Goal: Transaction & Acquisition: Purchase product/service

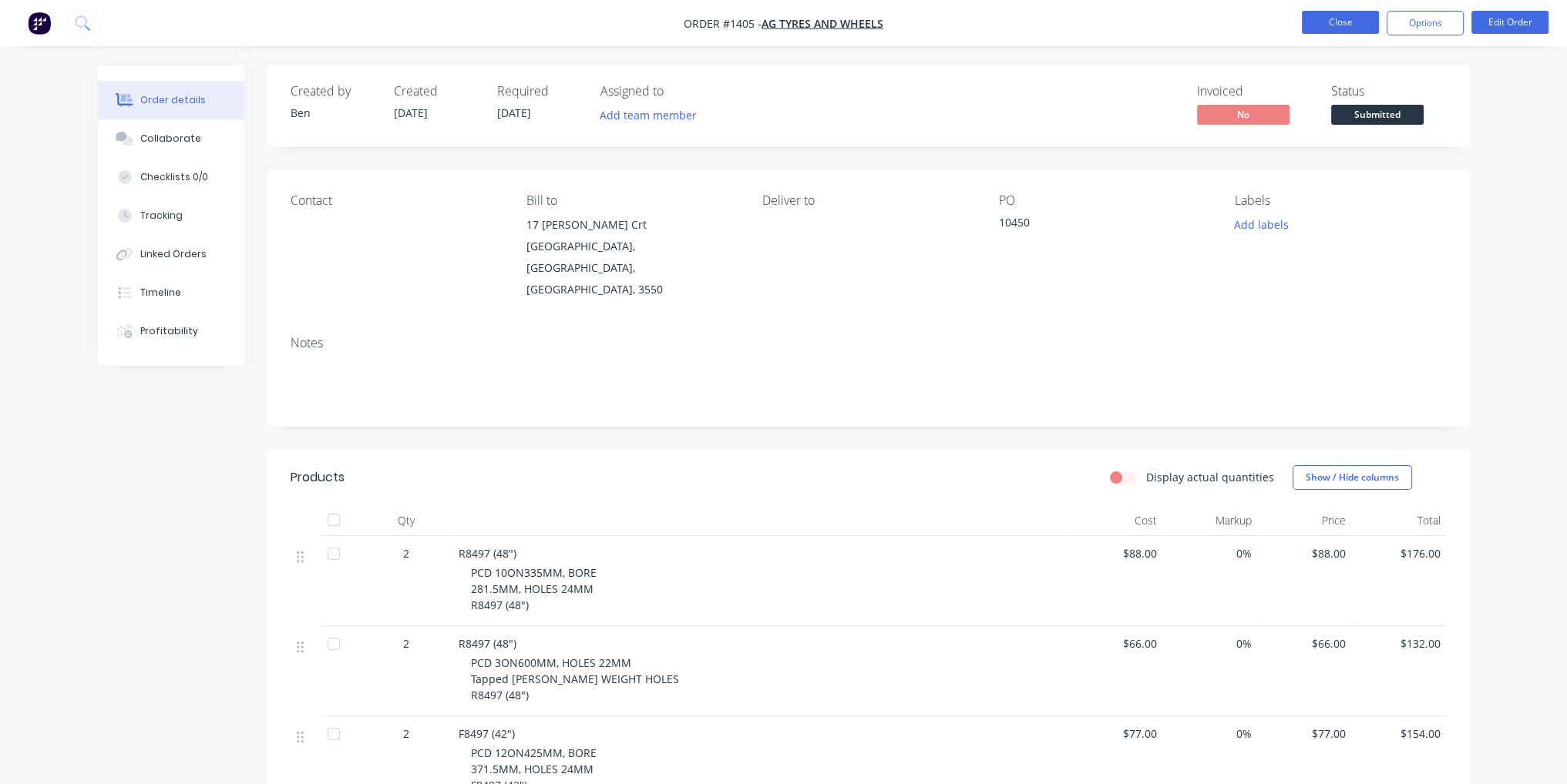
click at [1357, 26] on button "Close" at bounding box center [1340, 22] width 77 height 23
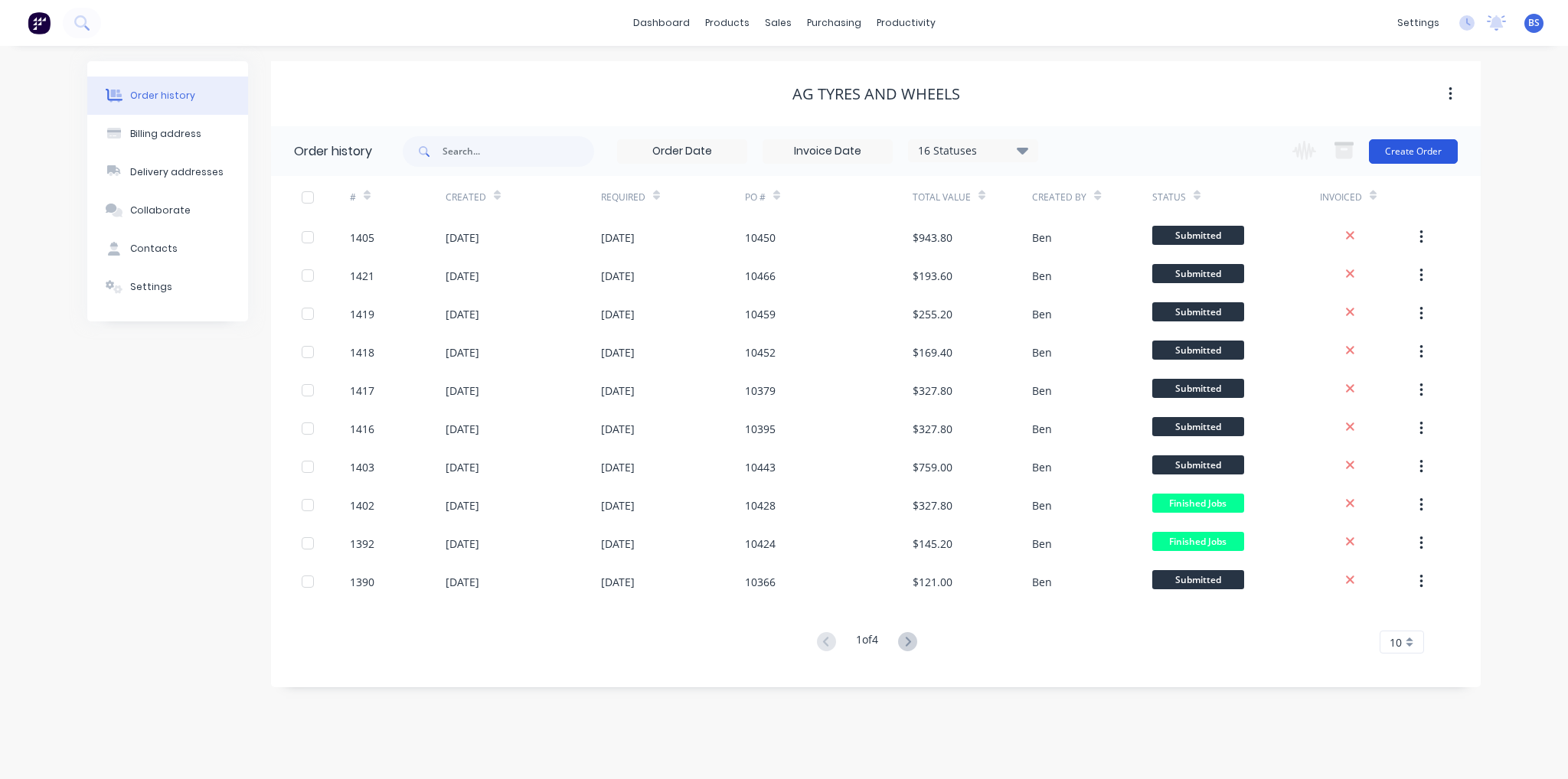
click at [1412, 140] on button "Create Order" at bounding box center [1414, 151] width 89 height 25
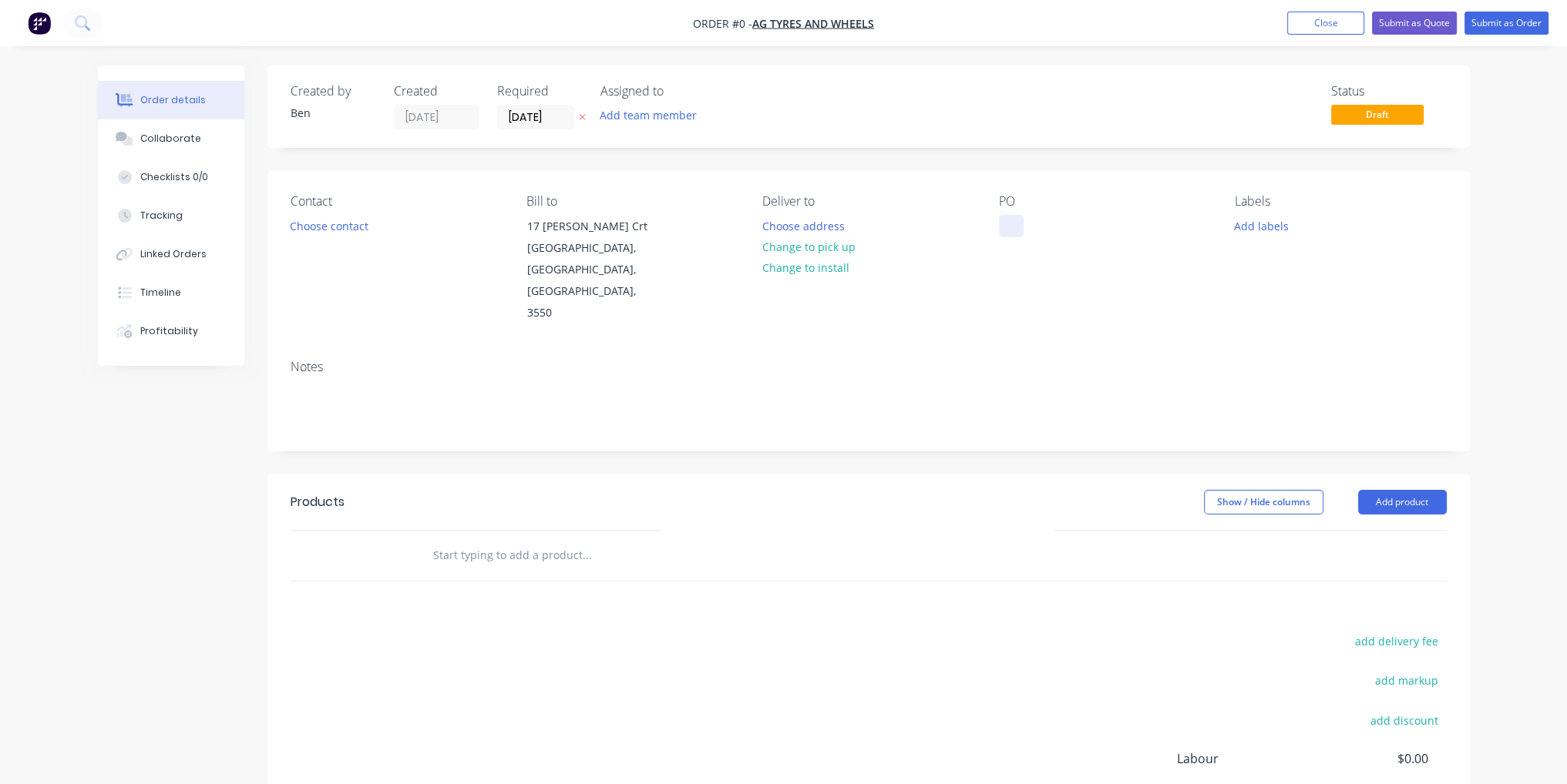
click at [1012, 231] on div at bounding box center [1011, 226] width 25 height 22
click at [1128, 313] on div "Order details Collaborate Checklists 0/0 Tracking Linked Orders Timeline Profit…" at bounding box center [784, 520] width 1403 height 909
click at [1398, 490] on button "Add product" at bounding box center [1402, 503] width 89 height 25
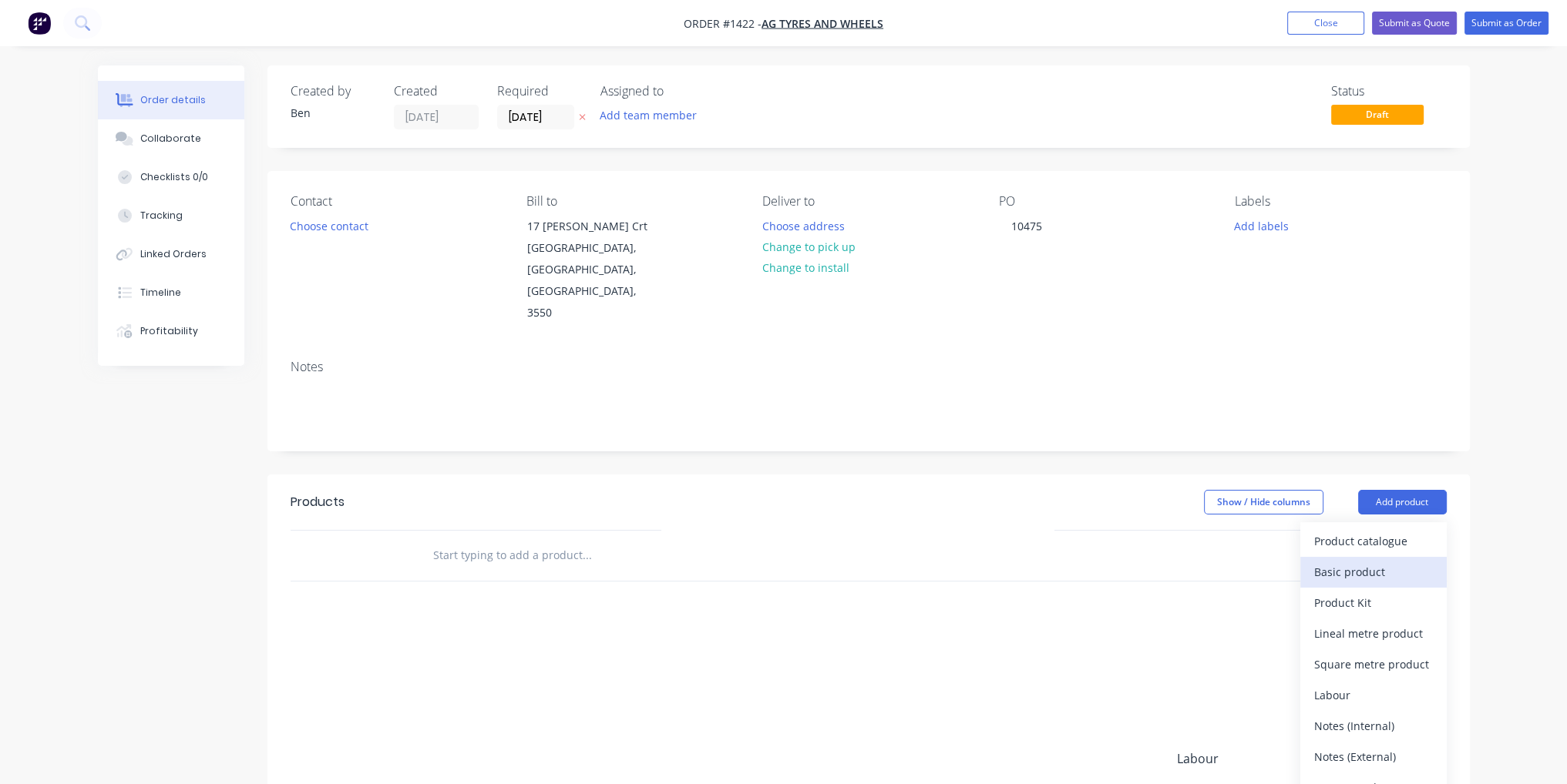
click at [1369, 561] on div "Basic product" at bounding box center [1373, 571] width 118 height 22
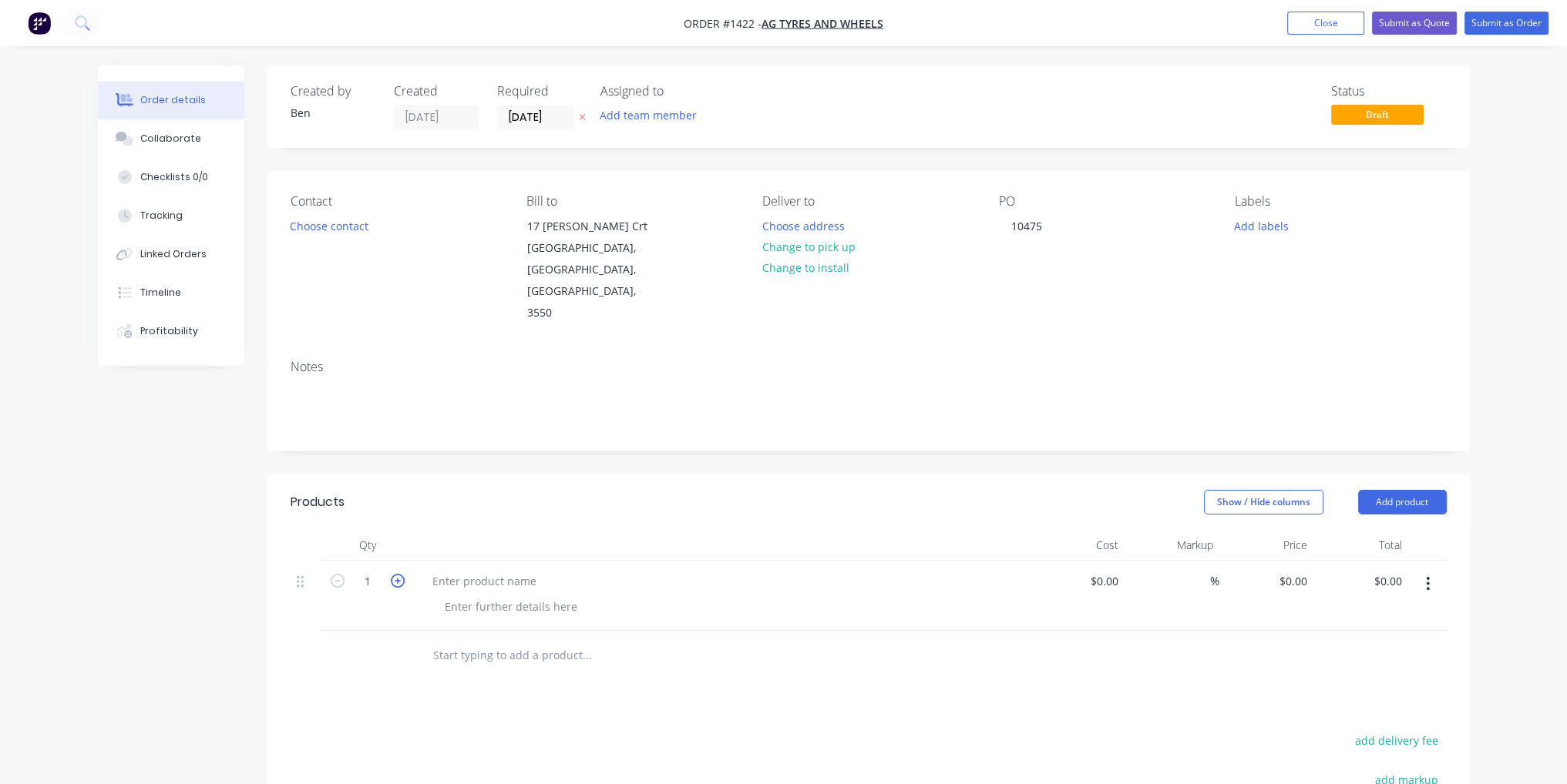
click at [395, 574] on icon "button" at bounding box center [398, 581] width 14 height 14
type input "2"
paste div
click at [575, 595] on div "PCD 8ON203.2MM, BORE 152.6MM, HOLES 19MM F8540 (32'' ADJ)" at bounding box center [509, 622] width 153 height 55
drag, startPoint x: 529, startPoint y: 595, endPoint x: 446, endPoint y: 595, distance: 83.0
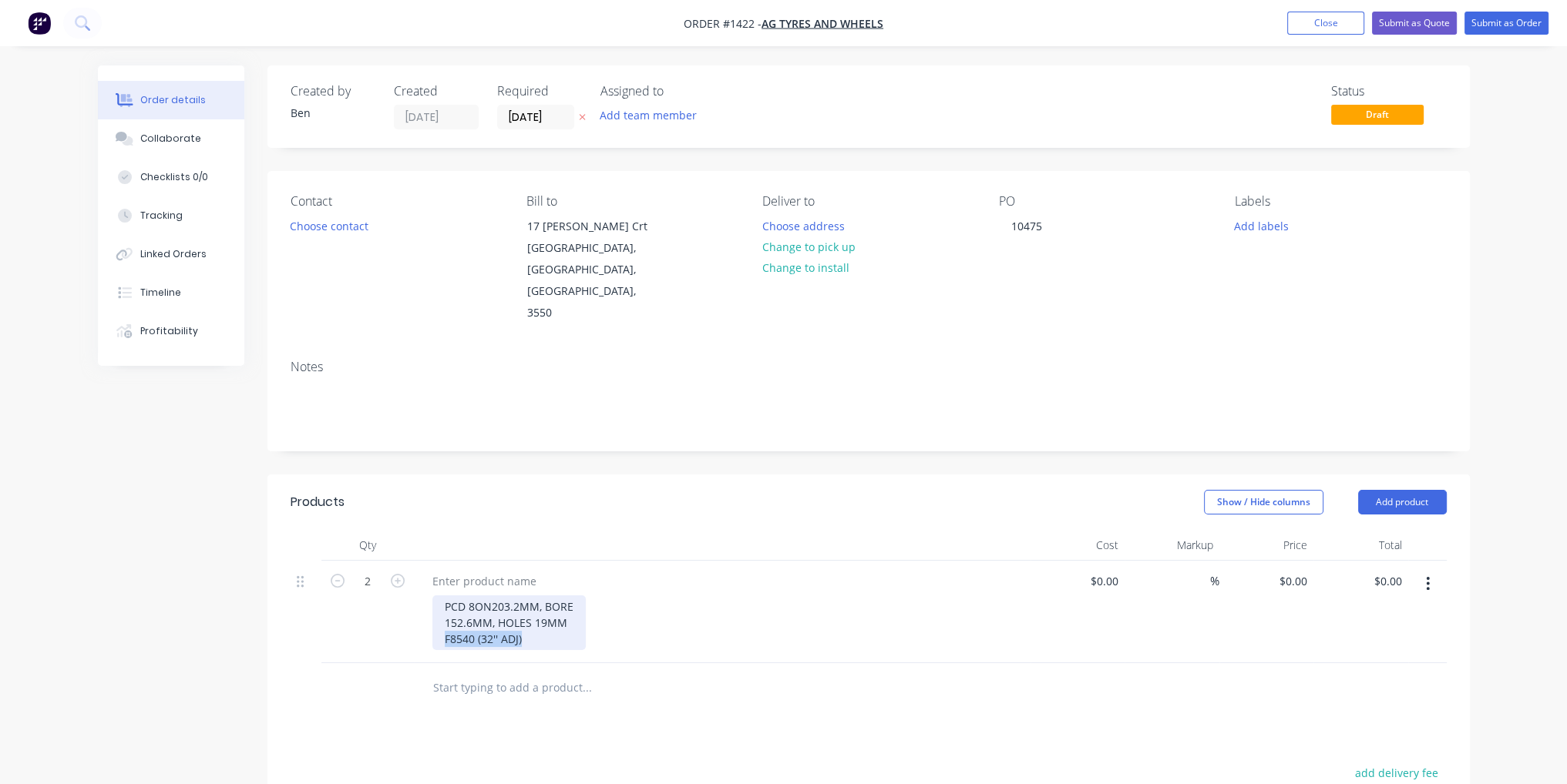
click at [446, 595] on div "PCD 8ON203.2MM, BORE 152.6MM, HOLES 19MM F8540 (32'' ADJ)" at bounding box center [509, 622] width 153 height 55
copy div "F8540 (32'' ADJ)"
click at [474, 570] on div at bounding box center [484, 581] width 128 height 22
paste div
click at [1097, 561] on div "$0.00" at bounding box center [1077, 612] width 95 height 103
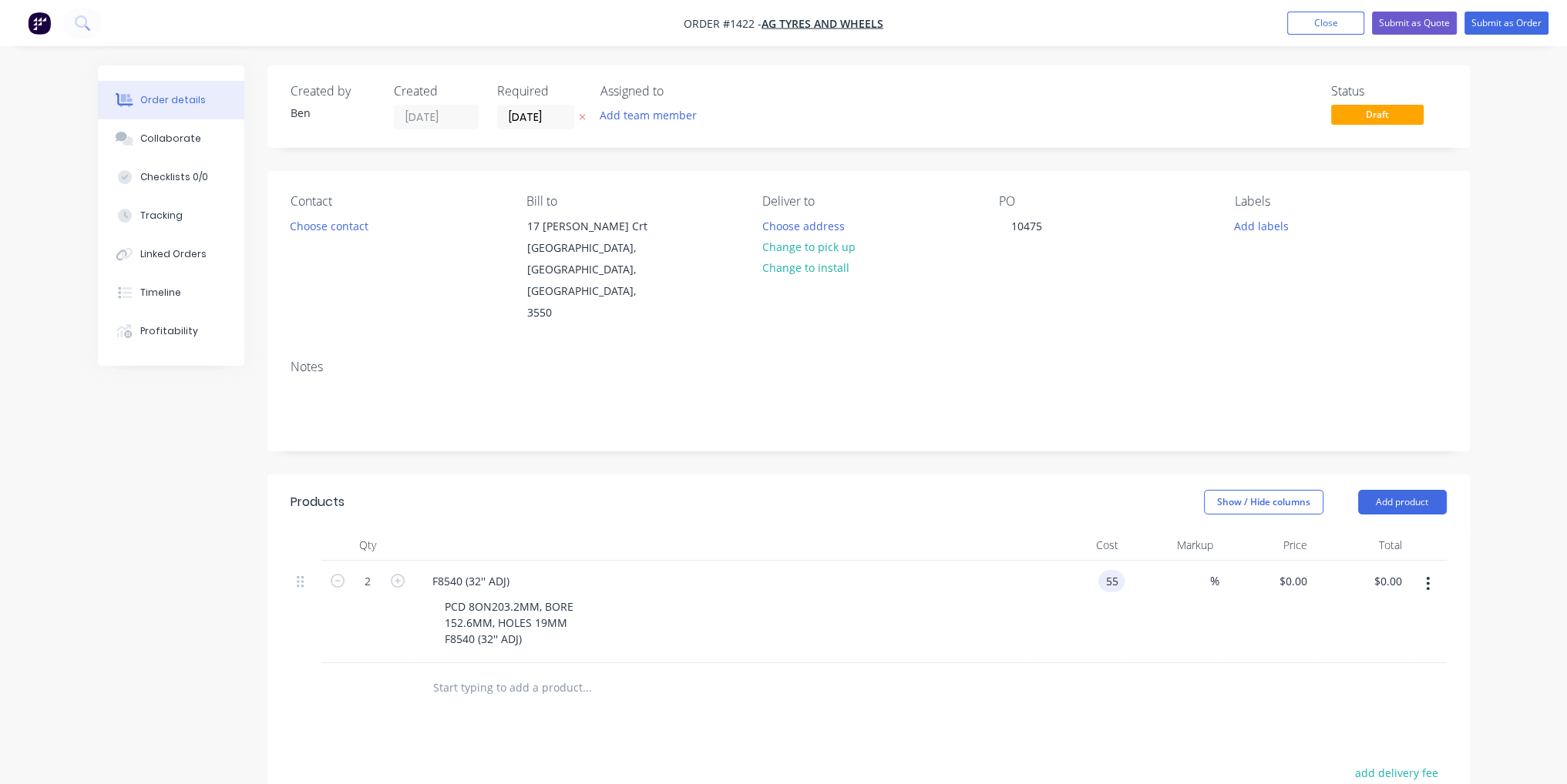
type input "$55.00"
type input "$110.00"
click at [1071, 608] on div "$55.00 55" at bounding box center [1077, 612] width 95 height 103
click at [1502, 22] on button "Submit as Order" at bounding box center [1506, 23] width 84 height 23
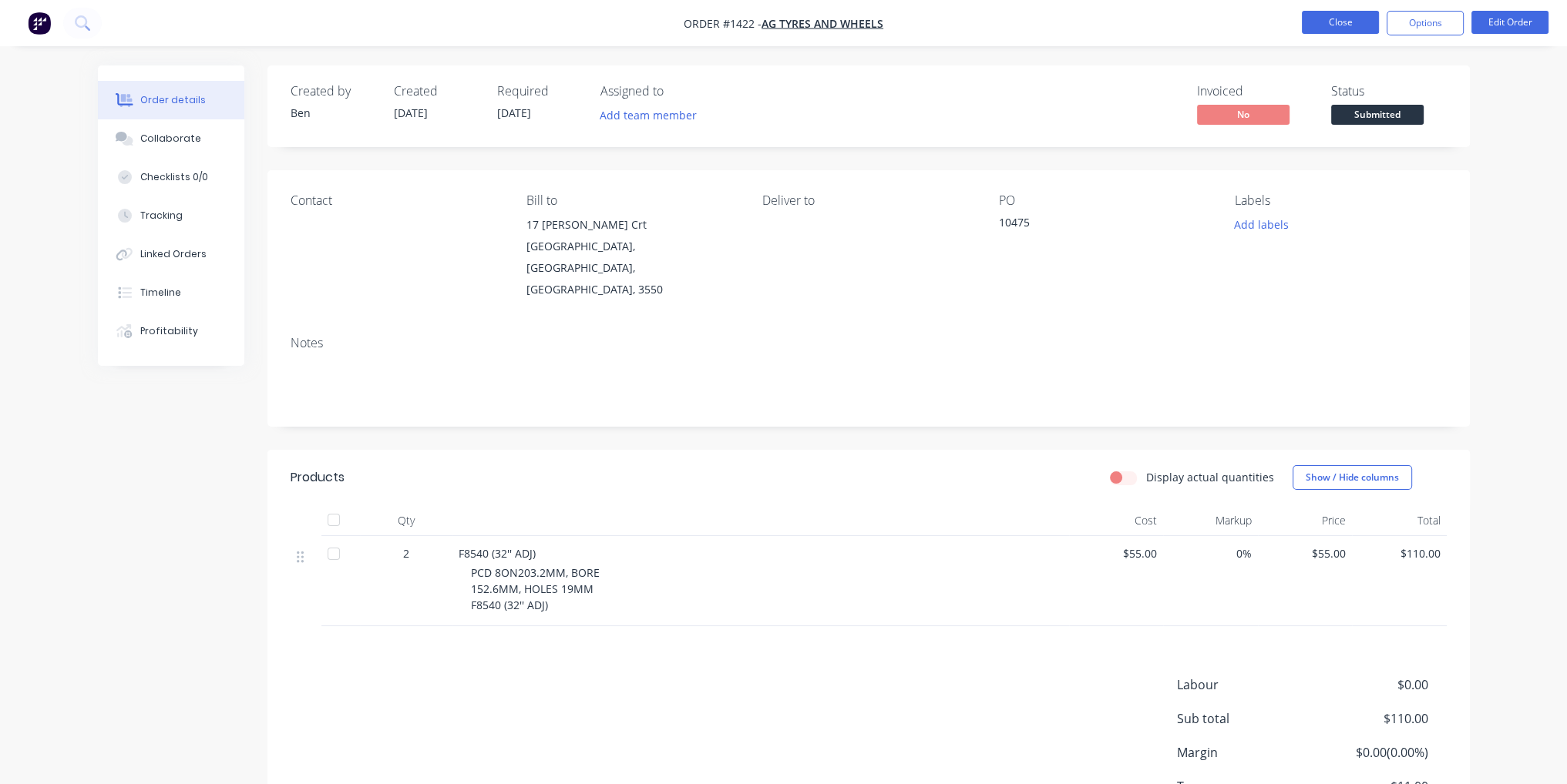
click at [1347, 15] on button "Close" at bounding box center [1340, 22] width 77 height 23
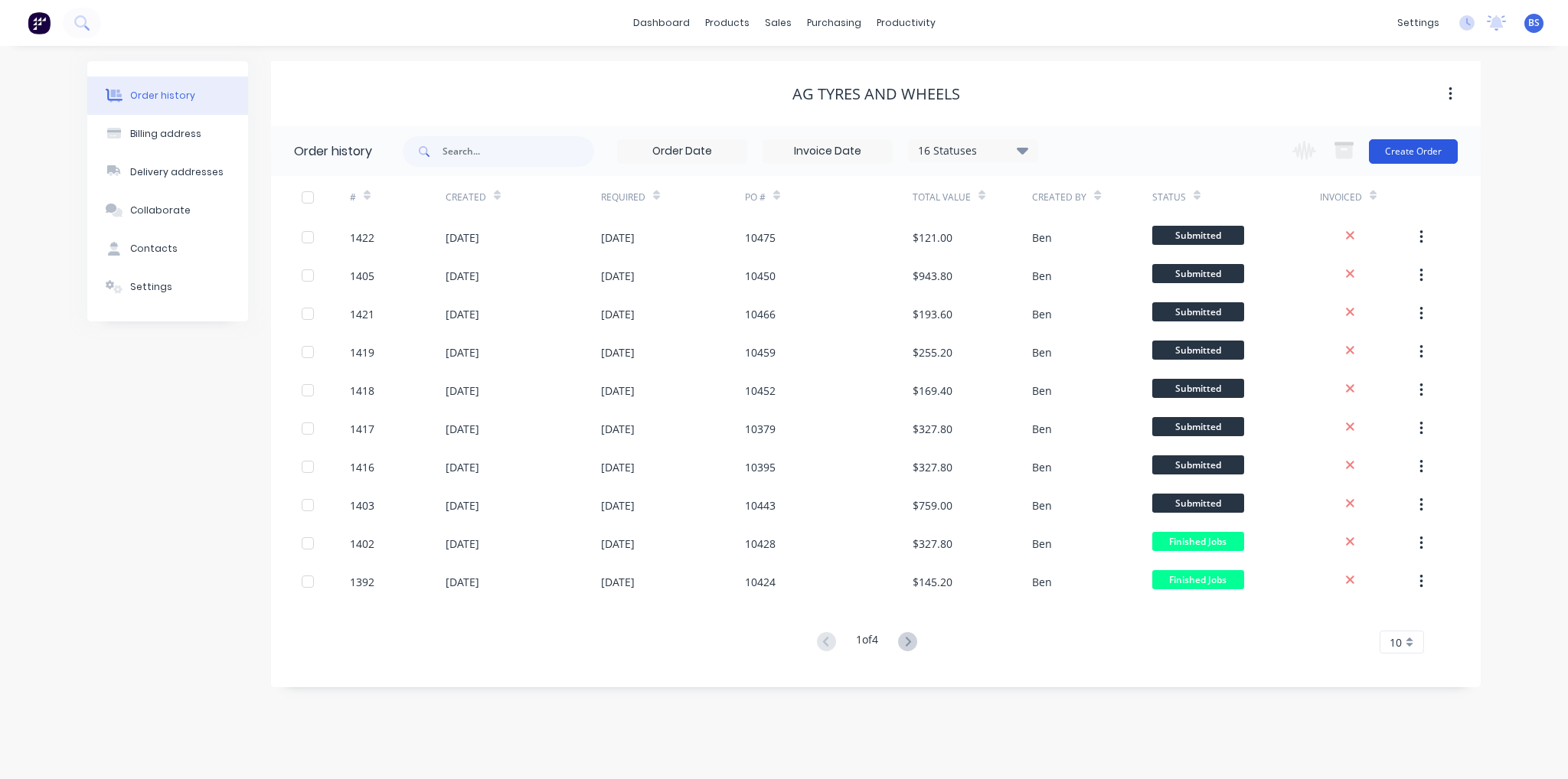
click at [1416, 160] on button "Create Order" at bounding box center [1414, 151] width 89 height 25
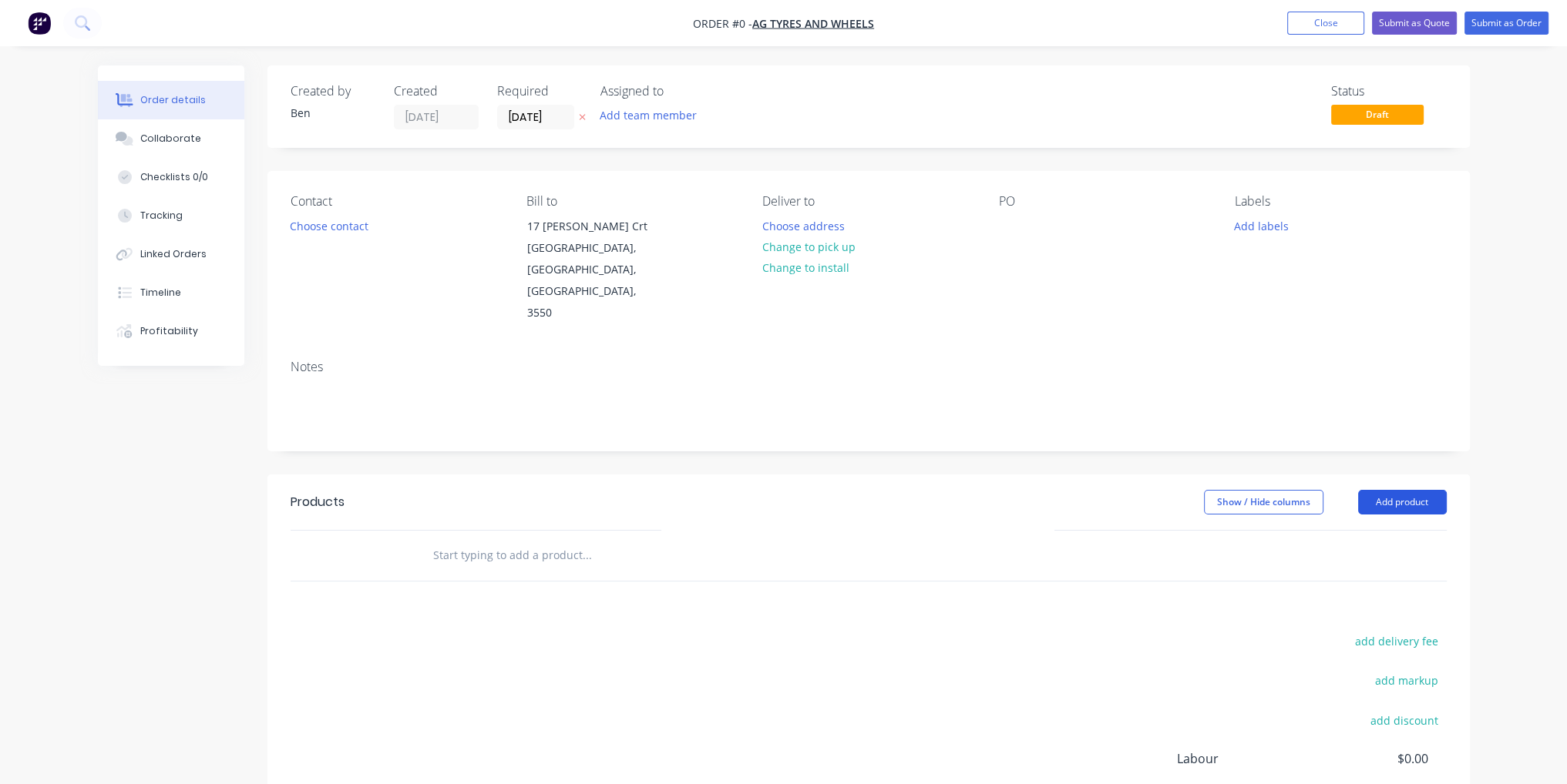
click at [1395, 490] on button "Add product" at bounding box center [1402, 503] width 89 height 25
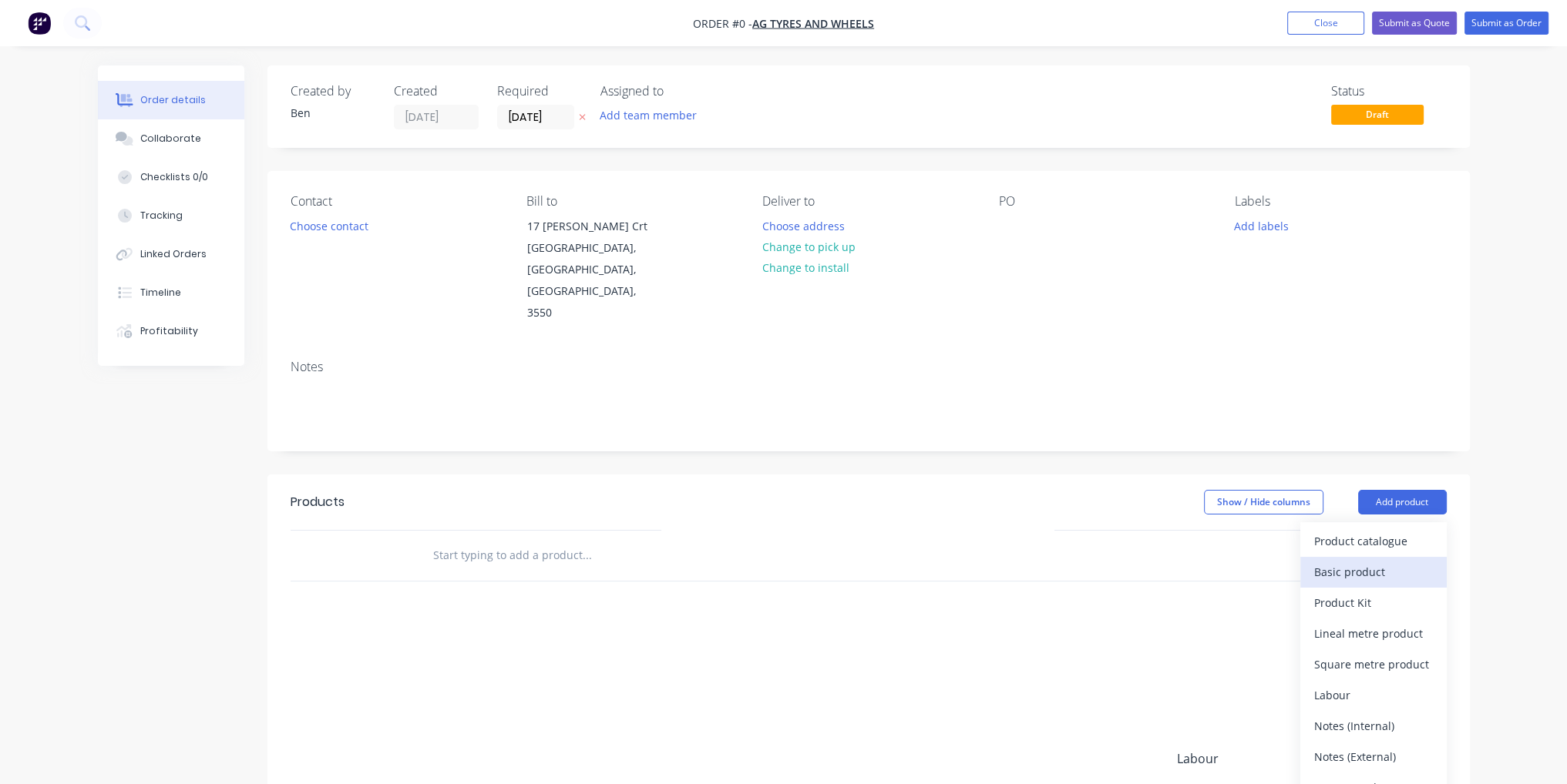
click at [1390, 561] on div "Basic product" at bounding box center [1373, 571] width 118 height 22
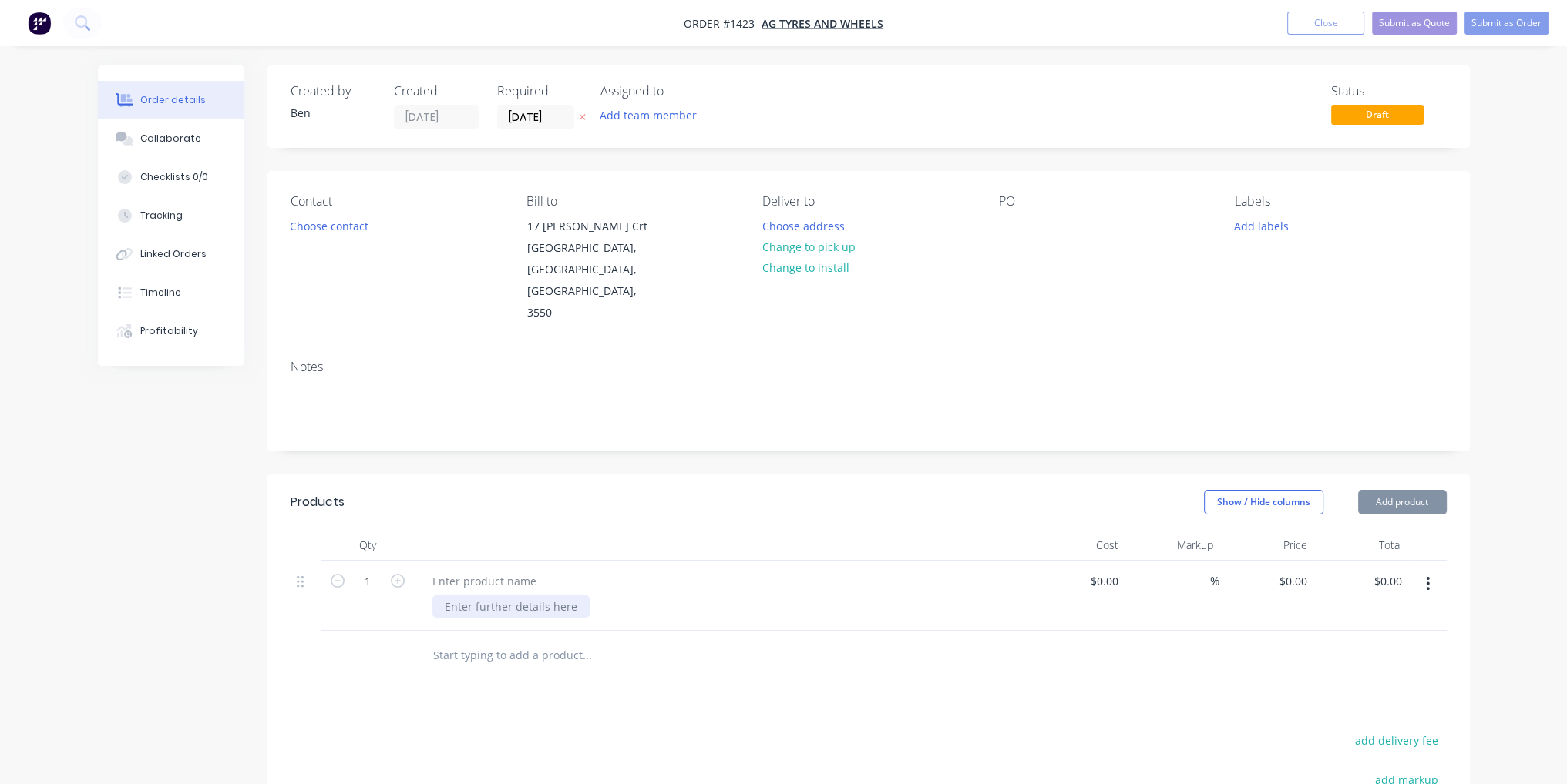
drag, startPoint x: 485, startPoint y: 533, endPoint x: 491, endPoint y: 565, distance: 32.6
click at [491, 595] on div at bounding box center [510, 606] width 157 height 22
paste div
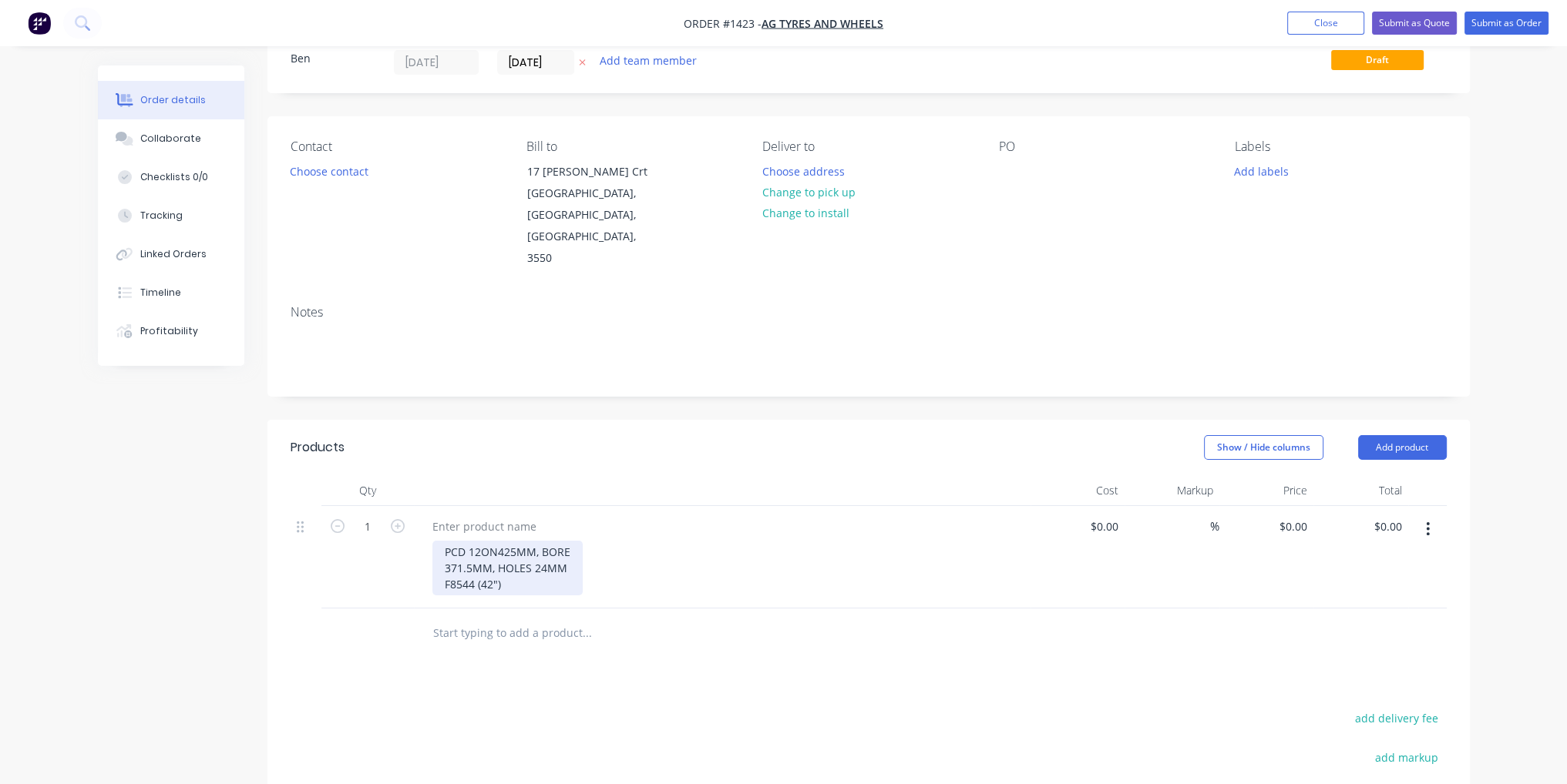
scroll to position [154, 0]
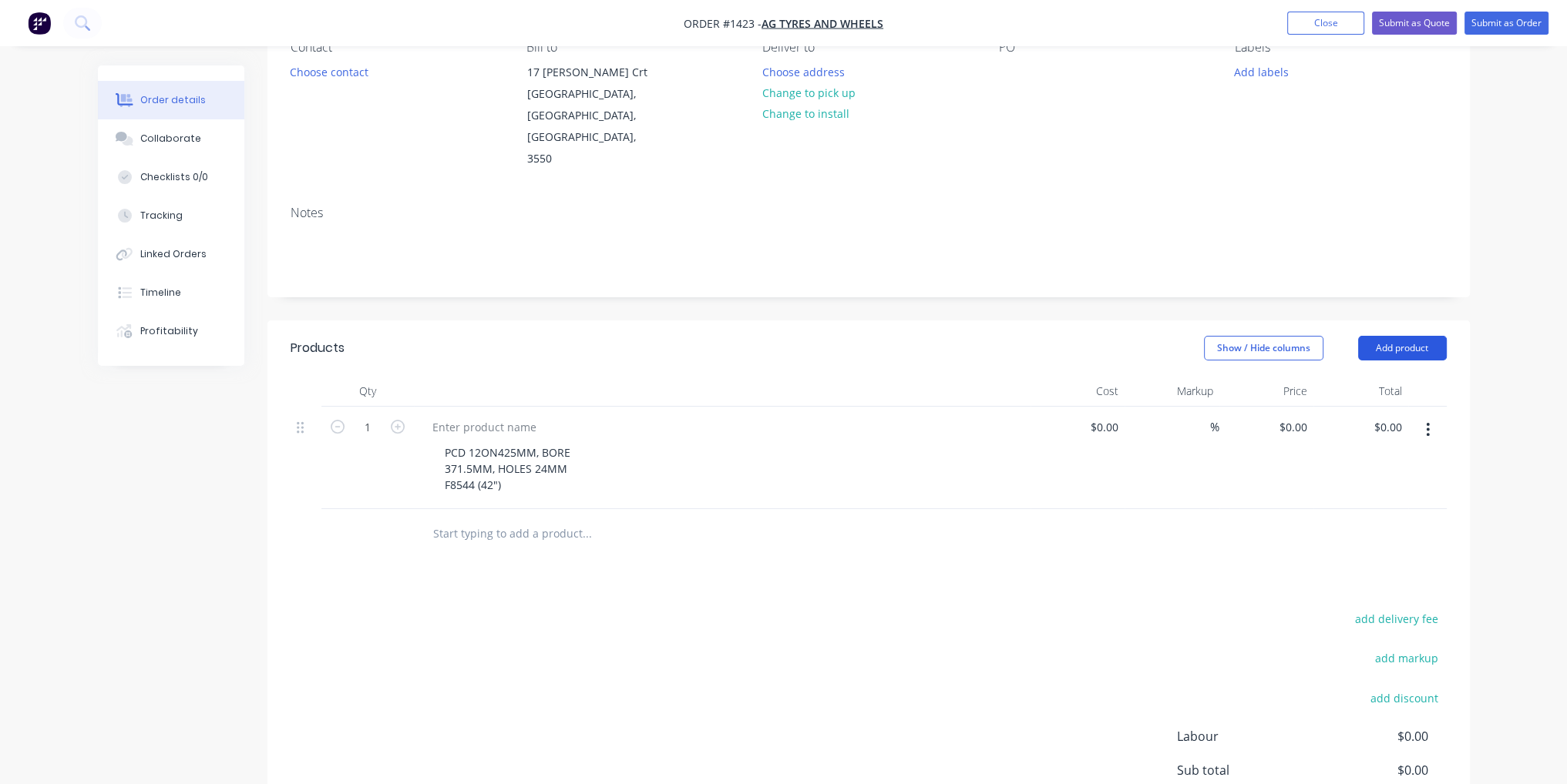
click at [1391, 336] on button "Add product" at bounding box center [1402, 348] width 89 height 25
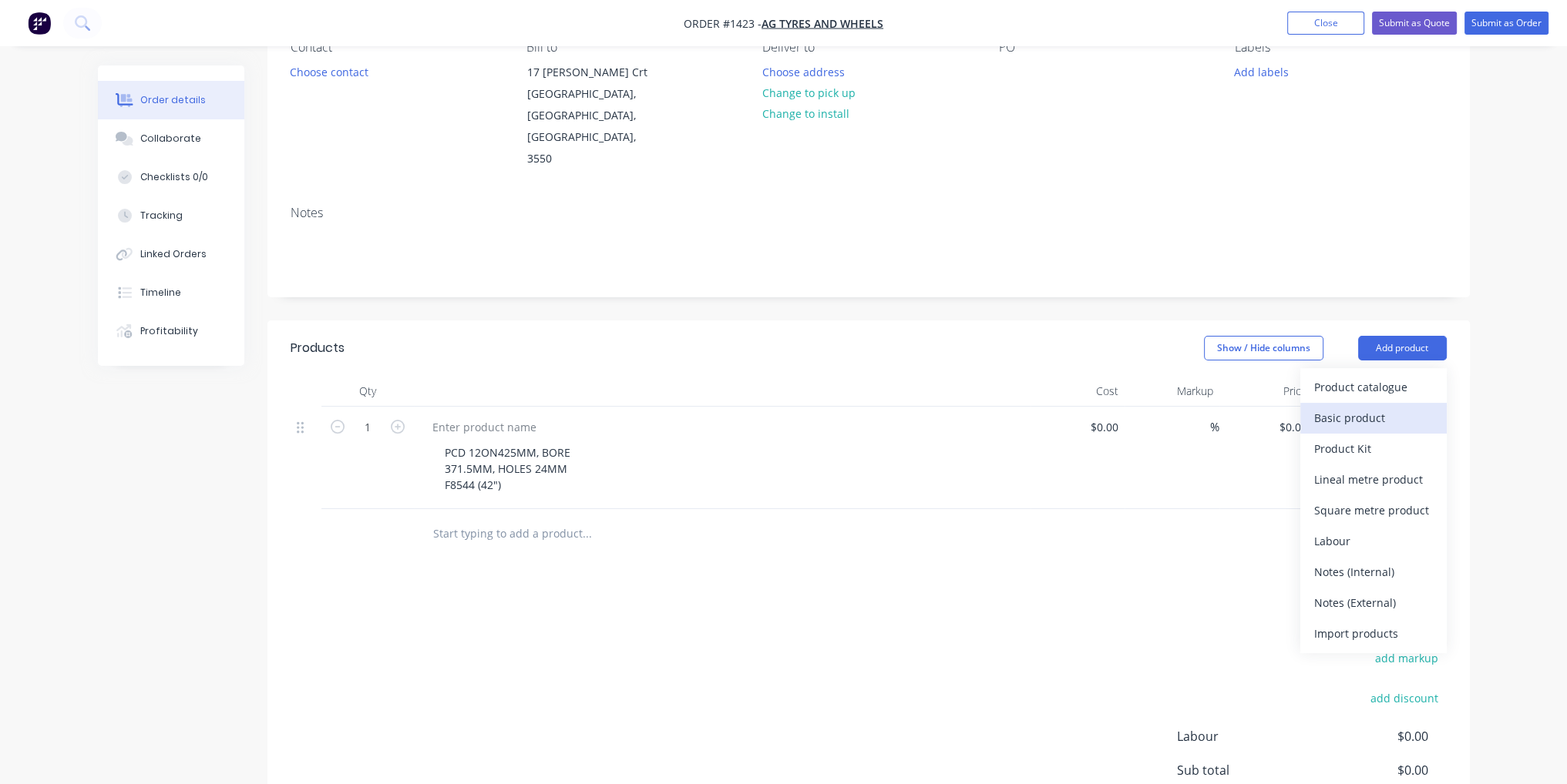
click at [1397, 407] on div "Basic product" at bounding box center [1373, 418] width 118 height 22
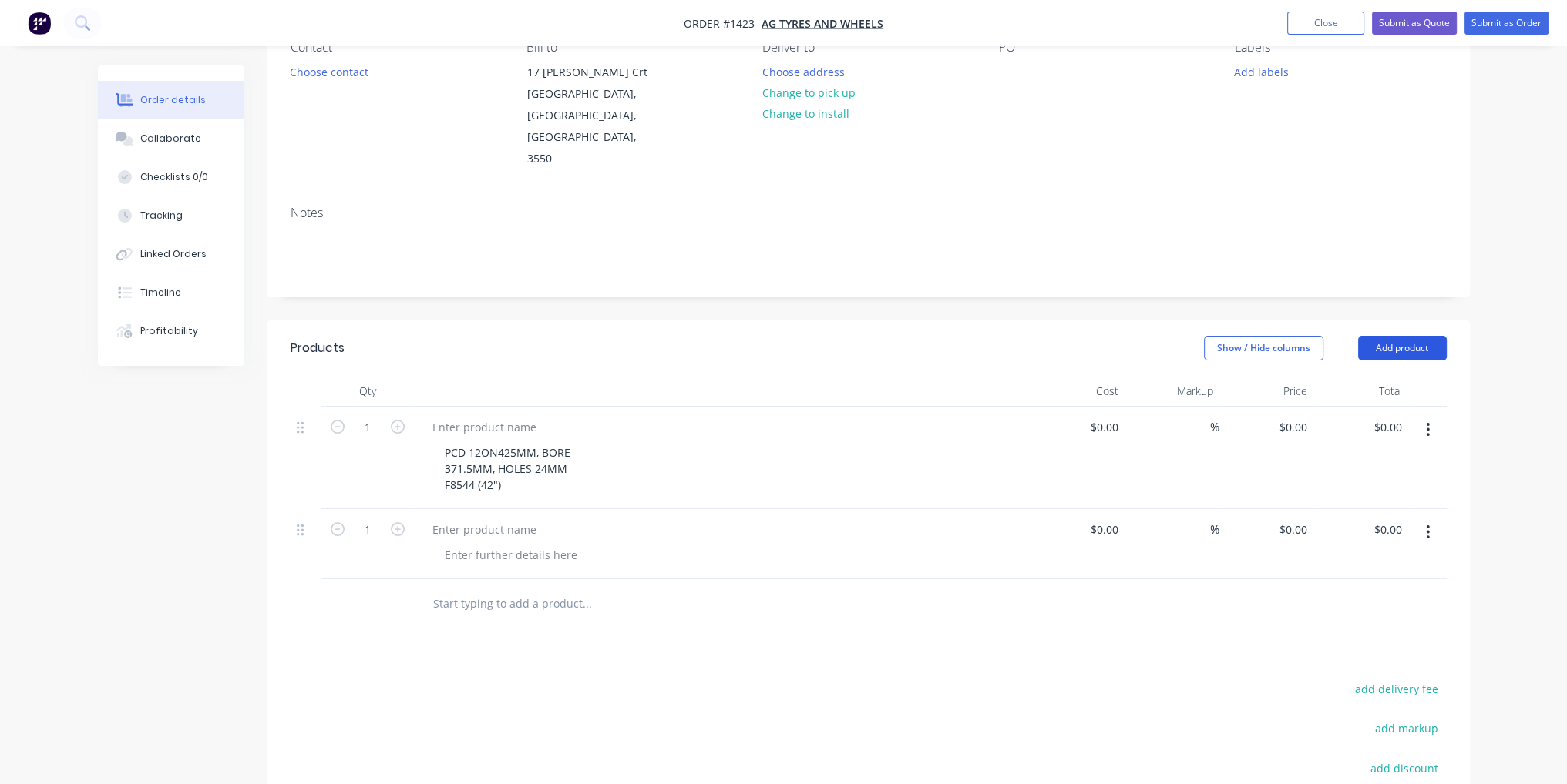
click at [1403, 336] on button "Add product" at bounding box center [1402, 348] width 89 height 25
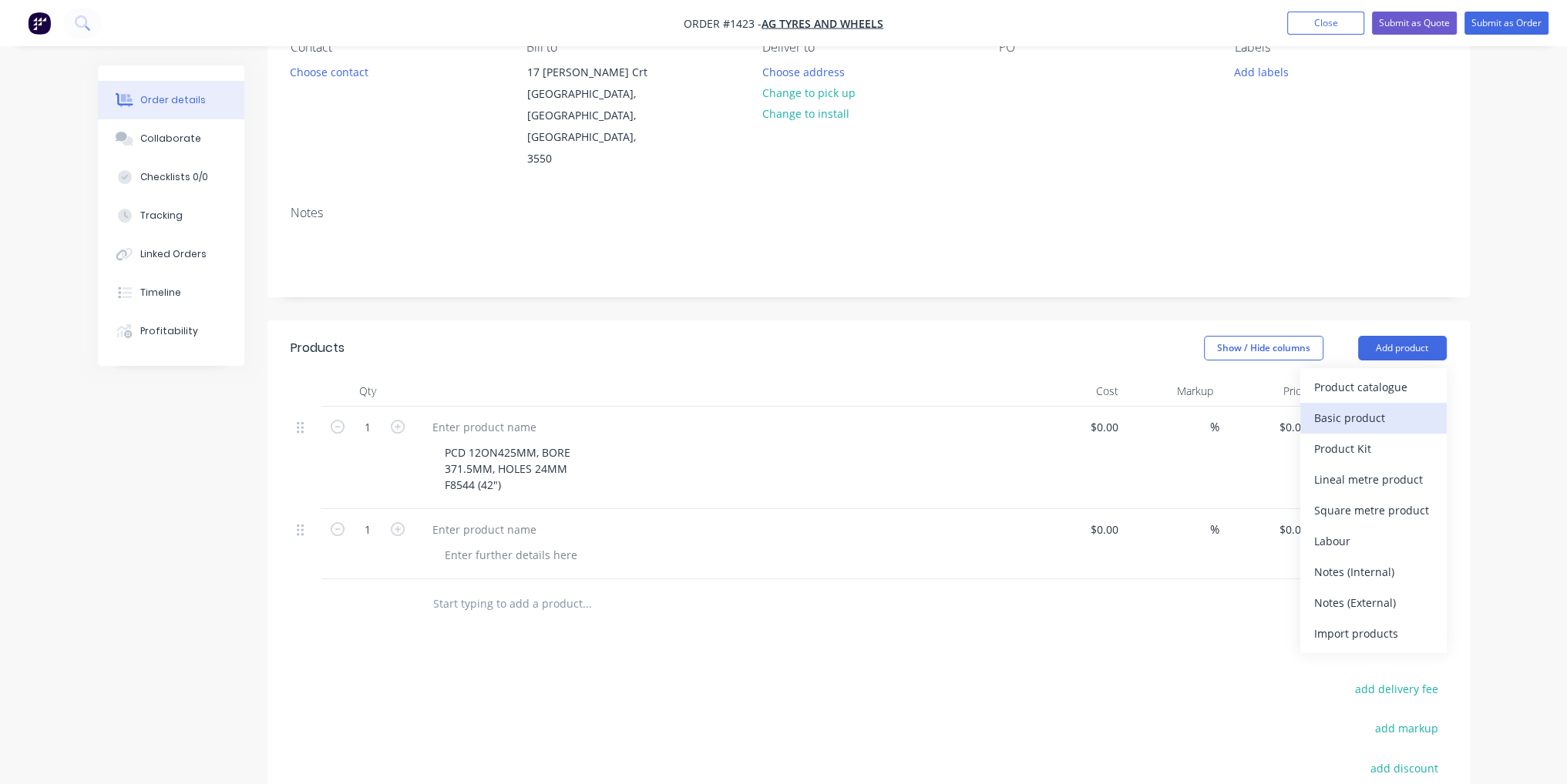
click at [1405, 407] on div "Basic product" at bounding box center [1373, 418] width 118 height 22
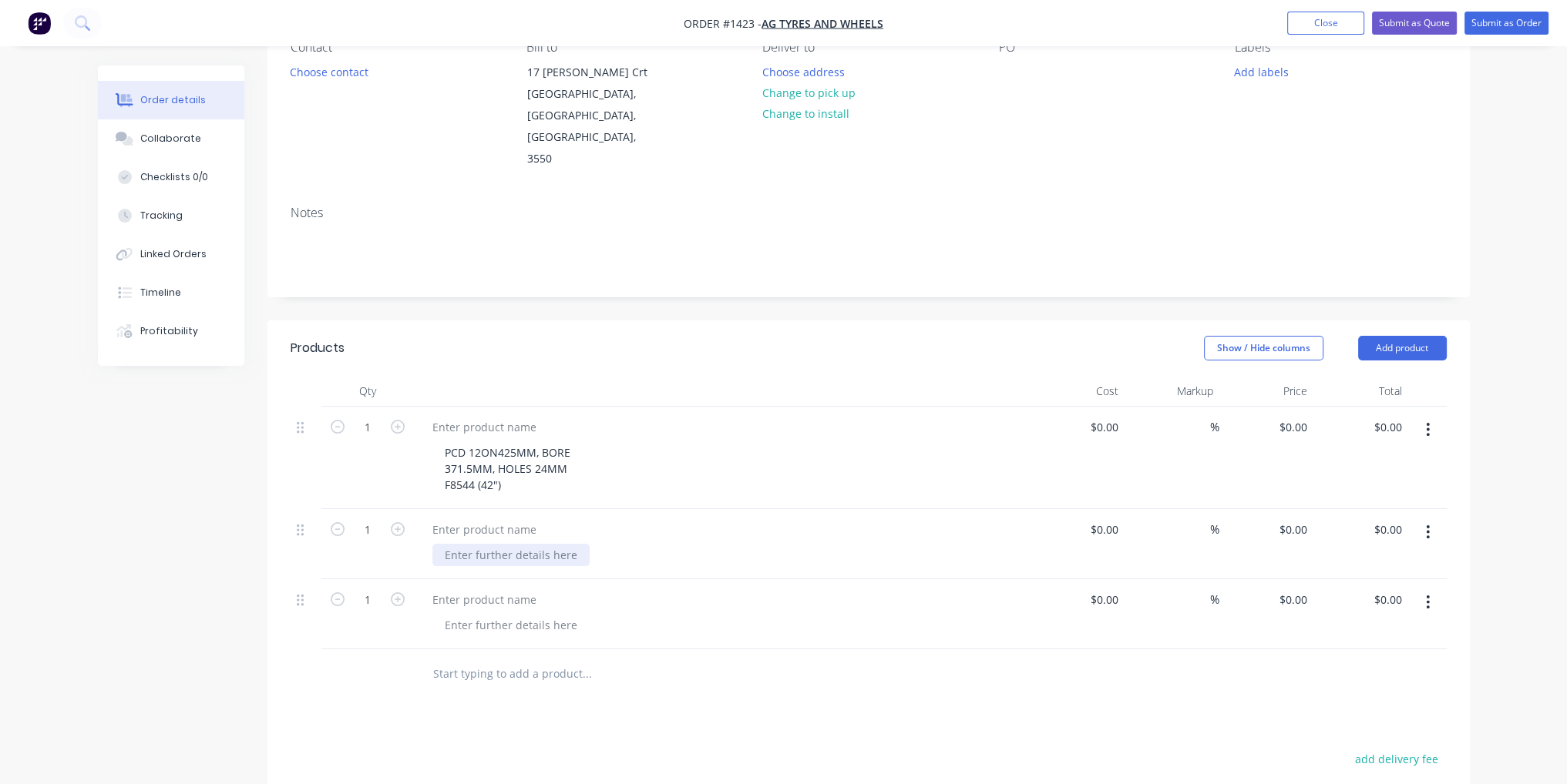
drag, startPoint x: 507, startPoint y: 522, endPoint x: 492, endPoint y: 518, distance: 15.5
paste div
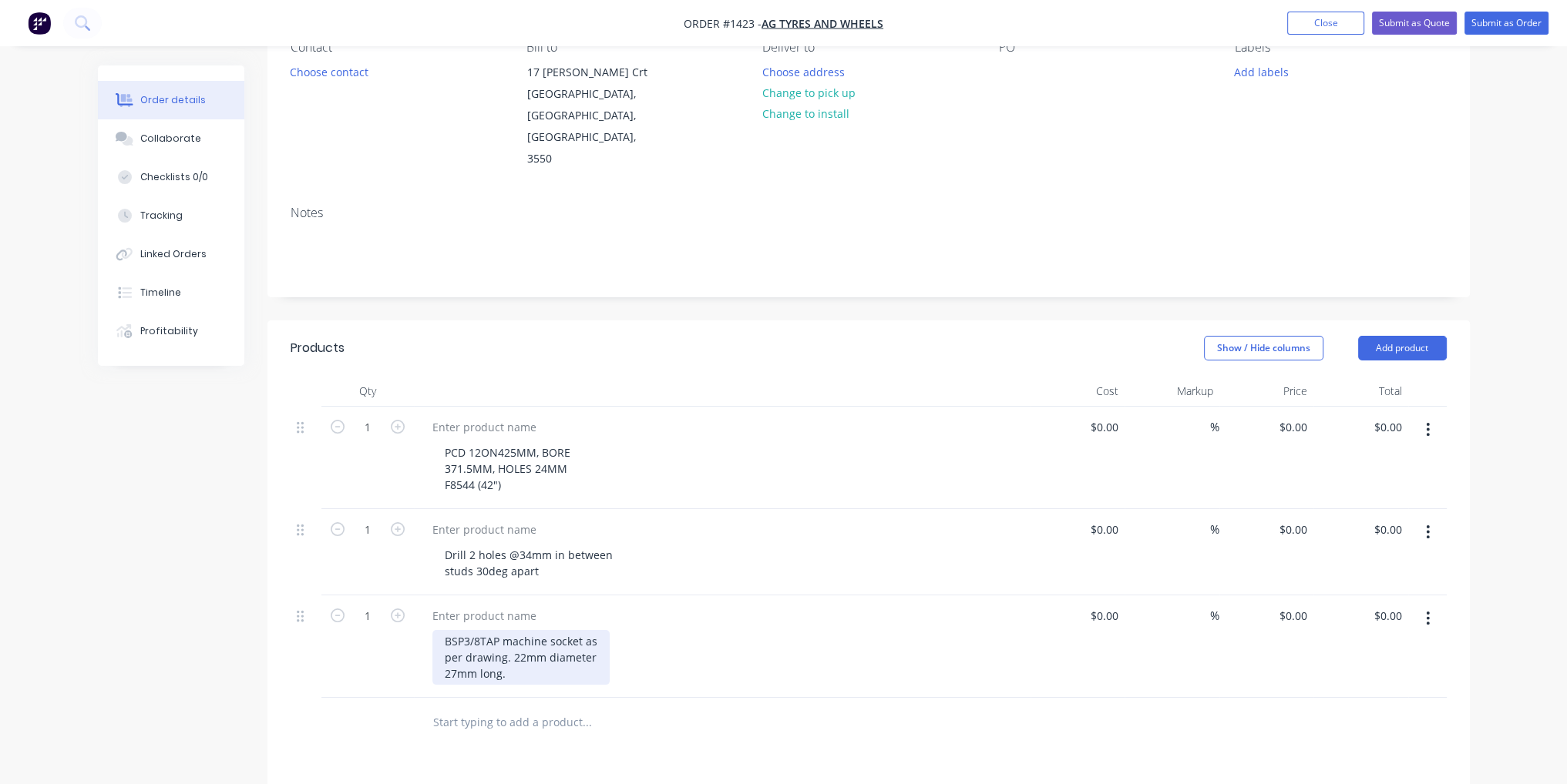
click at [564, 630] on div "BSP3/8TAP machine socket as per drawing. 22mm diameter 27mm long." at bounding box center [521, 657] width 177 height 55
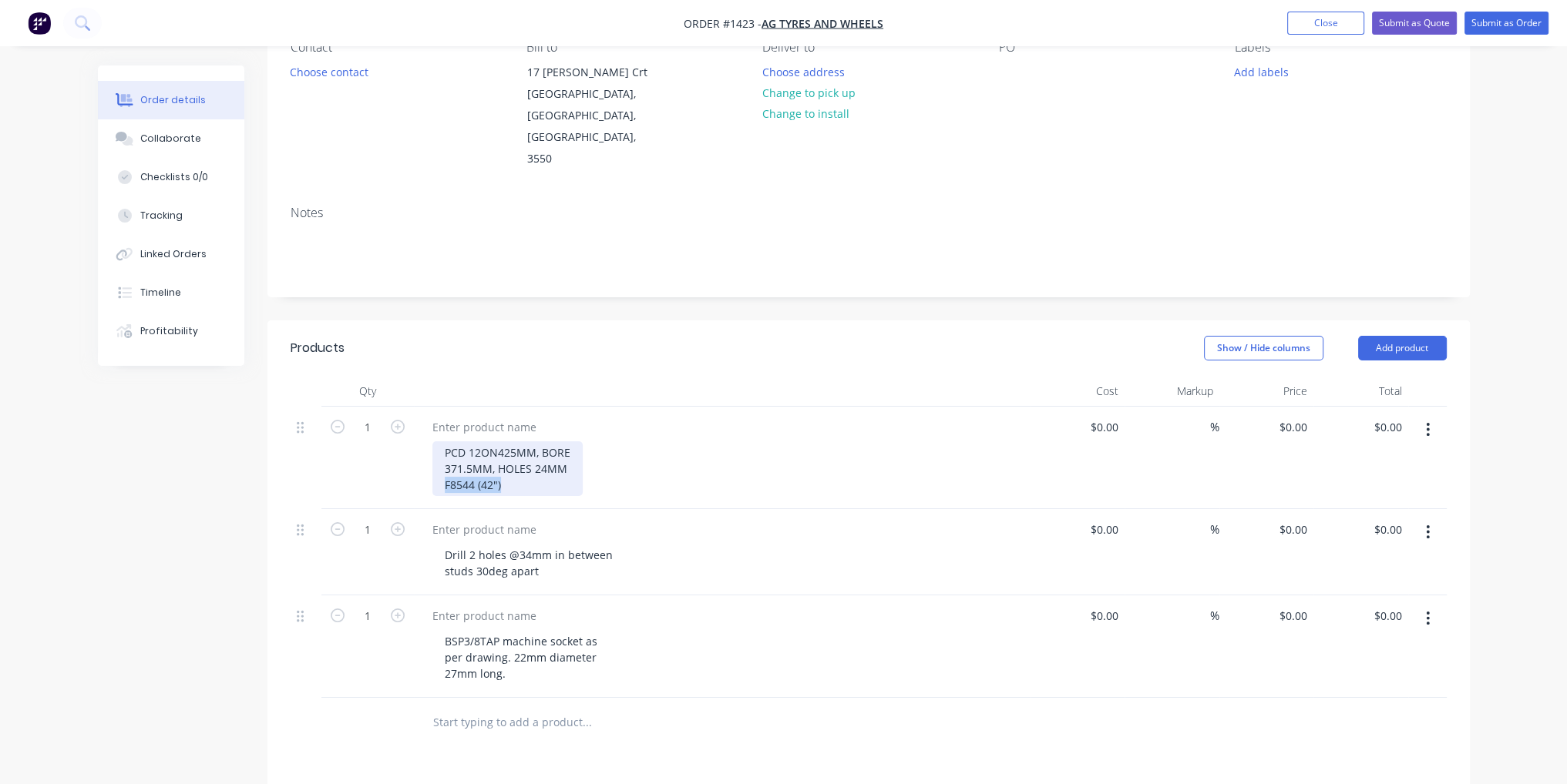
drag, startPoint x: 503, startPoint y: 445, endPoint x: 440, endPoint y: 463, distance: 65.5
click at [440, 463] on div "PCD 12ON425MM, BORE 371.5MM, HOLES 24MM F8544 (42")" at bounding box center [722, 458] width 616 height 103
copy div "F8544 (42")"
click at [514, 416] on div at bounding box center [484, 427] width 128 height 22
paste div
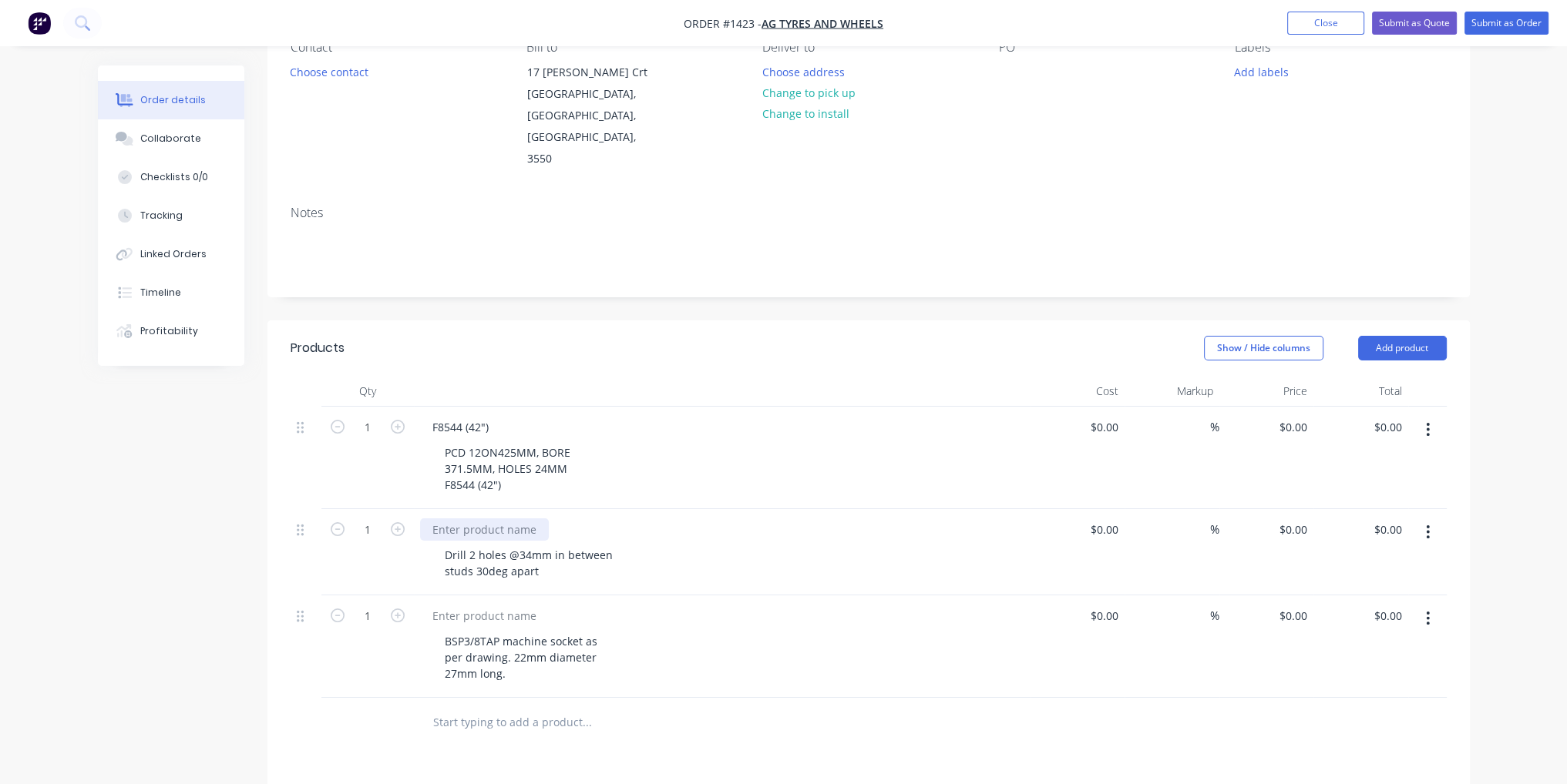
drag, startPoint x: 509, startPoint y: 488, endPoint x: 469, endPoint y: 491, distance: 40.1
paste div
drag, startPoint x: 487, startPoint y: 568, endPoint x: 452, endPoint y: 574, distance: 35.5
paste div
click at [1104, 416] on div "$0.00" at bounding box center [1104, 427] width 42 height 22
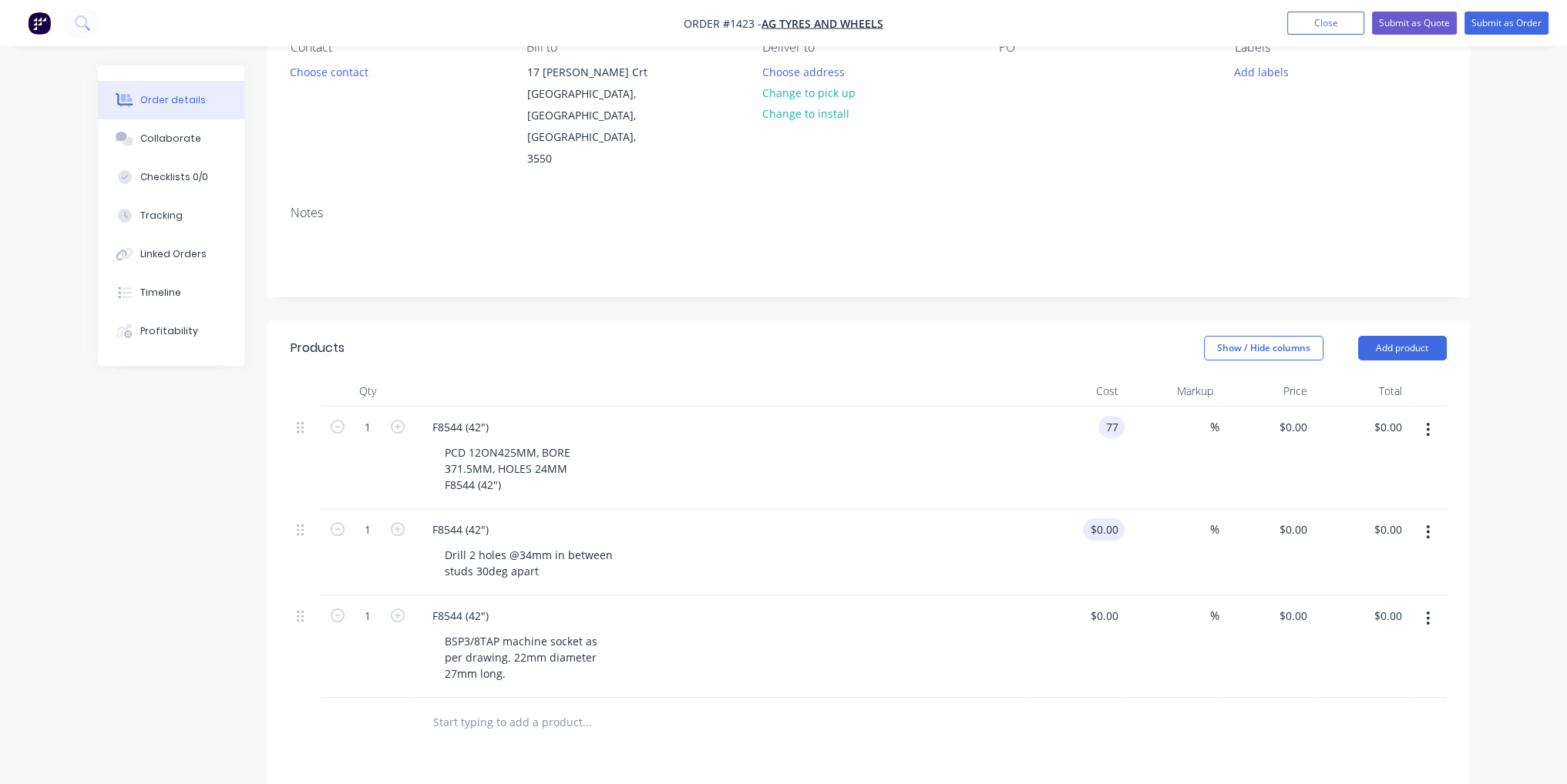
type input "$77.00"
click at [1110, 519] on input at bounding box center [1107, 530] width 36 height 22
type input "$30.00"
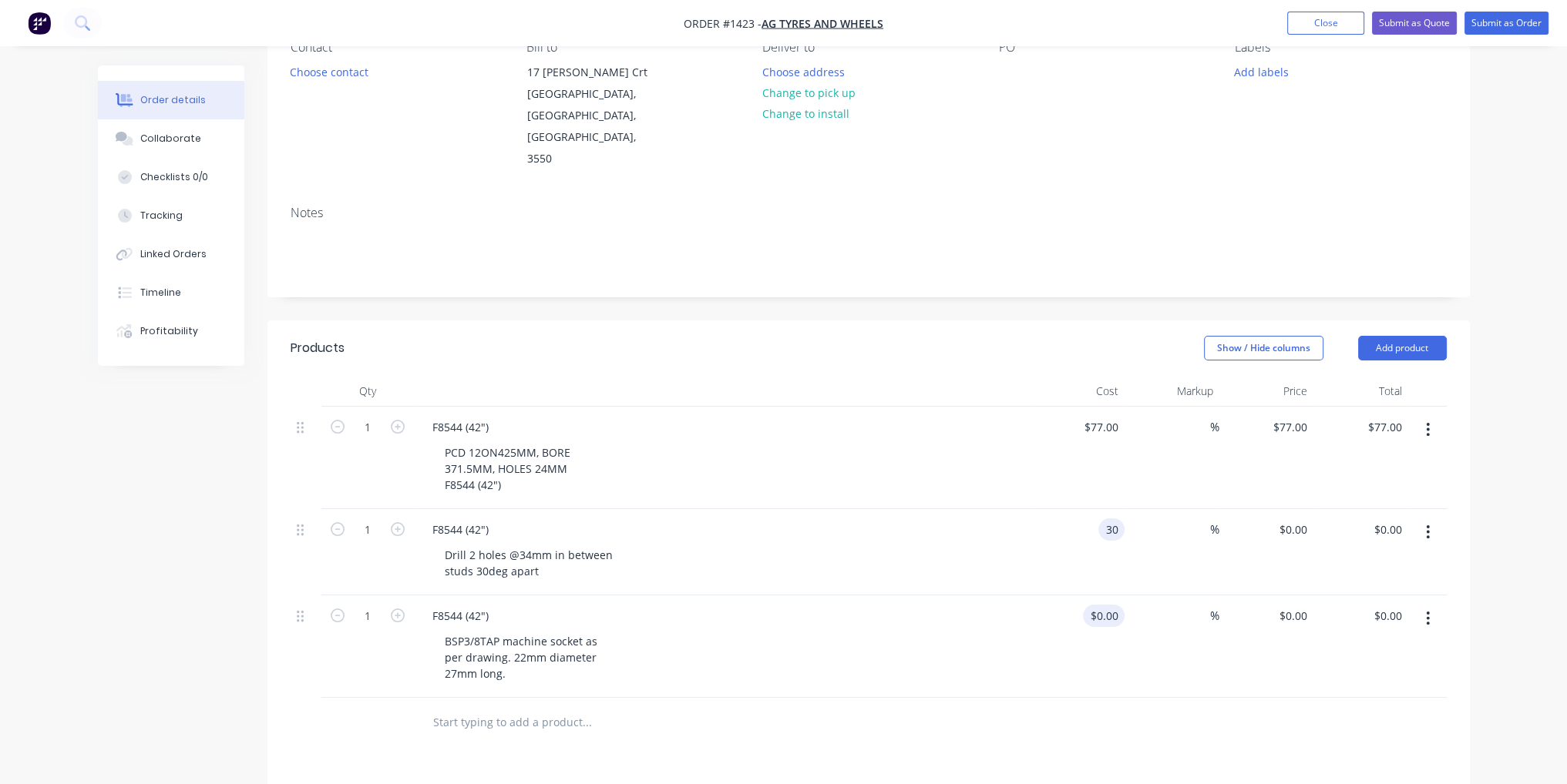
type input "$30.00"
click at [1107, 605] on input at bounding box center [1115, 615] width 18 height 22
type input "$50.00"
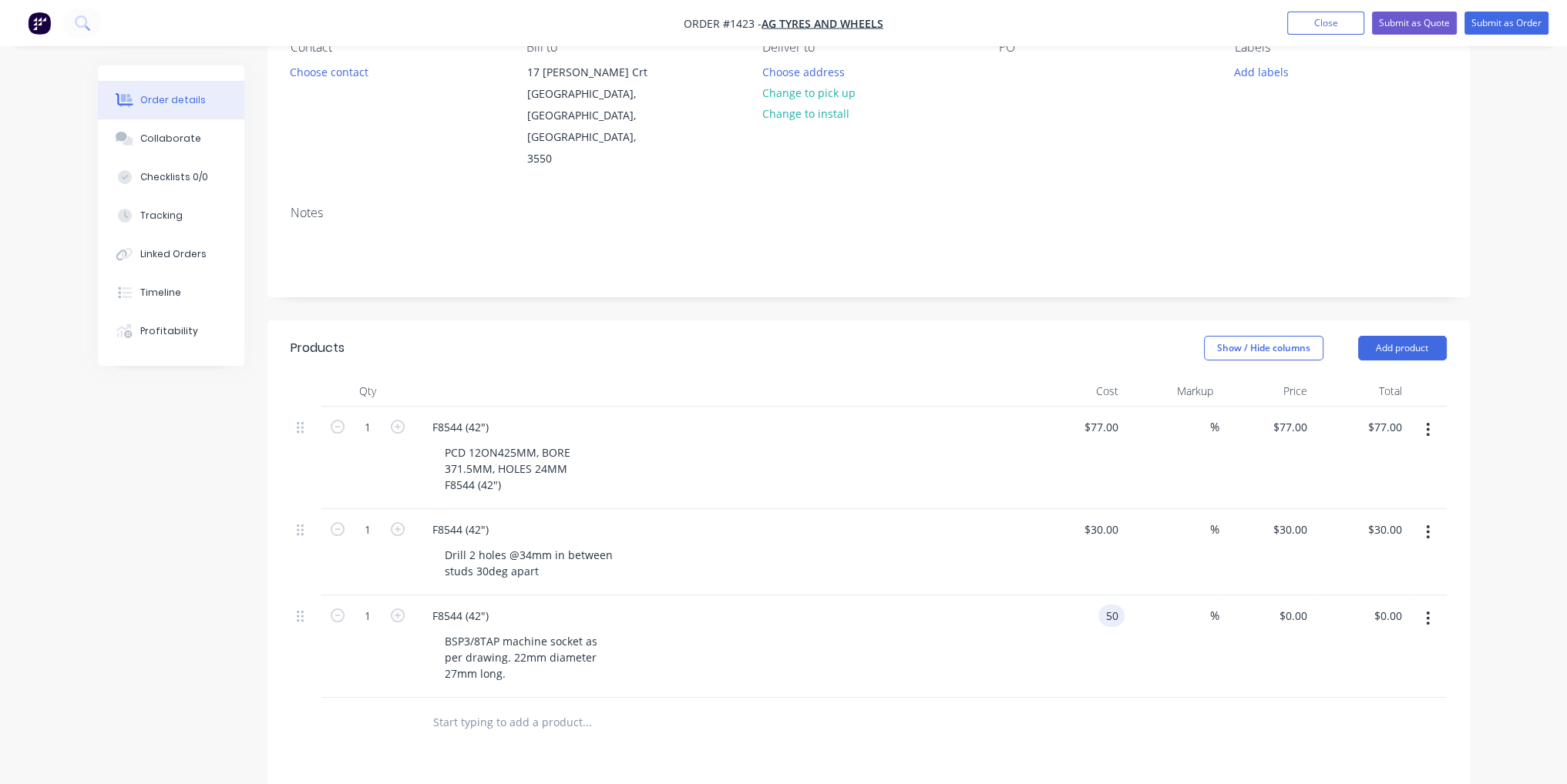
type input "$50.00"
click at [1085, 615] on div "$50.00 50" at bounding box center [1077, 646] width 95 height 103
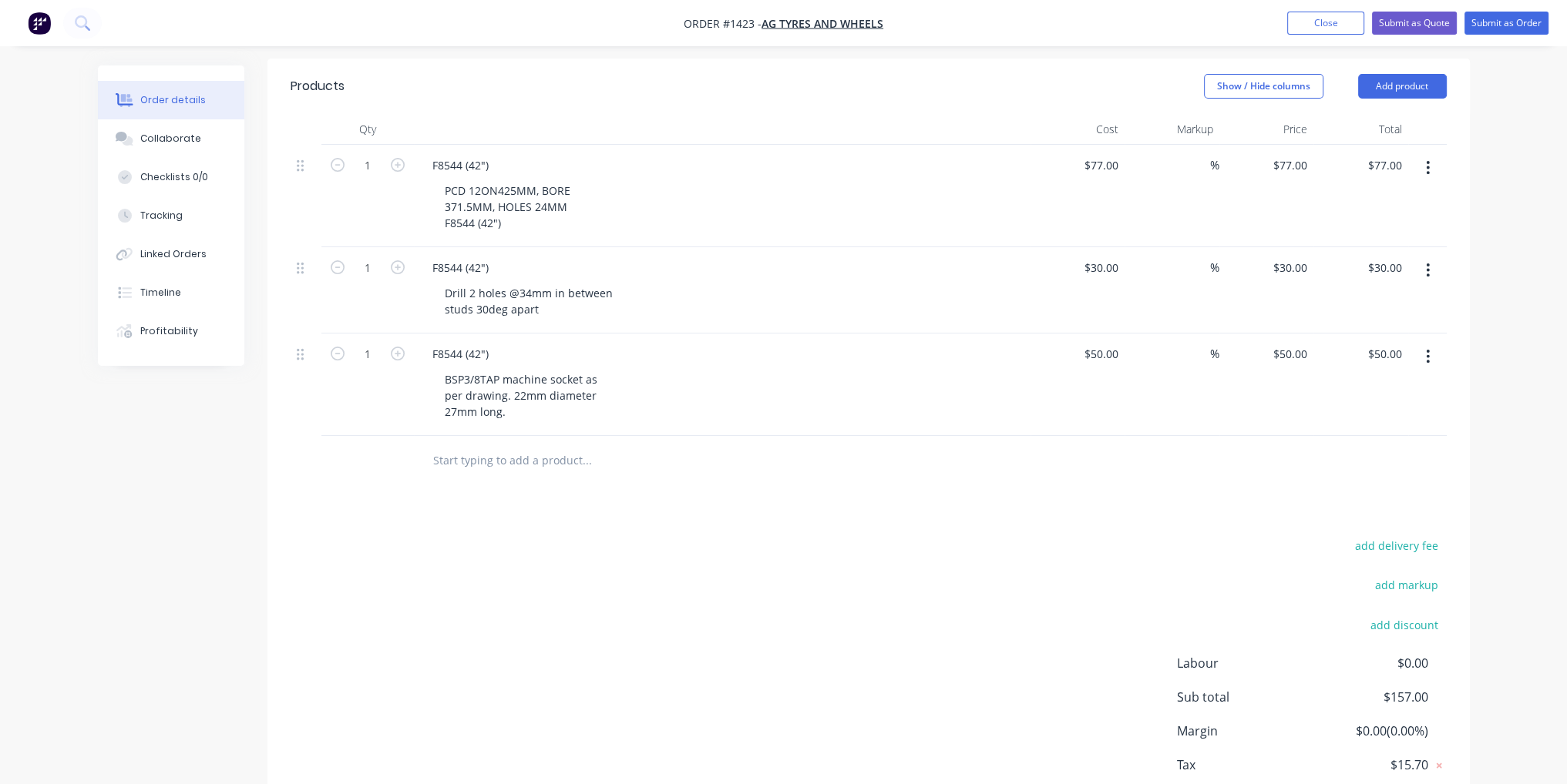
scroll to position [312, 0]
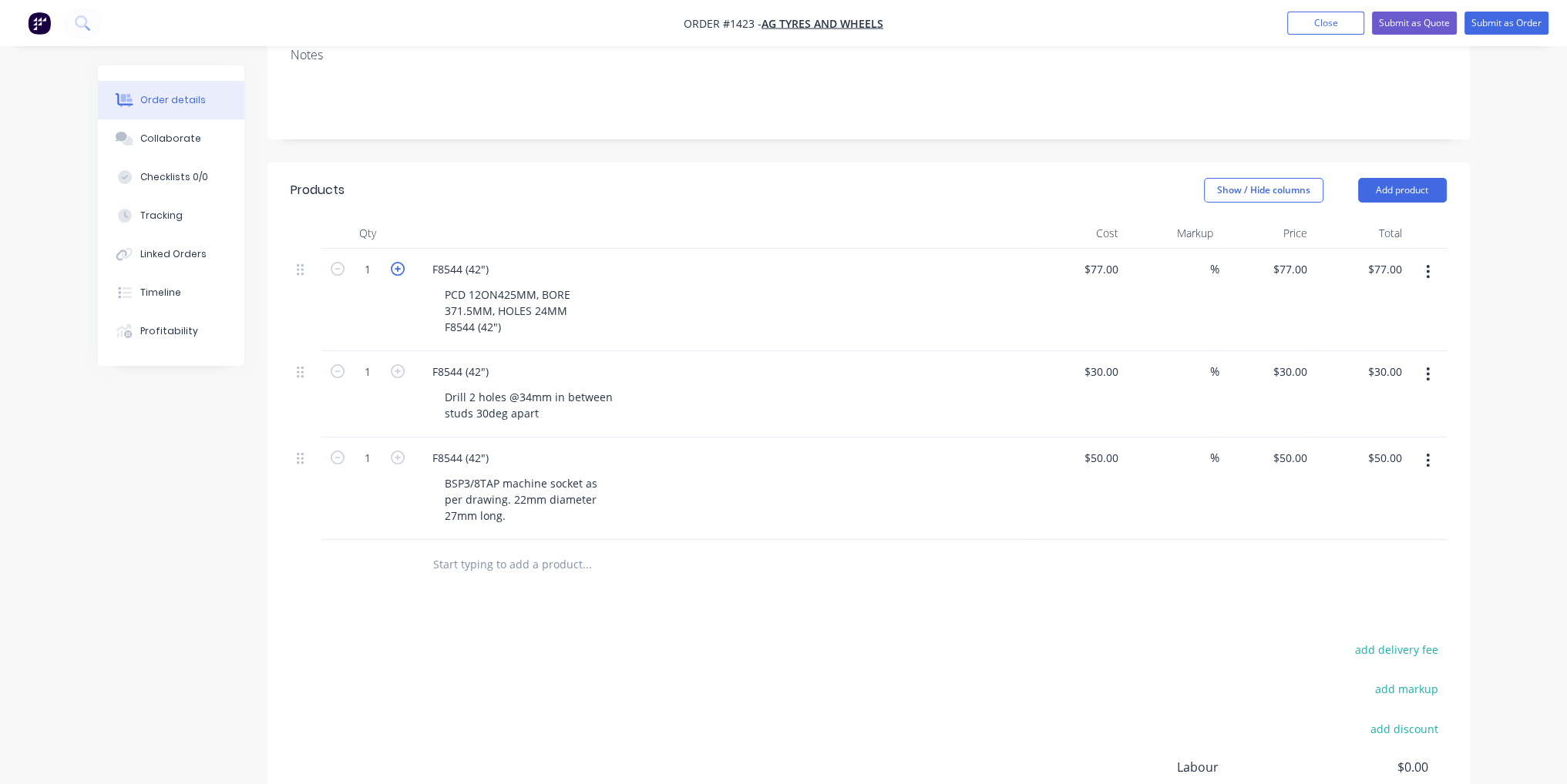
click at [400, 262] on icon "button" at bounding box center [398, 269] width 14 height 14
type input "2"
type input "$154.00"
click at [395, 364] on icon "button" at bounding box center [398, 371] width 14 height 14
type input "2"
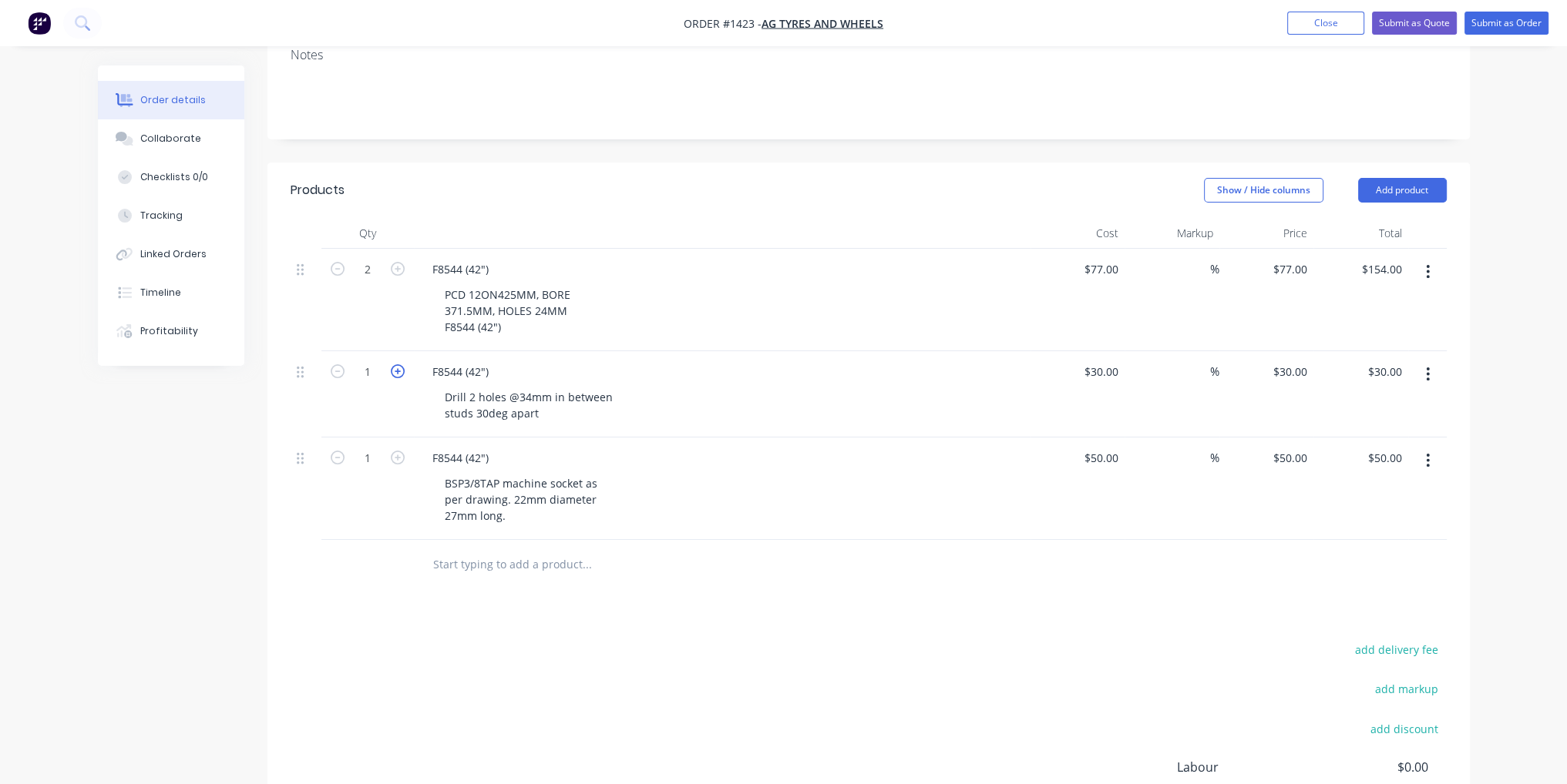
type input "$60.00"
click at [401, 451] on icon "button" at bounding box center [398, 458] width 14 height 14
type input "2"
type input "$100.00"
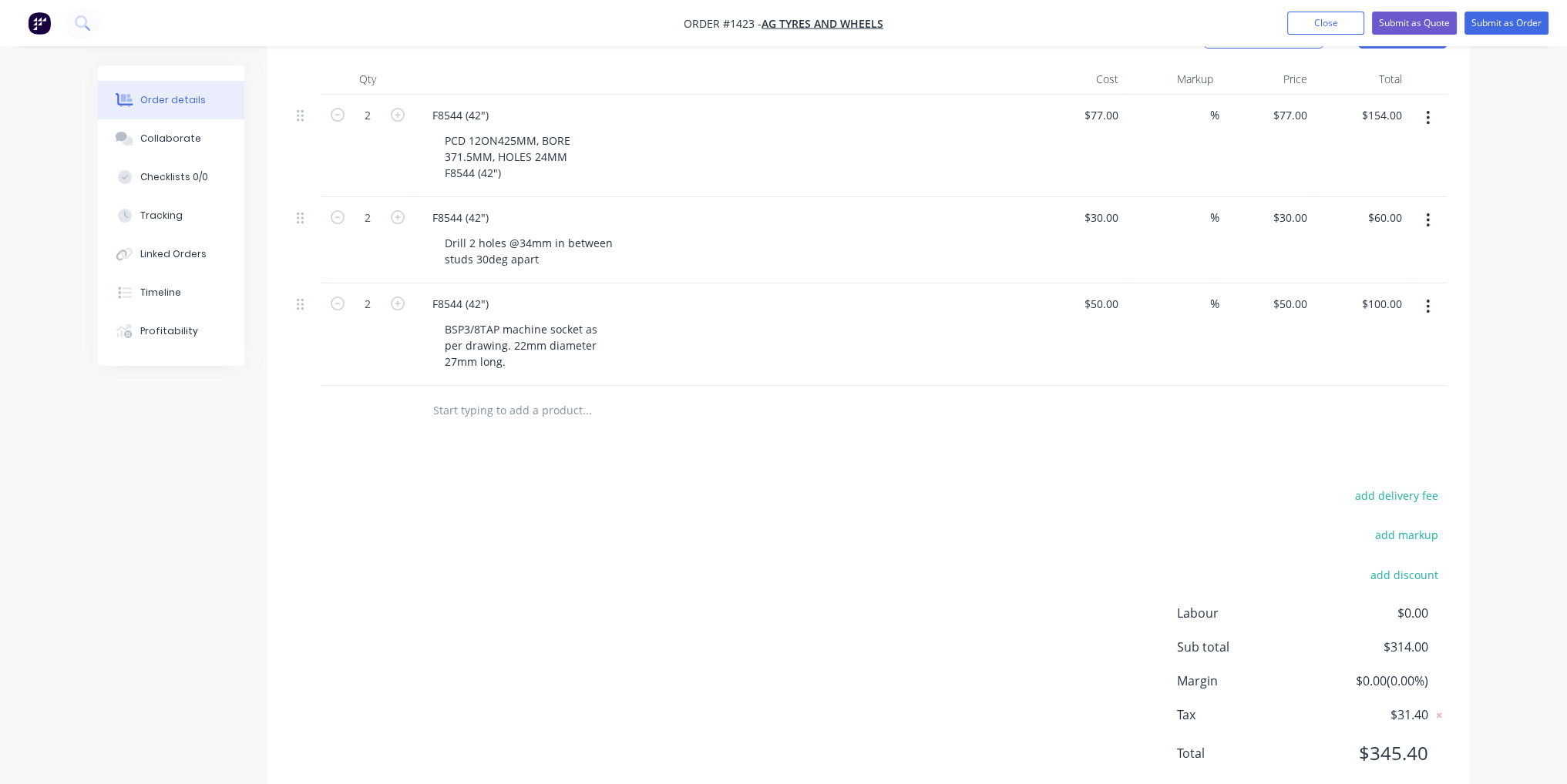
scroll to position [4, 0]
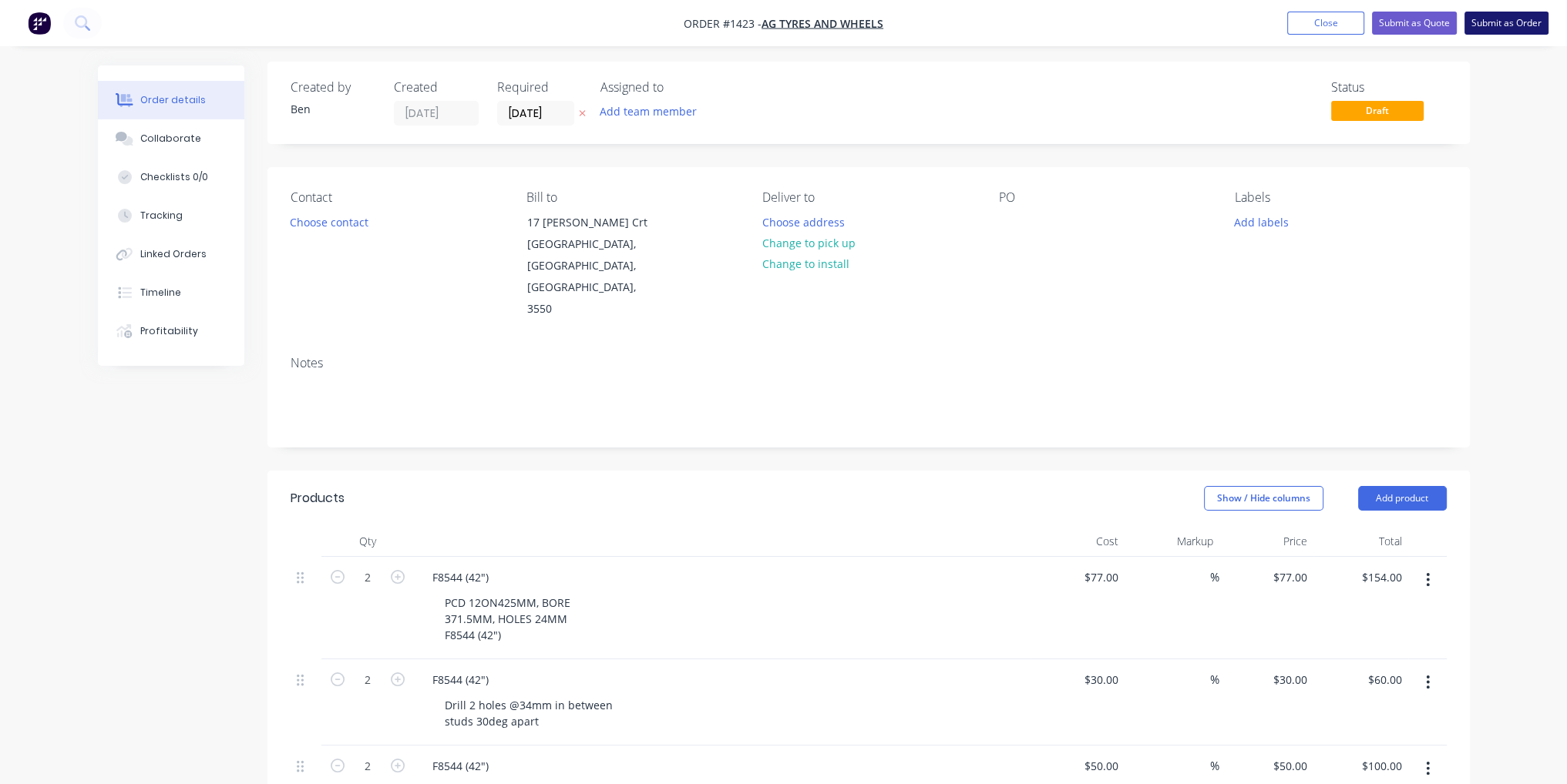
click at [1494, 19] on button "Submit as Order" at bounding box center [1506, 23] width 84 height 23
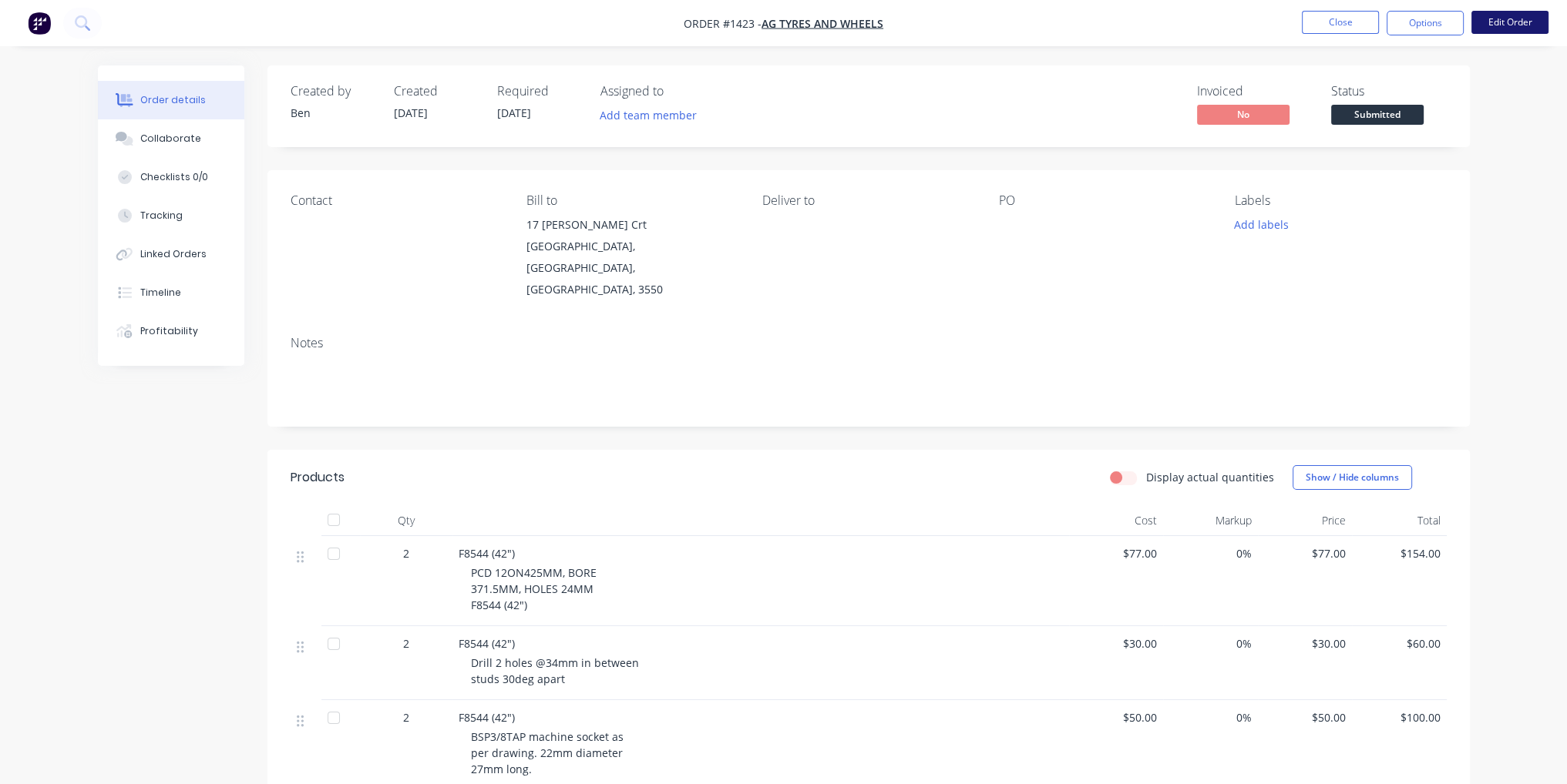
click at [1511, 22] on button "Edit Order" at bounding box center [1510, 22] width 77 height 23
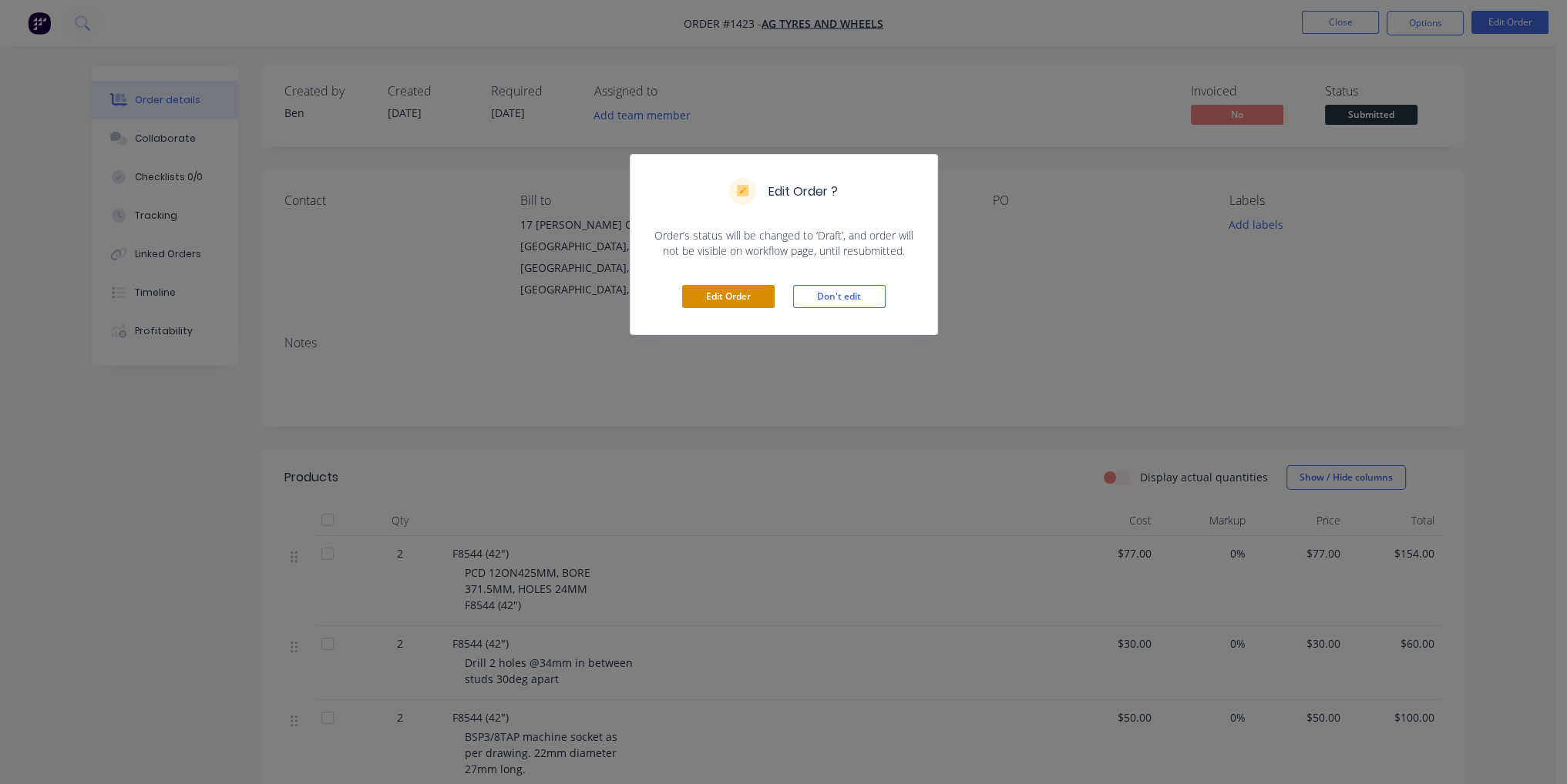
click at [722, 301] on button "Edit Order" at bounding box center [729, 297] width 93 height 23
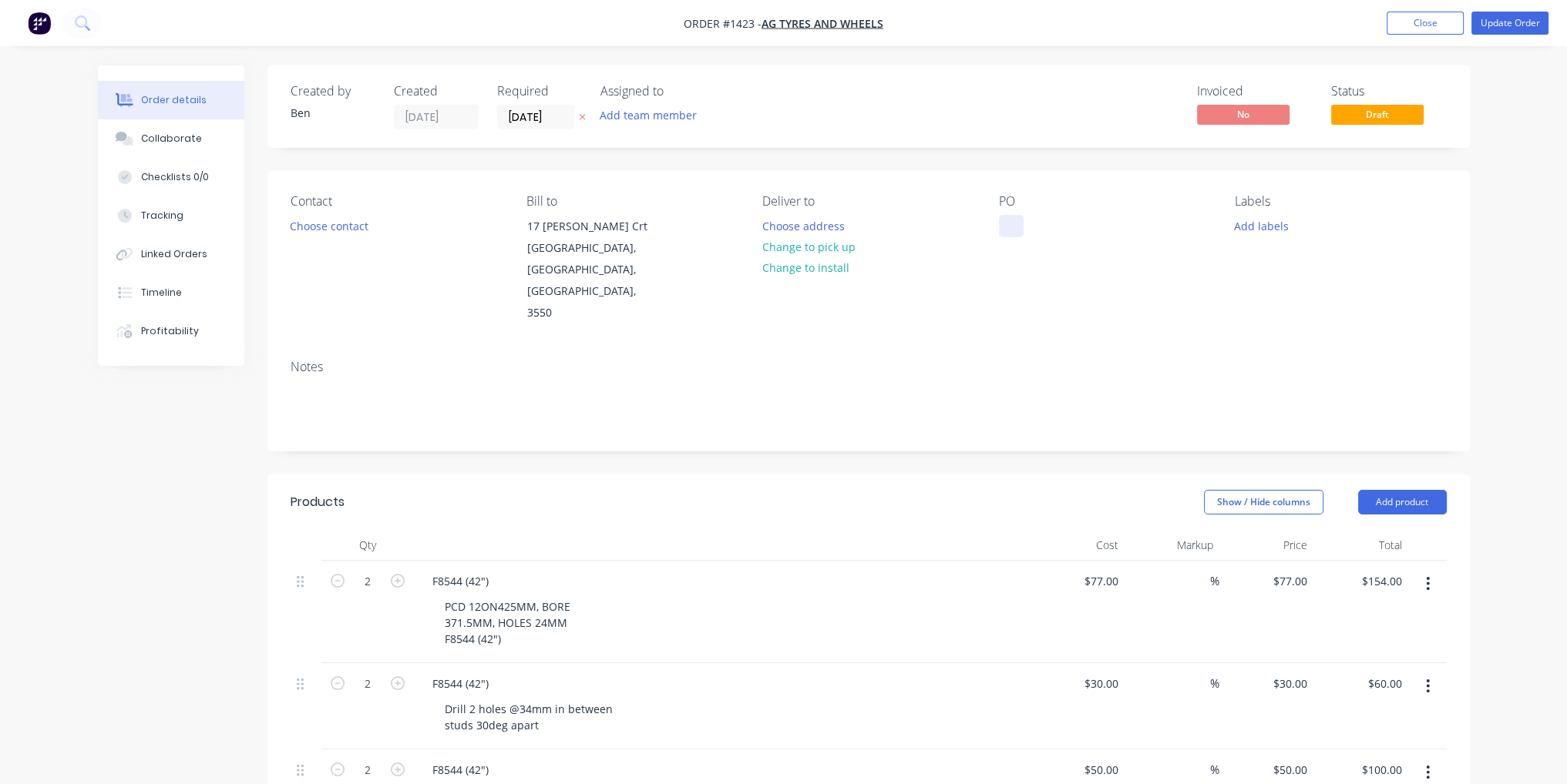
click at [1017, 224] on div at bounding box center [1011, 226] width 25 height 22
click at [1523, 199] on div "Order details Collaborate Checklists 0/0 Tracking Linked Orders Timeline Profit…" at bounding box center [784, 647] width 1567 height 1295
click at [1500, 31] on button "Update Order" at bounding box center [1510, 23] width 77 height 23
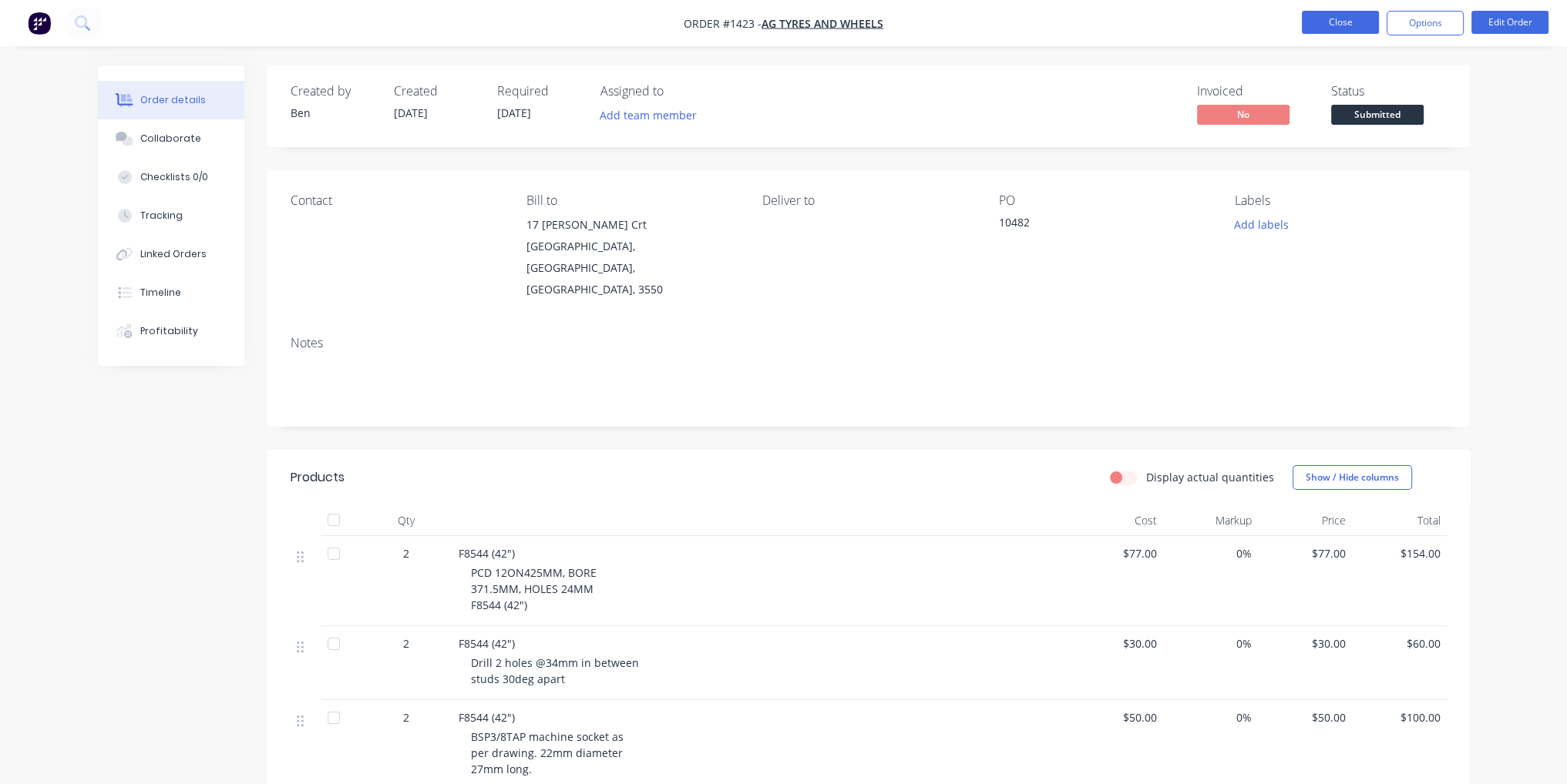
click at [1348, 25] on button "Close" at bounding box center [1340, 22] width 77 height 23
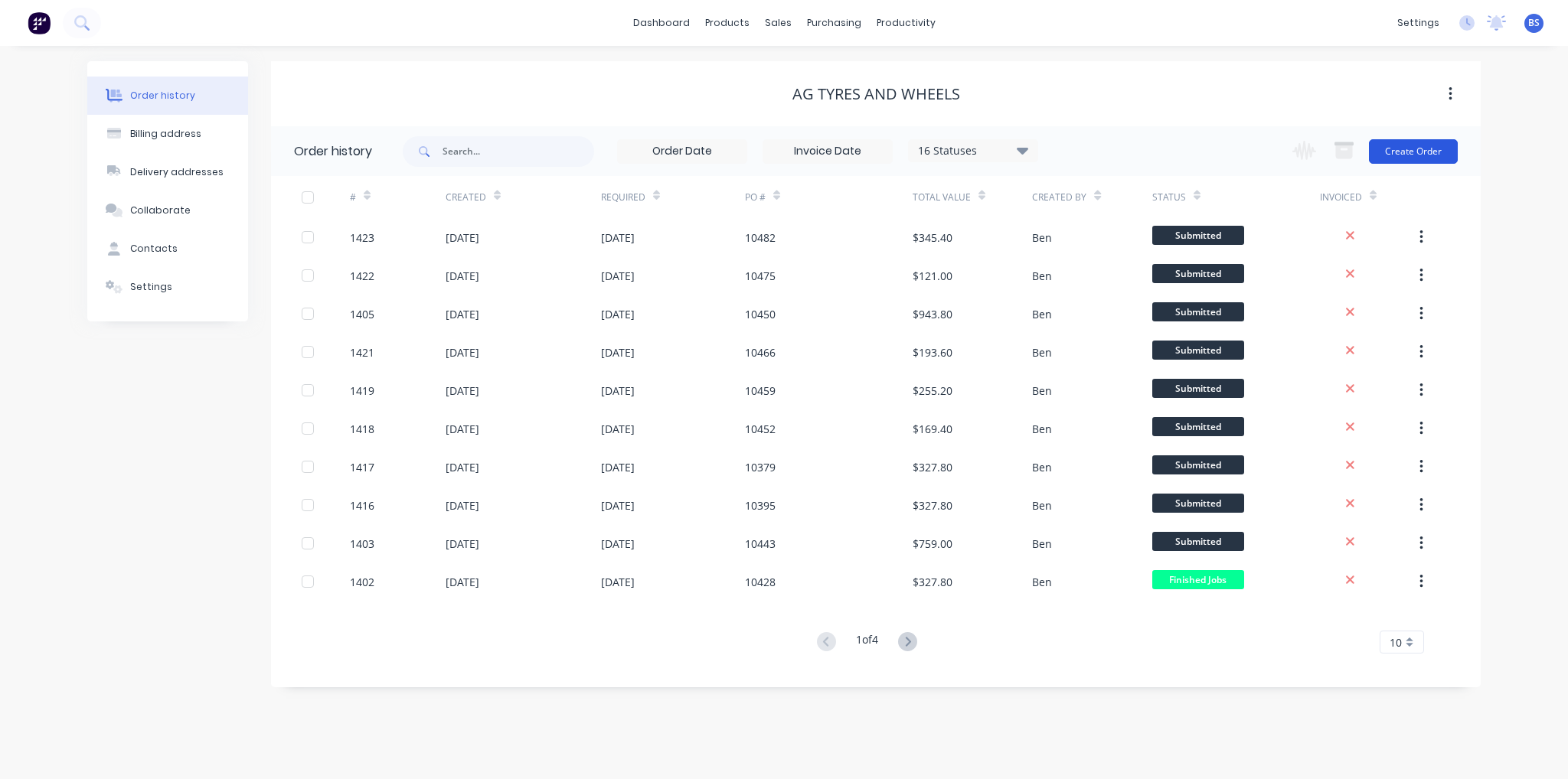
click at [1427, 160] on button "Create Order" at bounding box center [1414, 151] width 89 height 25
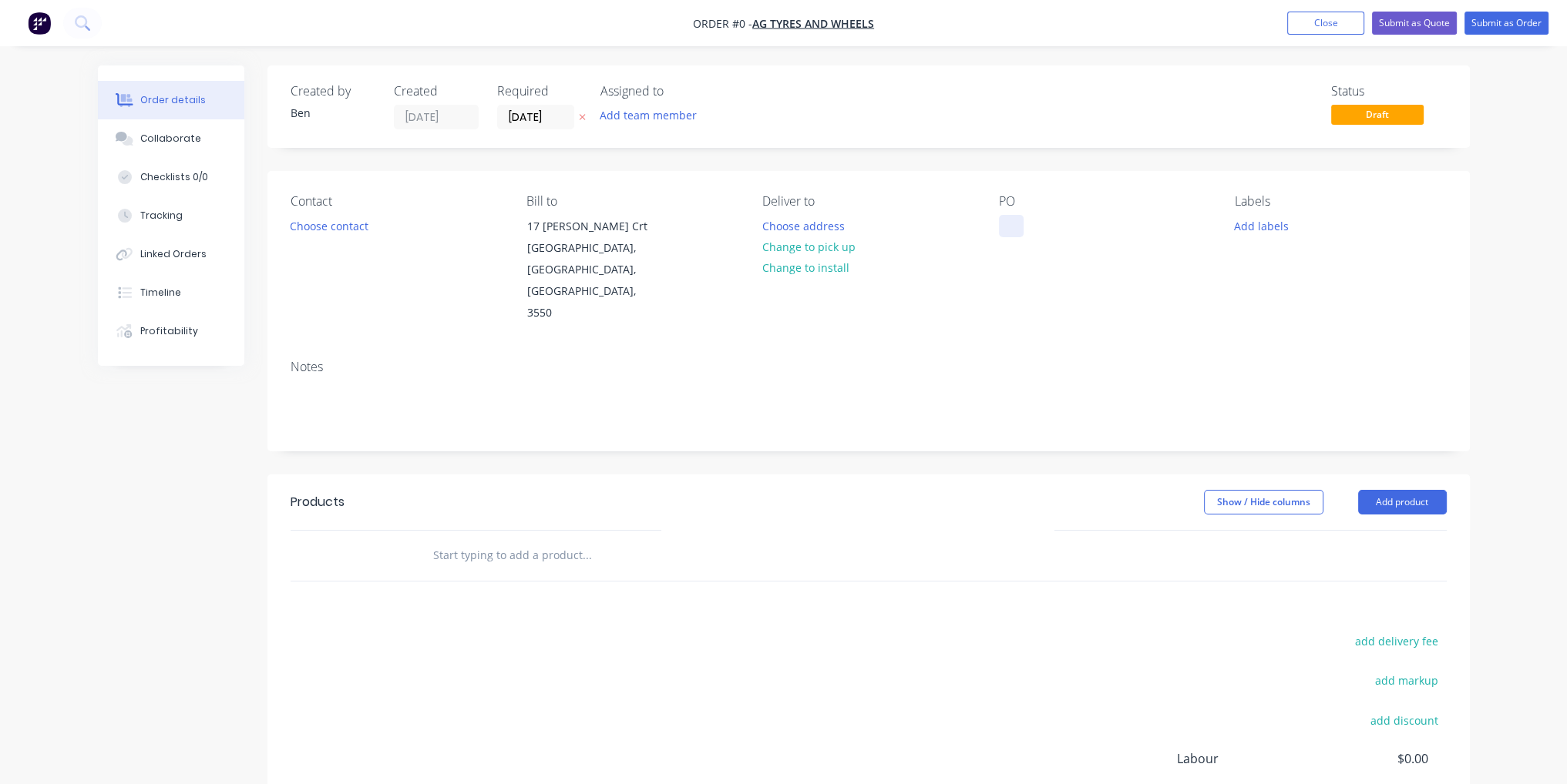
click at [1017, 232] on div at bounding box center [1011, 226] width 25 height 22
click at [968, 543] on div "Order details Collaborate Checklists 0/0 Tracking Linked Orders Timeline Profit…" at bounding box center [784, 520] width 1403 height 909
click at [1381, 490] on button "Add product" at bounding box center [1402, 503] width 89 height 25
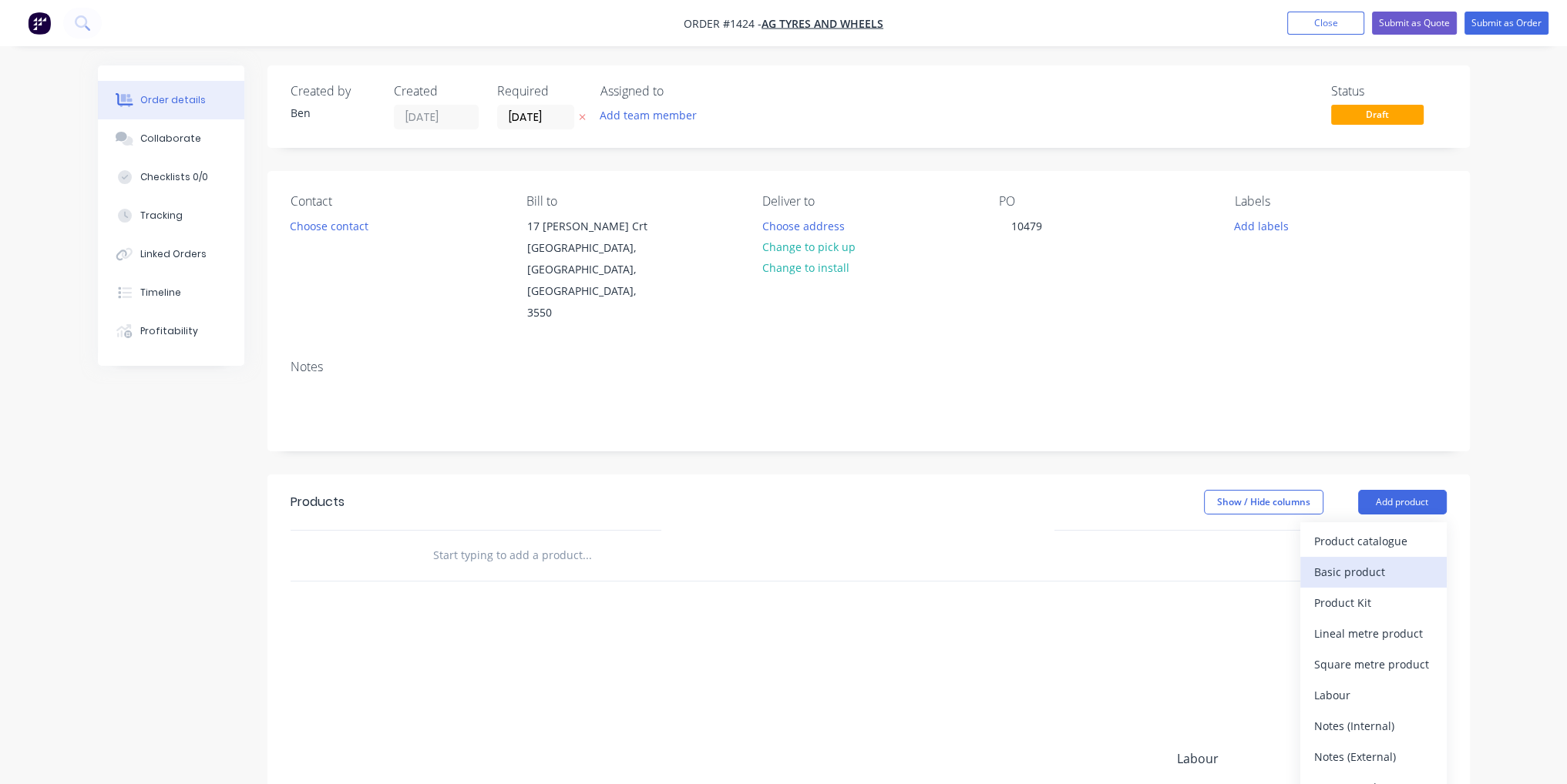
click at [1378, 561] on div "Basic product" at bounding box center [1373, 571] width 118 height 22
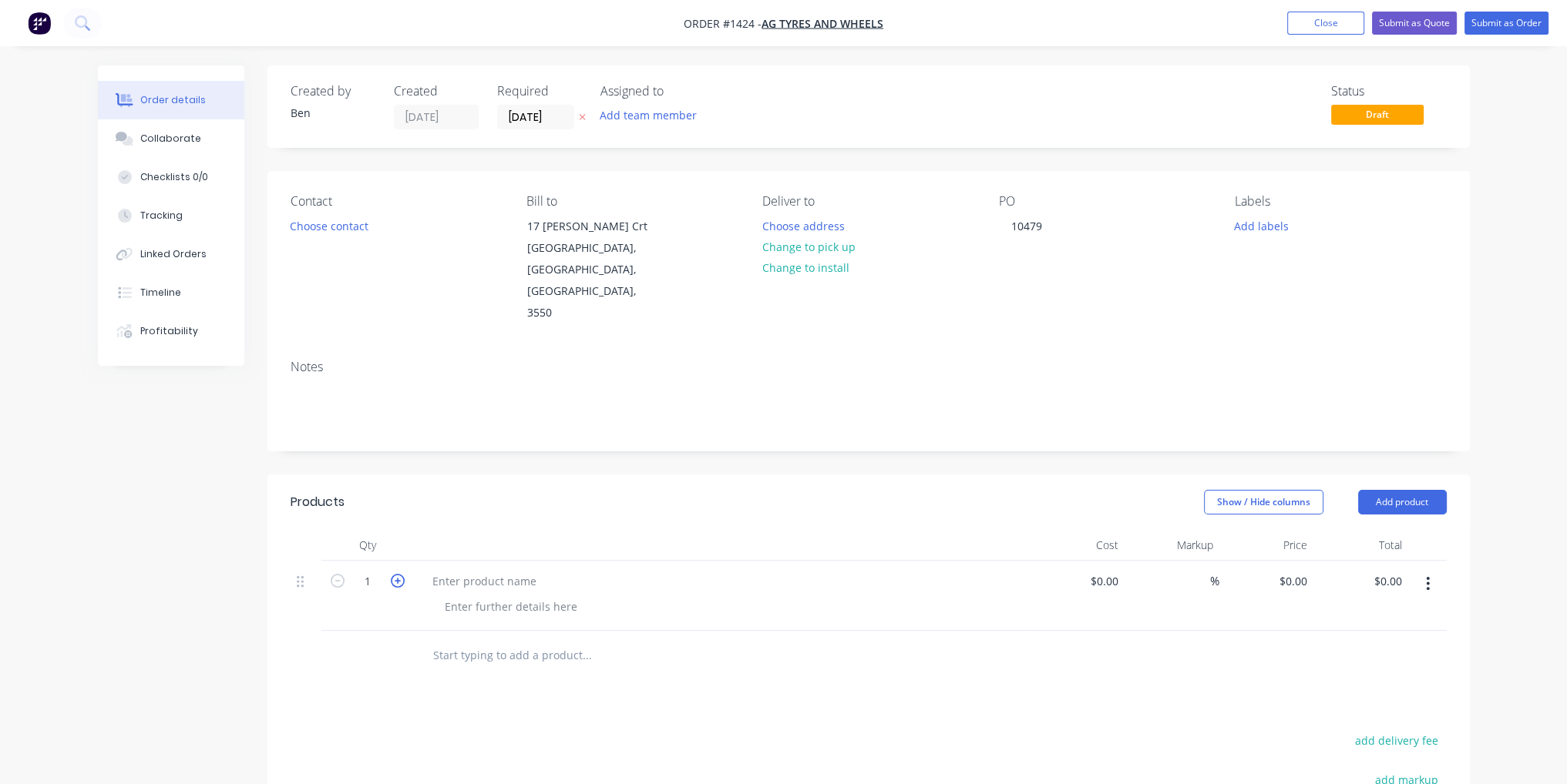
click at [398, 574] on icon "button" at bounding box center [398, 581] width 14 height 14
type input "2"
paste div
click at [661, 683] on div "Products Show / Hide columns Add product Qty Cost Markup Price Total 2 PCD 8ON2…" at bounding box center [869, 779] width 1202 height 608
drag, startPoint x: 506, startPoint y: 602, endPoint x: 444, endPoint y: 598, distance: 62.1
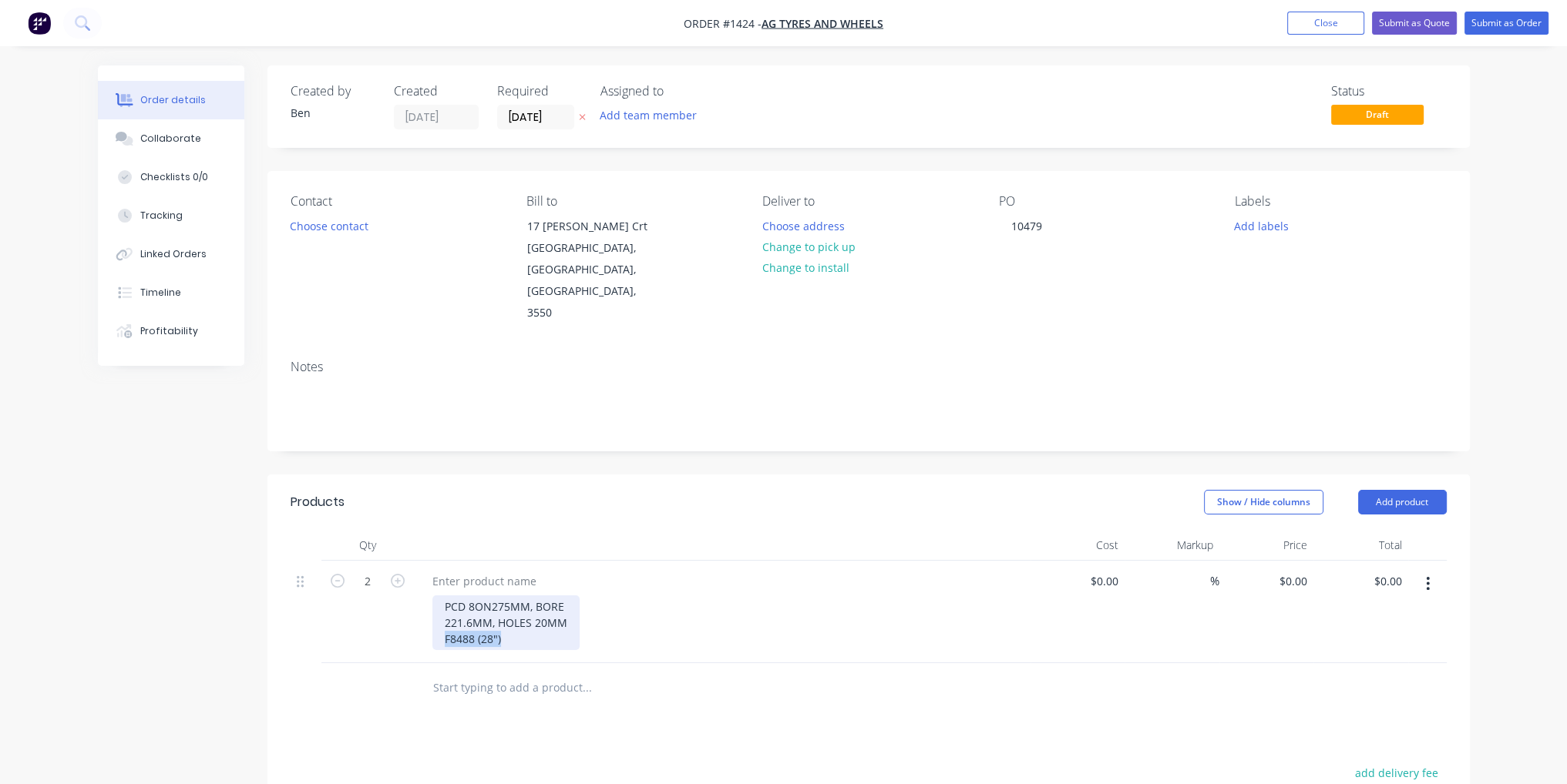
click at [444, 598] on div "PCD 8ON275MM, BORE 221.6MM, HOLES 20MM F8488 (28")" at bounding box center [506, 622] width 147 height 55
copy div "F8488 (28")"
click at [493, 570] on div at bounding box center [484, 581] width 128 height 22
paste div
click at [1107, 570] on input at bounding box center [1115, 581] width 18 height 22
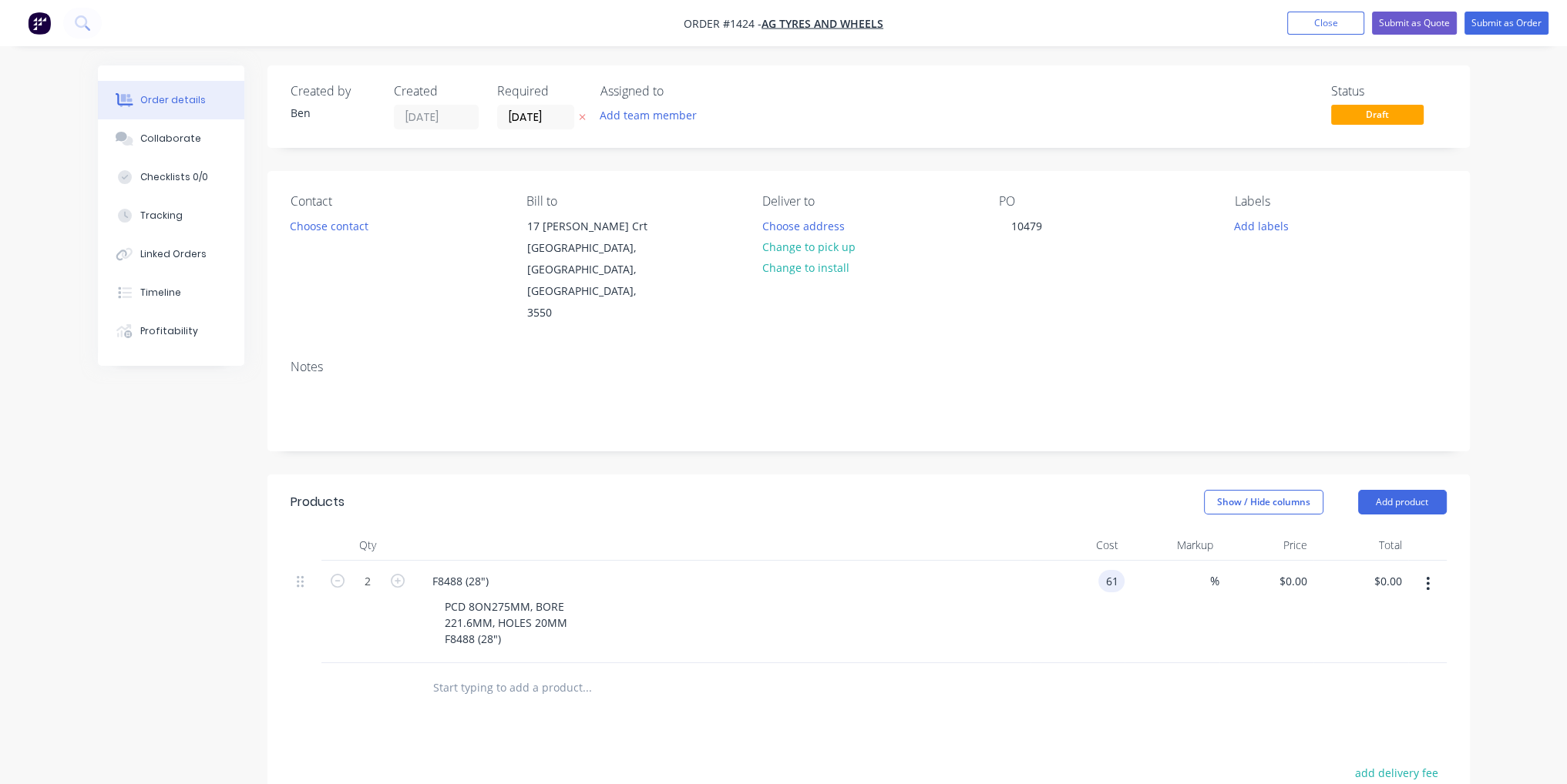
type input "$61.00"
type input "$122.00"
click at [1107, 663] on div at bounding box center [869, 688] width 1156 height 50
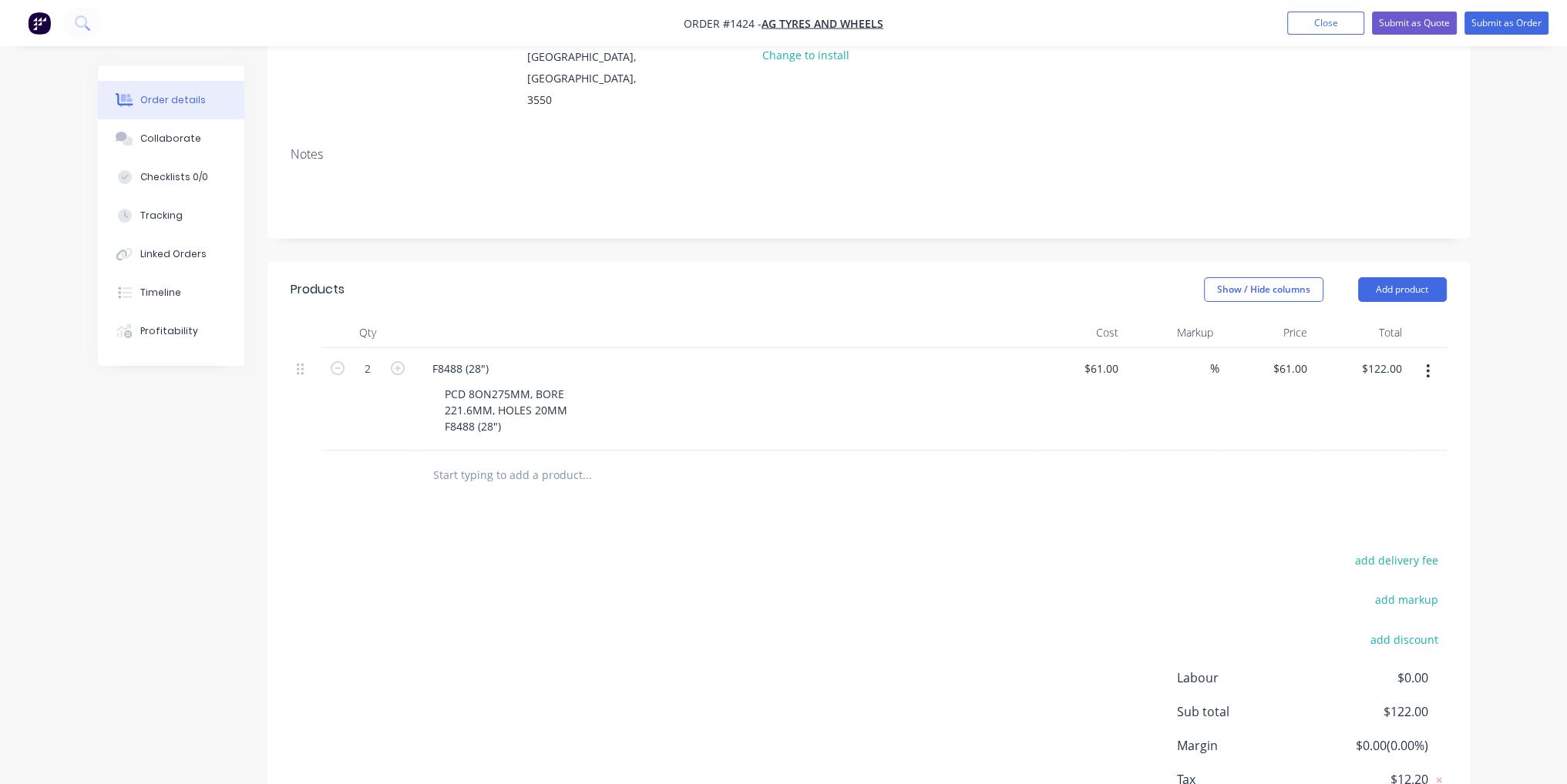
scroll to position [278, 0]
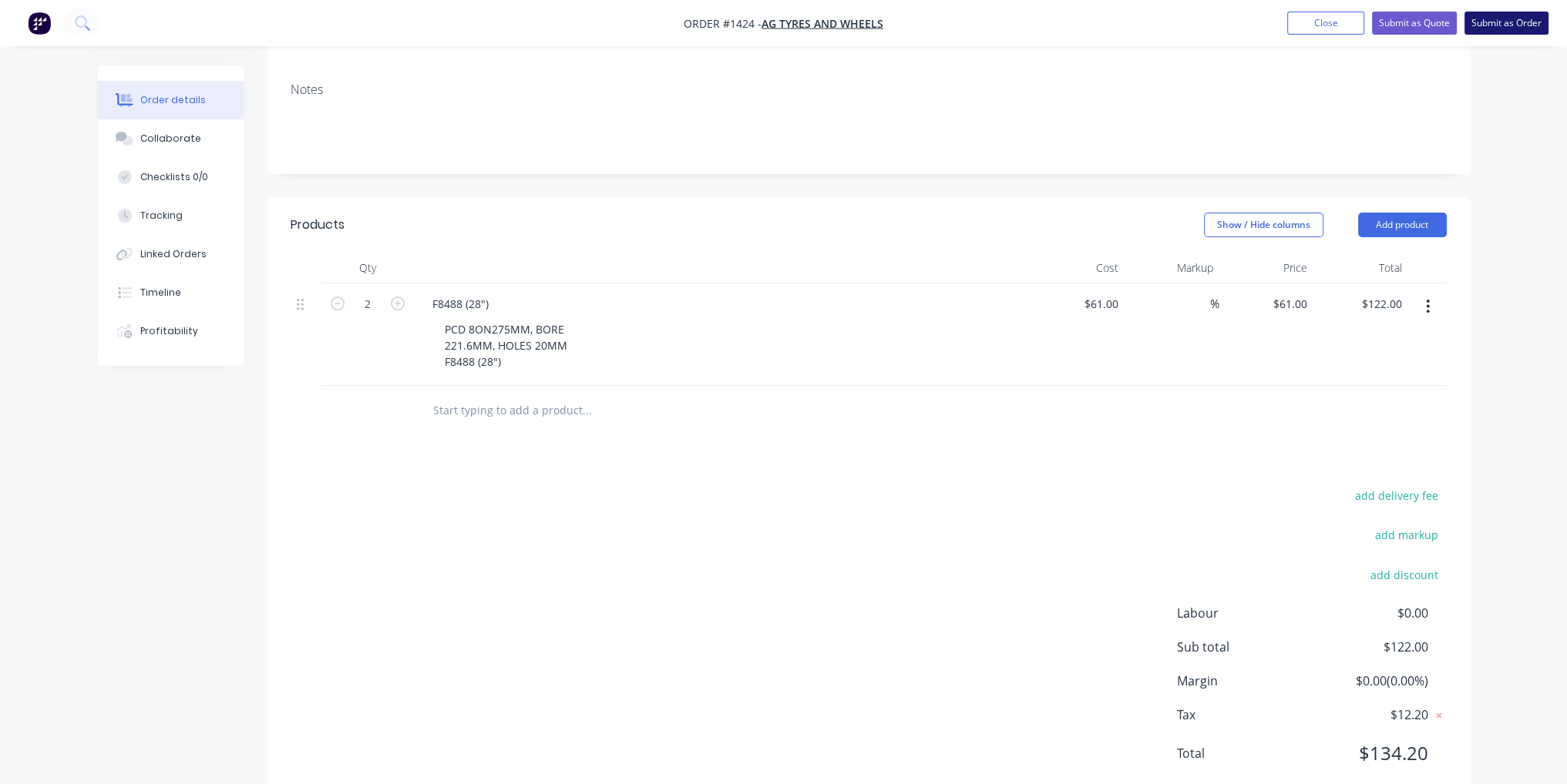
click at [1519, 19] on button "Submit as Order" at bounding box center [1506, 23] width 84 height 23
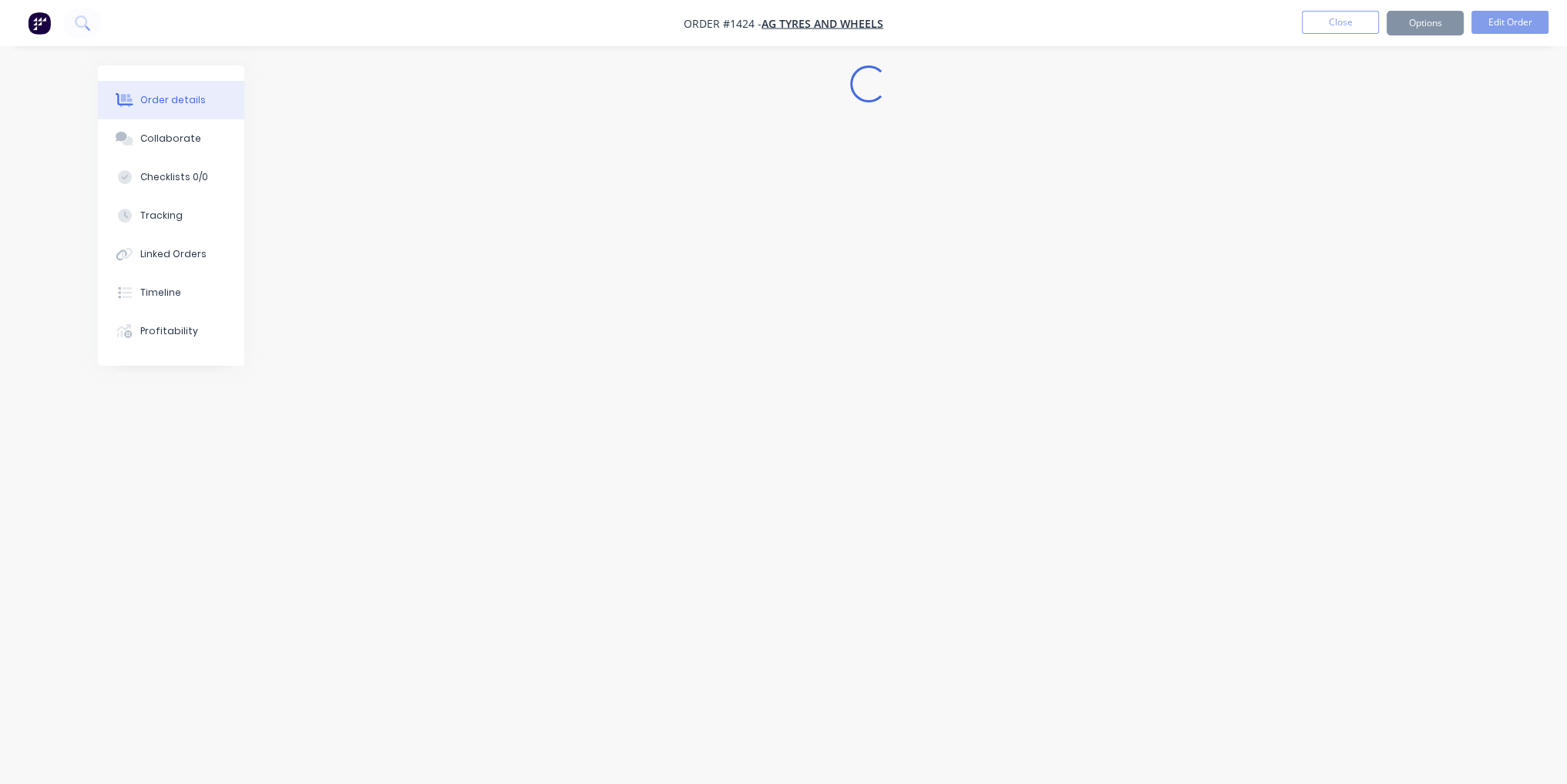
scroll to position [0, 0]
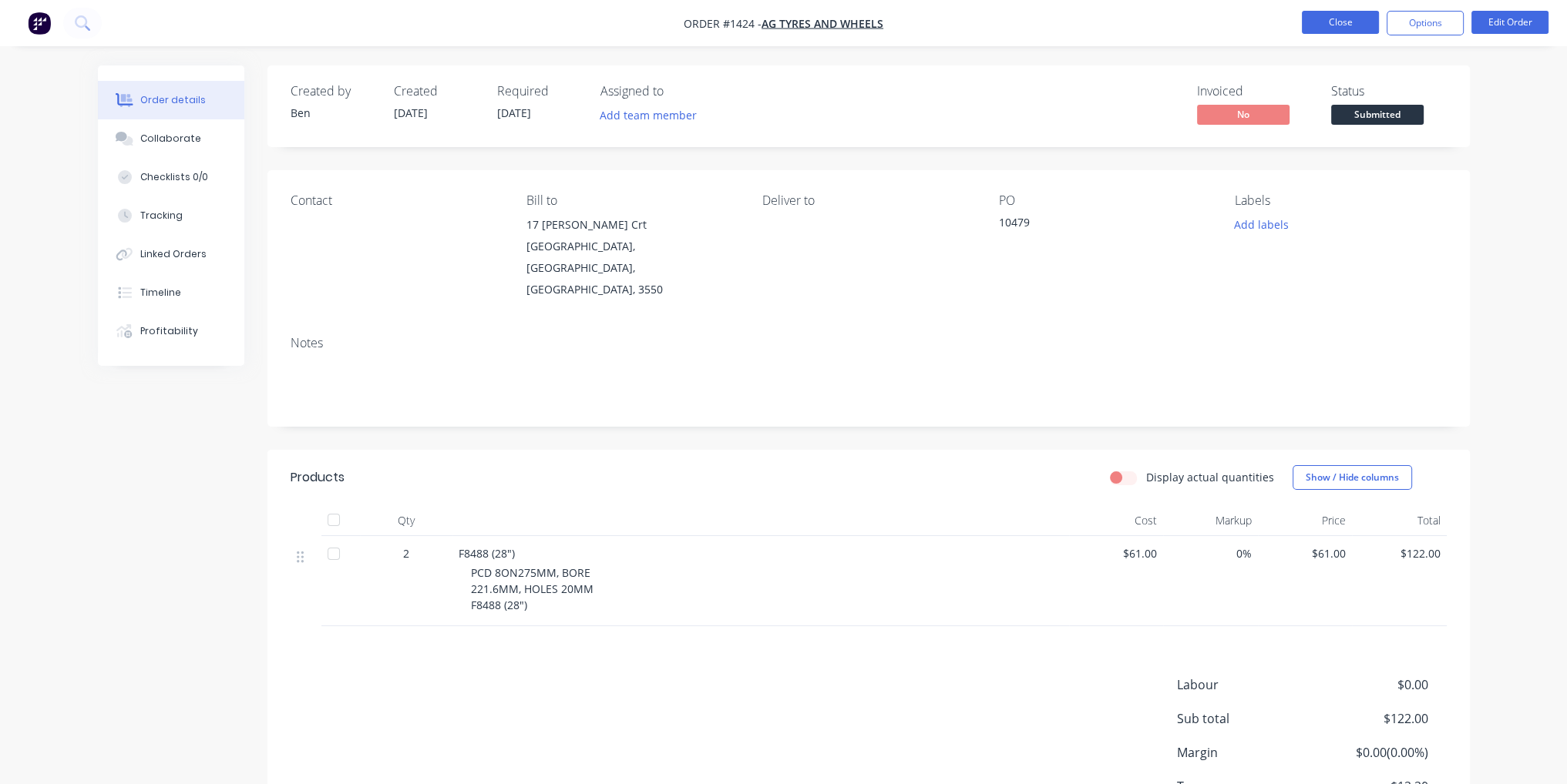
click at [1363, 19] on button "Close" at bounding box center [1340, 22] width 77 height 23
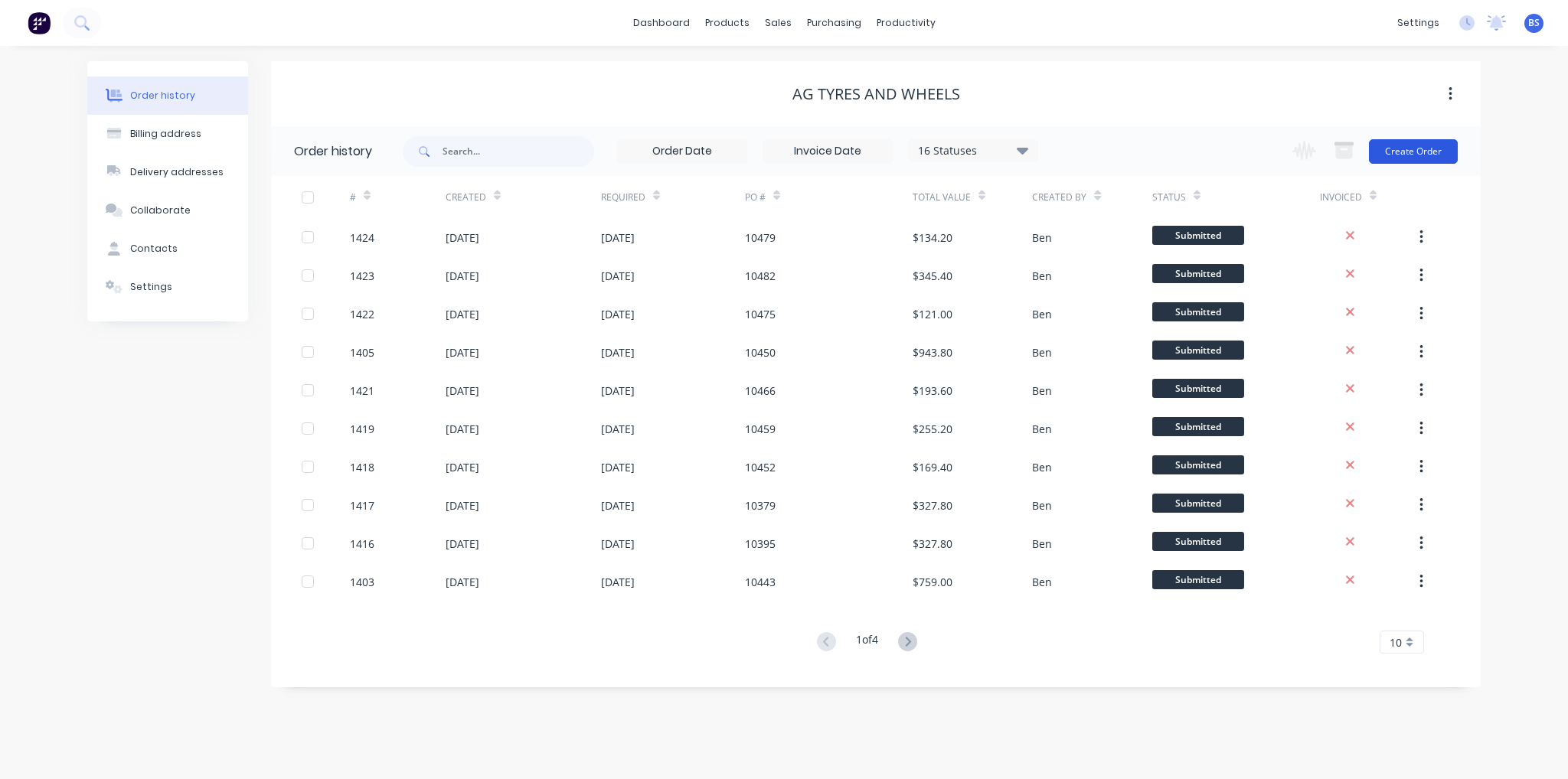
click at [1415, 150] on button "Create Order" at bounding box center [1414, 151] width 89 height 25
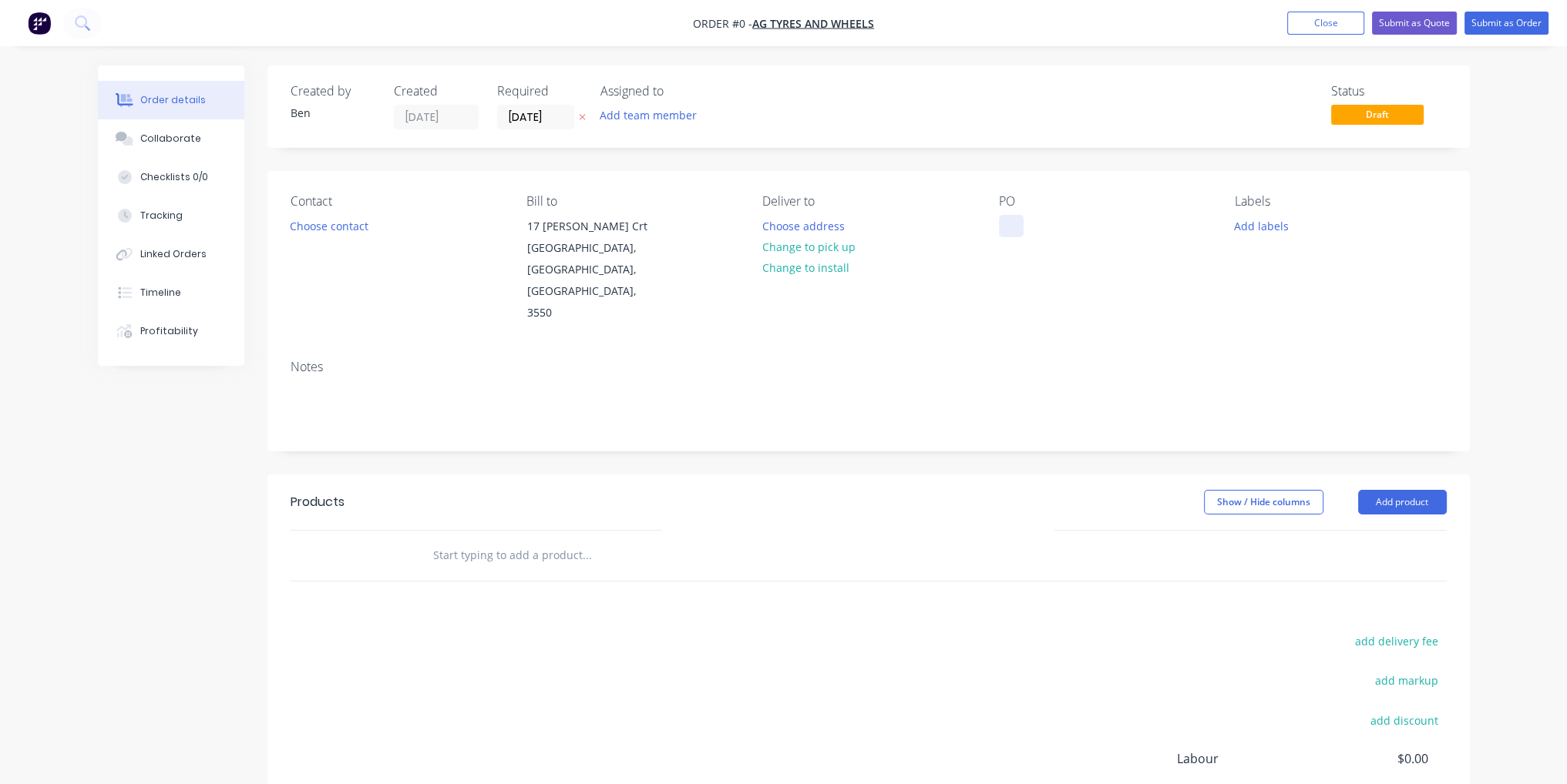
click at [1001, 221] on div at bounding box center [1011, 226] width 25 height 22
click at [1017, 483] on div "Order details Collaborate Checklists 0/0 Tracking Linked Orders Timeline Profit…" at bounding box center [784, 520] width 1403 height 909
click at [1439, 490] on button "Add product" at bounding box center [1402, 503] width 89 height 25
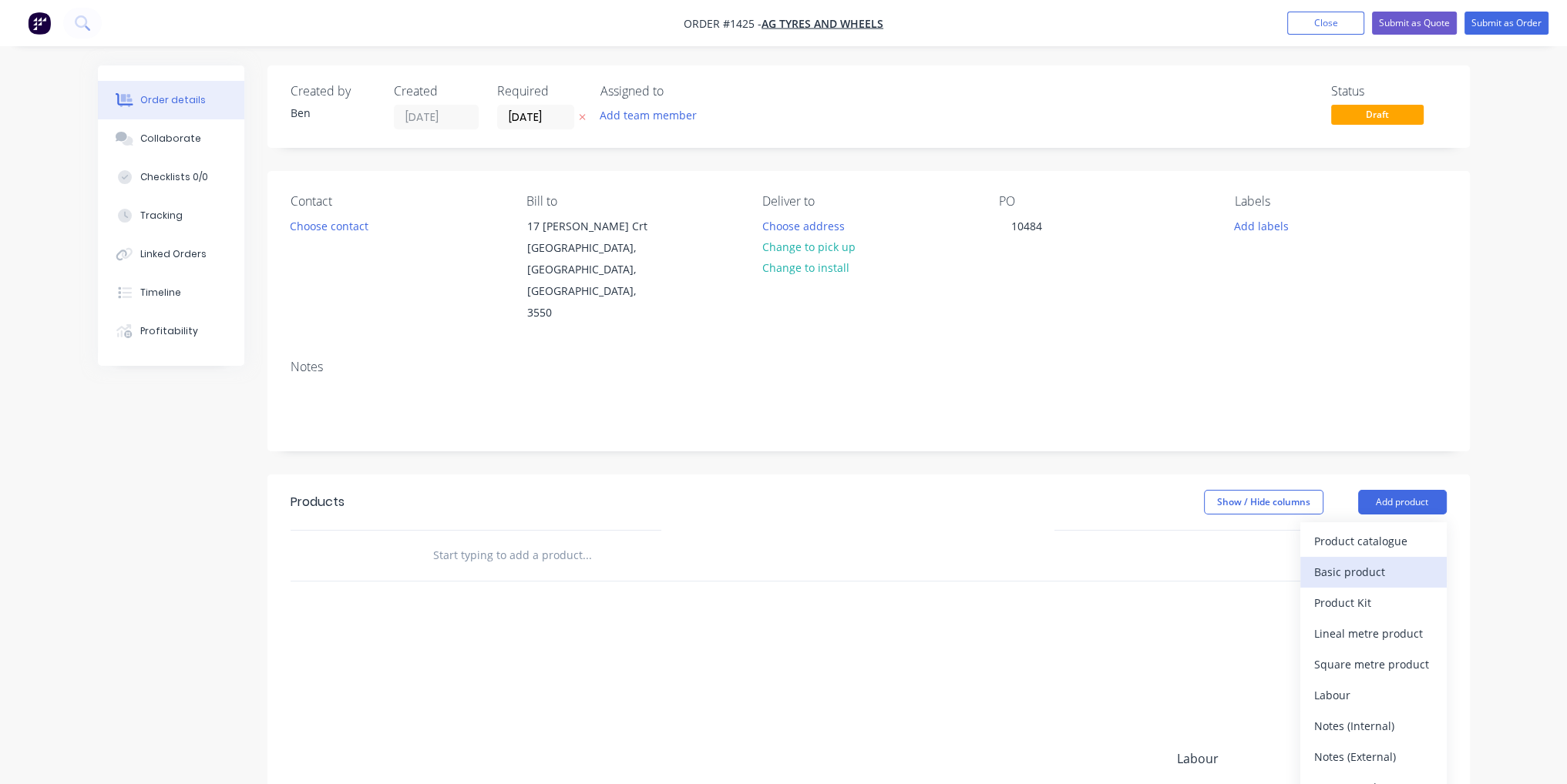
click at [1329, 557] on button "Basic product" at bounding box center [1373, 572] width 146 height 31
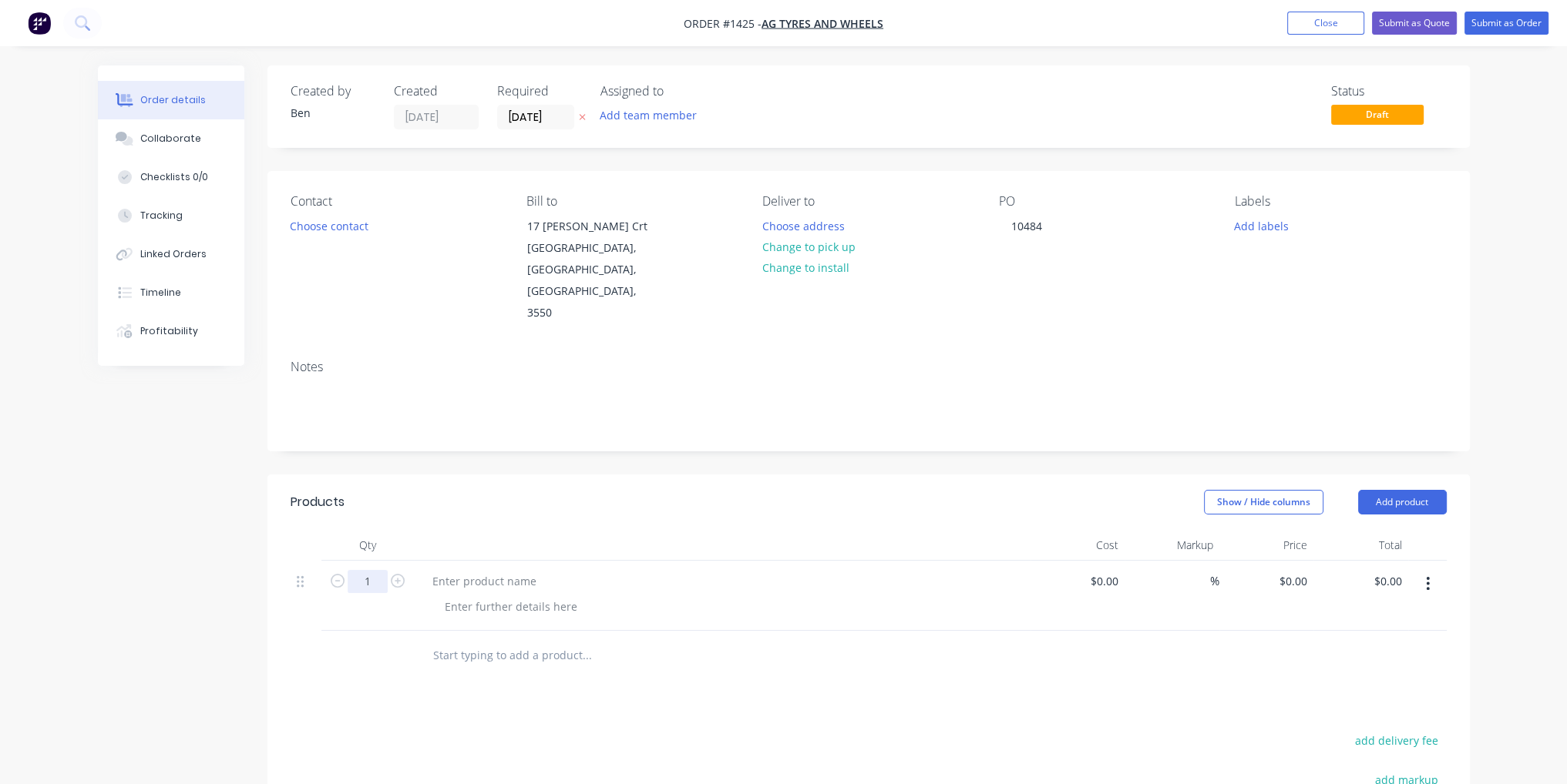
click at [379, 570] on input "1" at bounding box center [367, 581] width 40 height 23
type input "12"
click at [654, 636] on div "Products Show / Hide columns Add product Qty Cost Markup Price Total 12 $0.00 $…" at bounding box center [869, 762] width 1202 height 576
click at [1378, 490] on button "Add product" at bounding box center [1402, 503] width 89 height 25
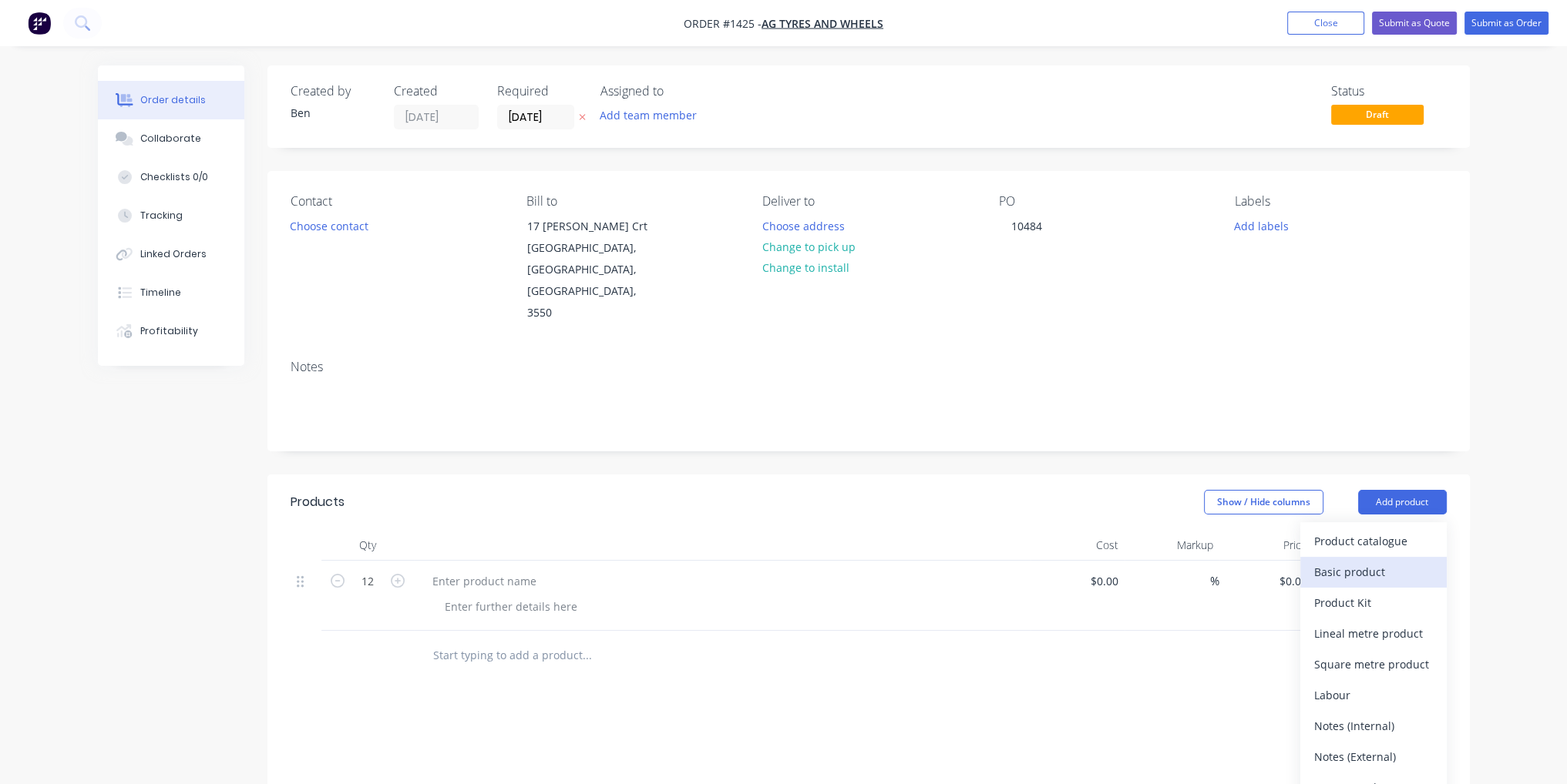
click at [1378, 557] on button "Basic product" at bounding box center [1373, 572] width 146 height 31
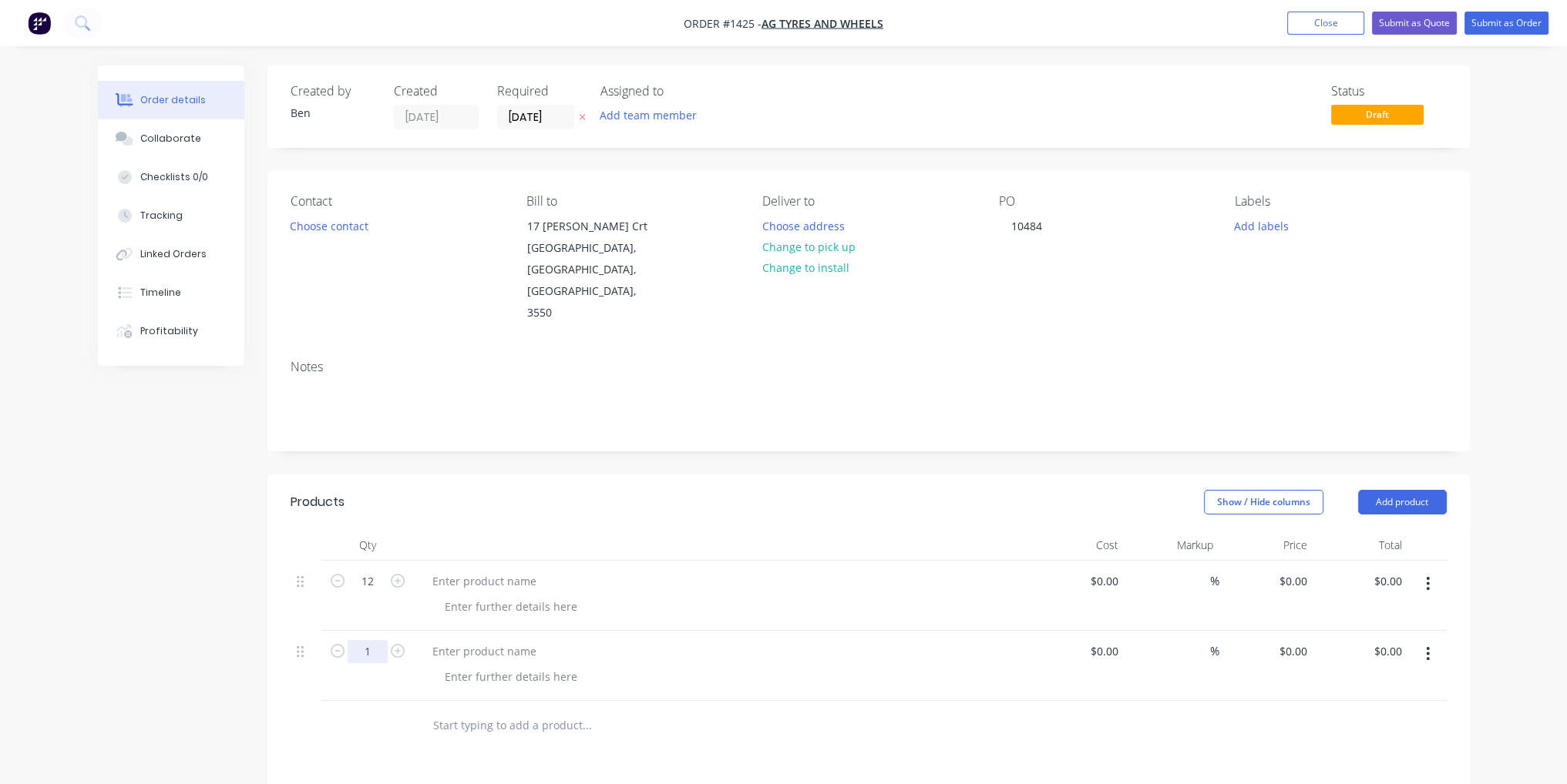
click at [364, 640] on input "1" at bounding box center [367, 652] width 40 height 23
type input "500"
click at [951, 701] on div at bounding box center [691, 726] width 555 height 50
paste div
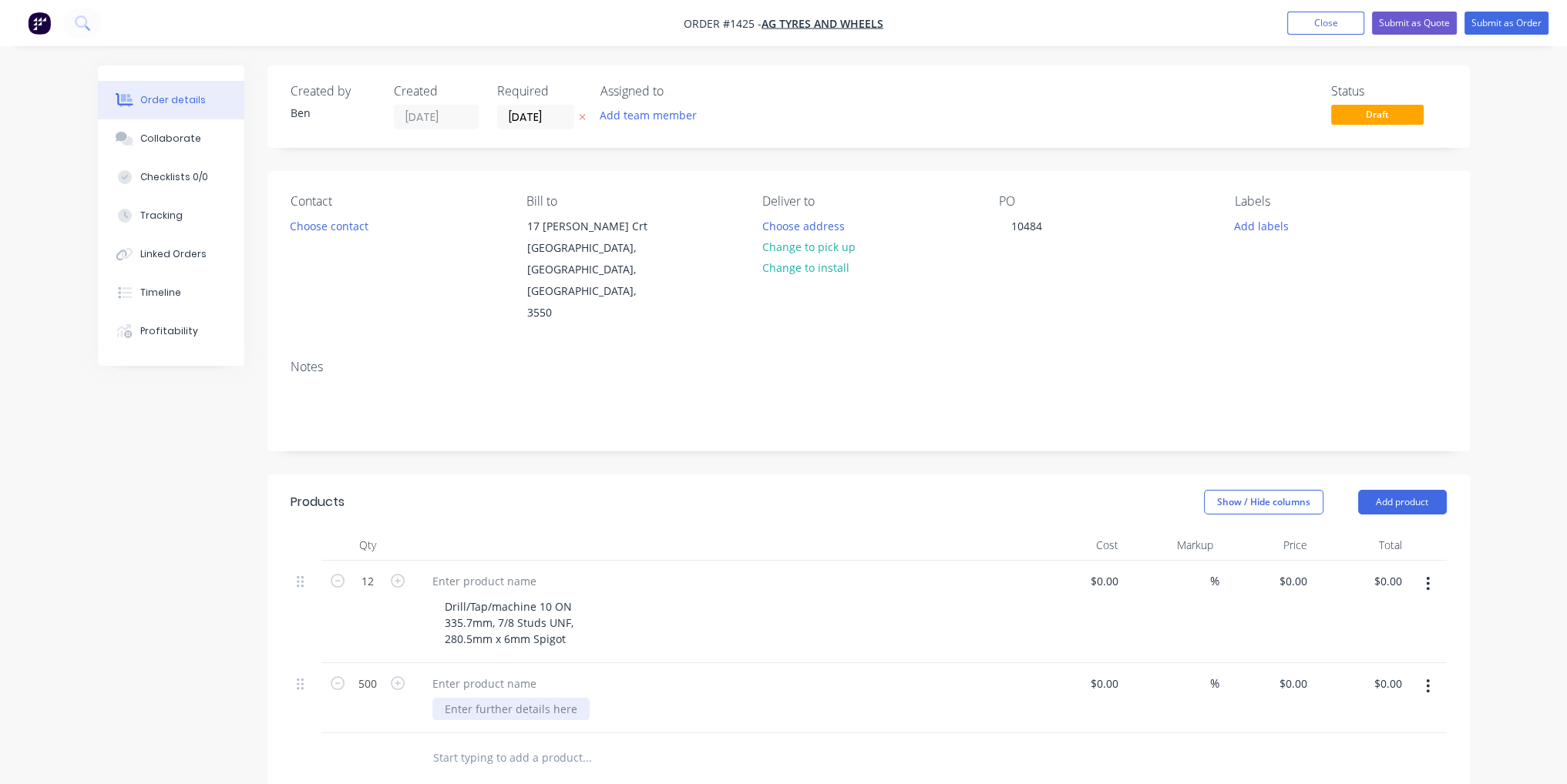
paste div
click at [1108, 570] on div "$0.00" at bounding box center [1107, 581] width 36 height 22
type input "$240.00"
type input "$2,880.00"
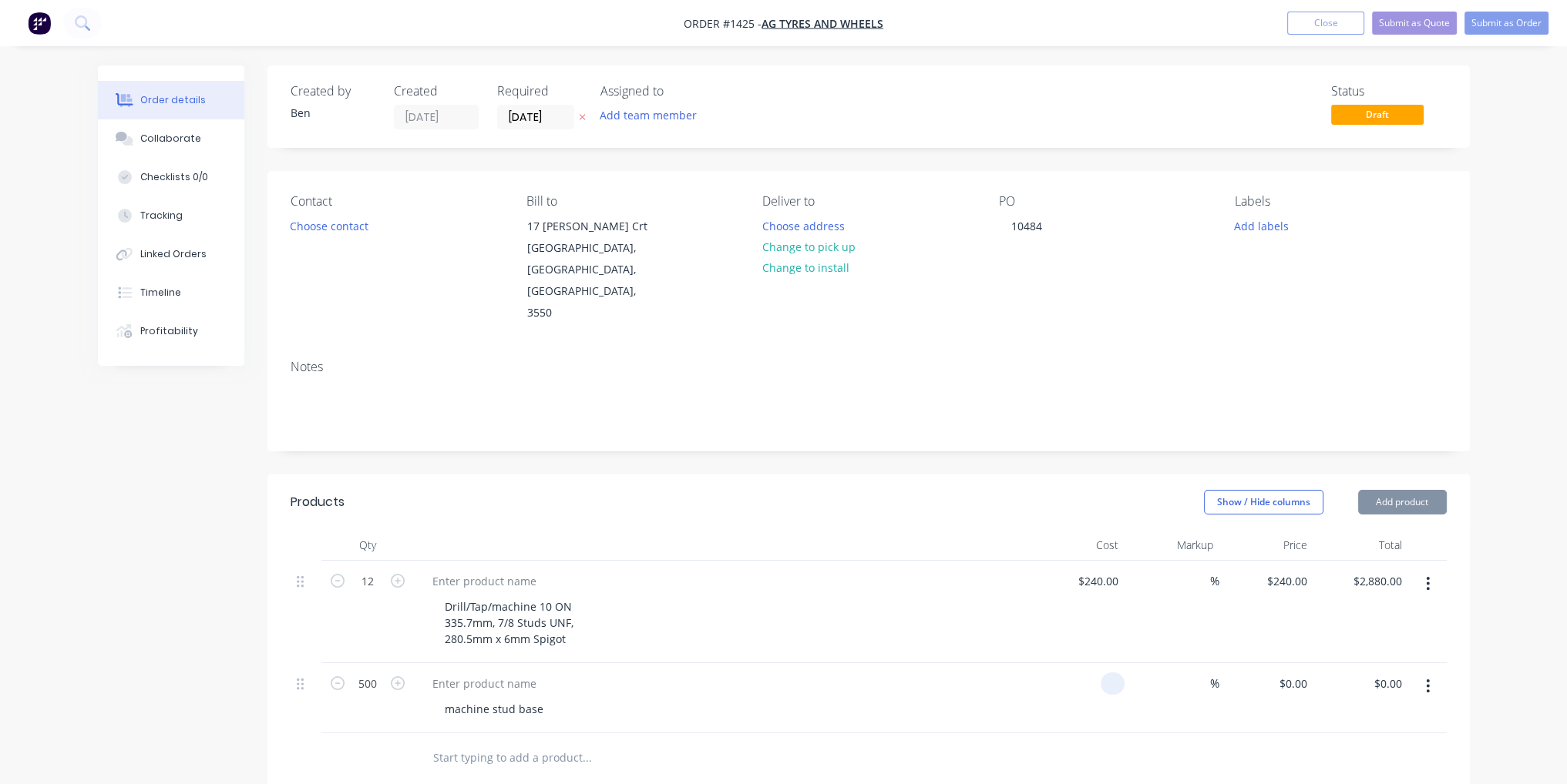
click at [1110, 673] on input at bounding box center [1115, 683] width 18 height 22
type input "$4.00"
type input "$2,000.00"
click at [1006, 698] on div "machine stud base" at bounding box center [728, 709] width 592 height 22
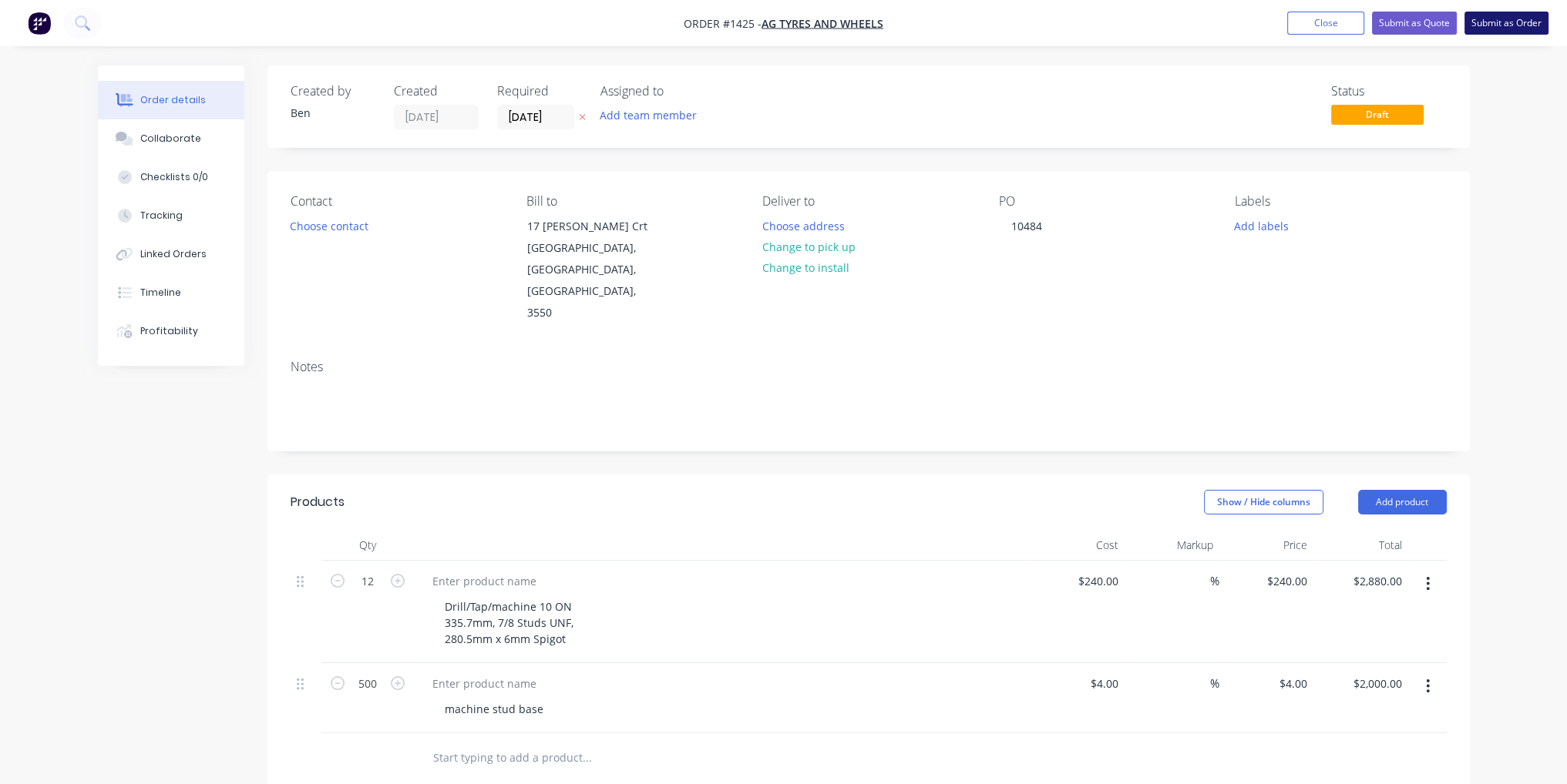
click at [1527, 22] on button "Submit as Order" at bounding box center [1506, 23] width 84 height 23
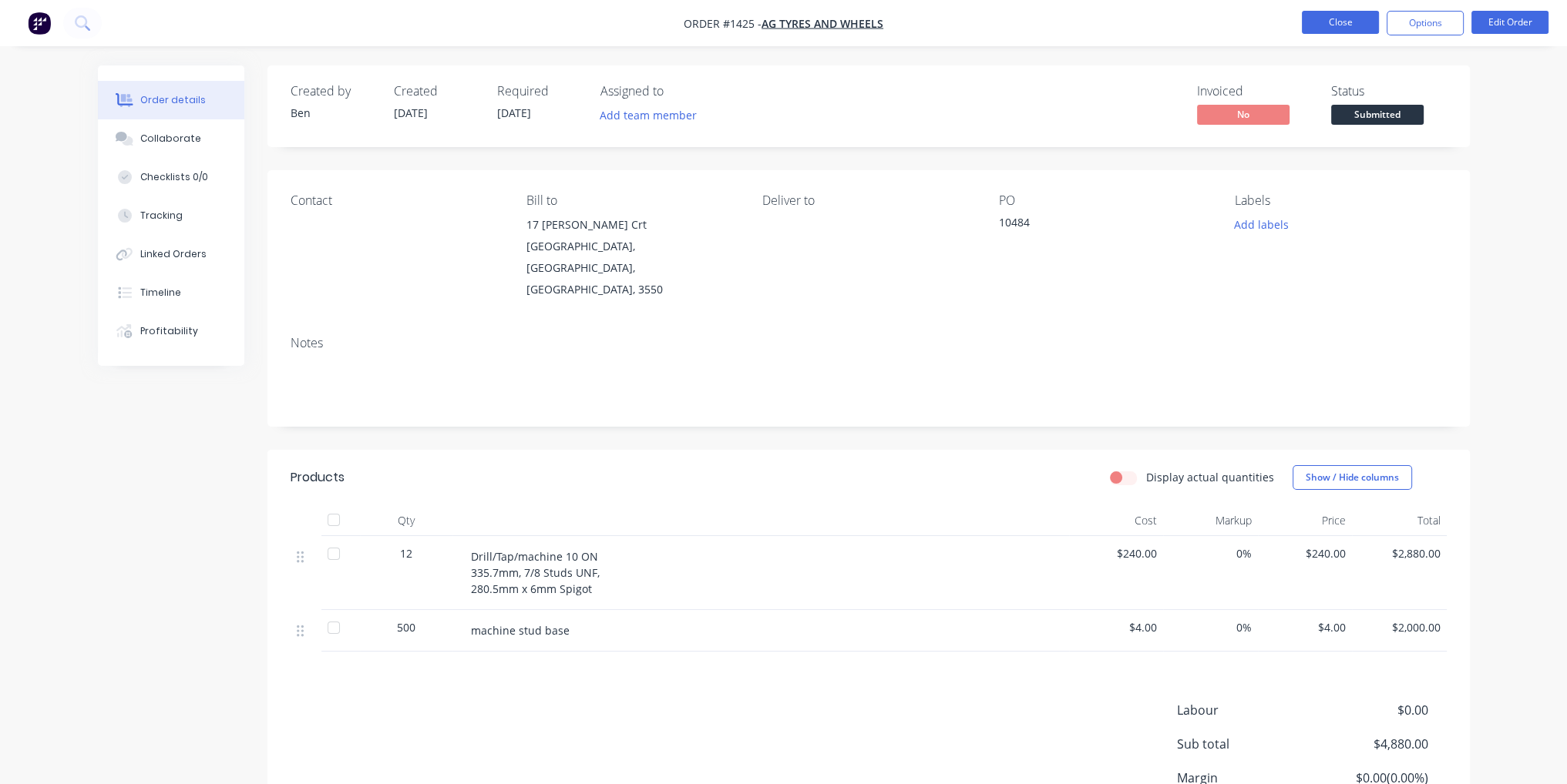
click at [1340, 30] on button "Close" at bounding box center [1340, 22] width 77 height 23
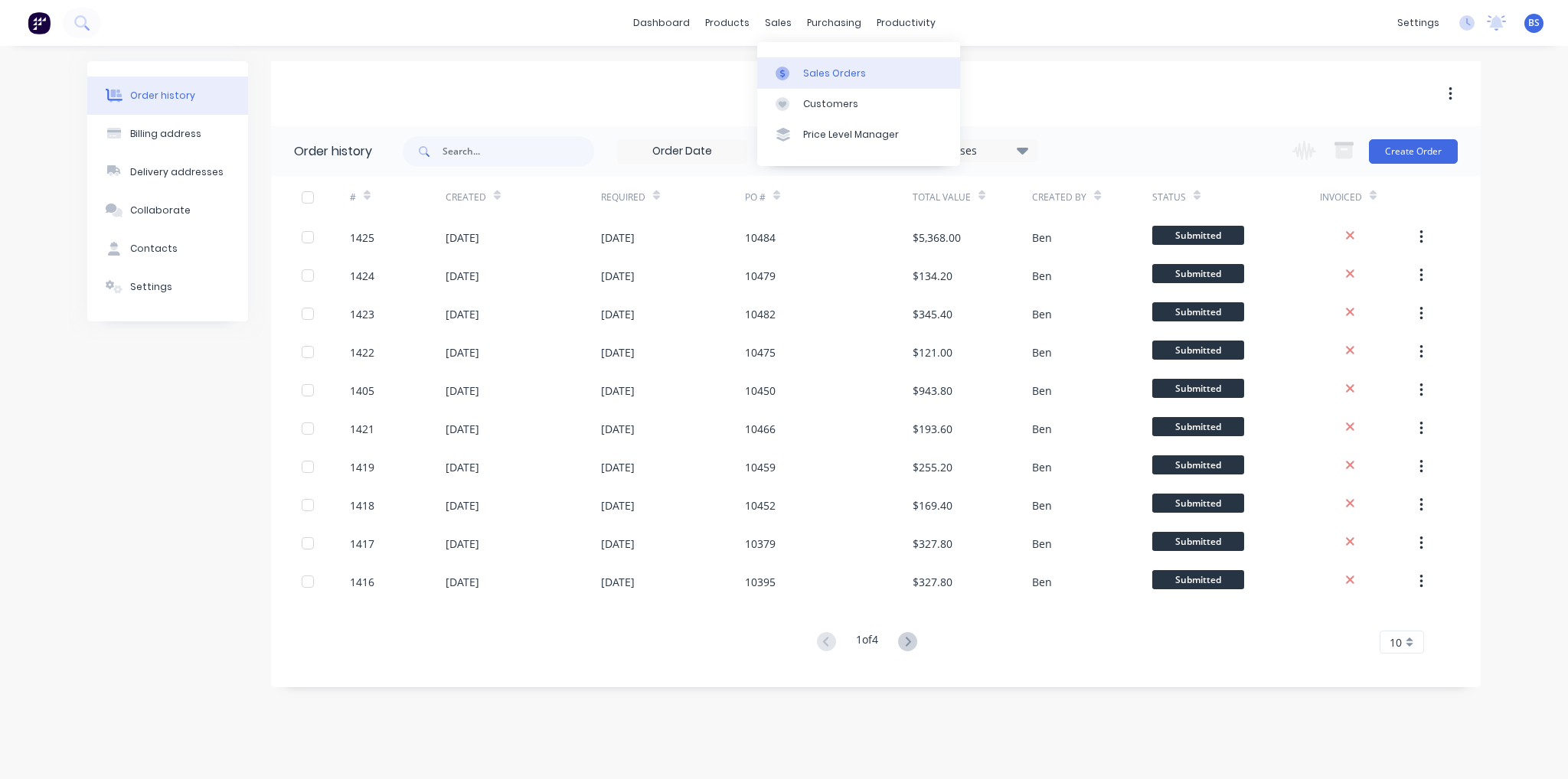
click at [814, 79] on div "Sales Orders" at bounding box center [834, 74] width 63 height 14
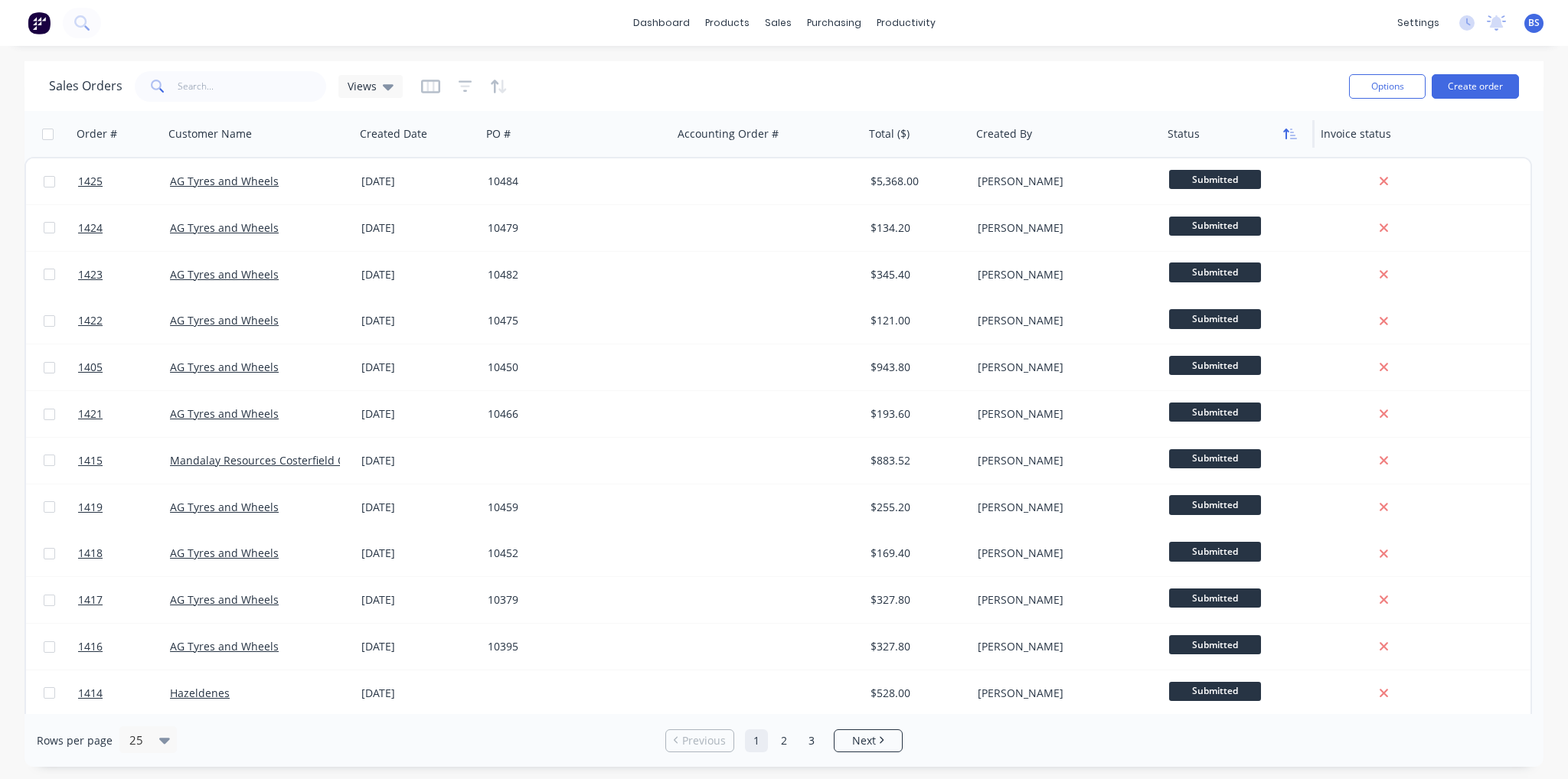
click at [1292, 139] on button "button" at bounding box center [1290, 134] width 23 height 23
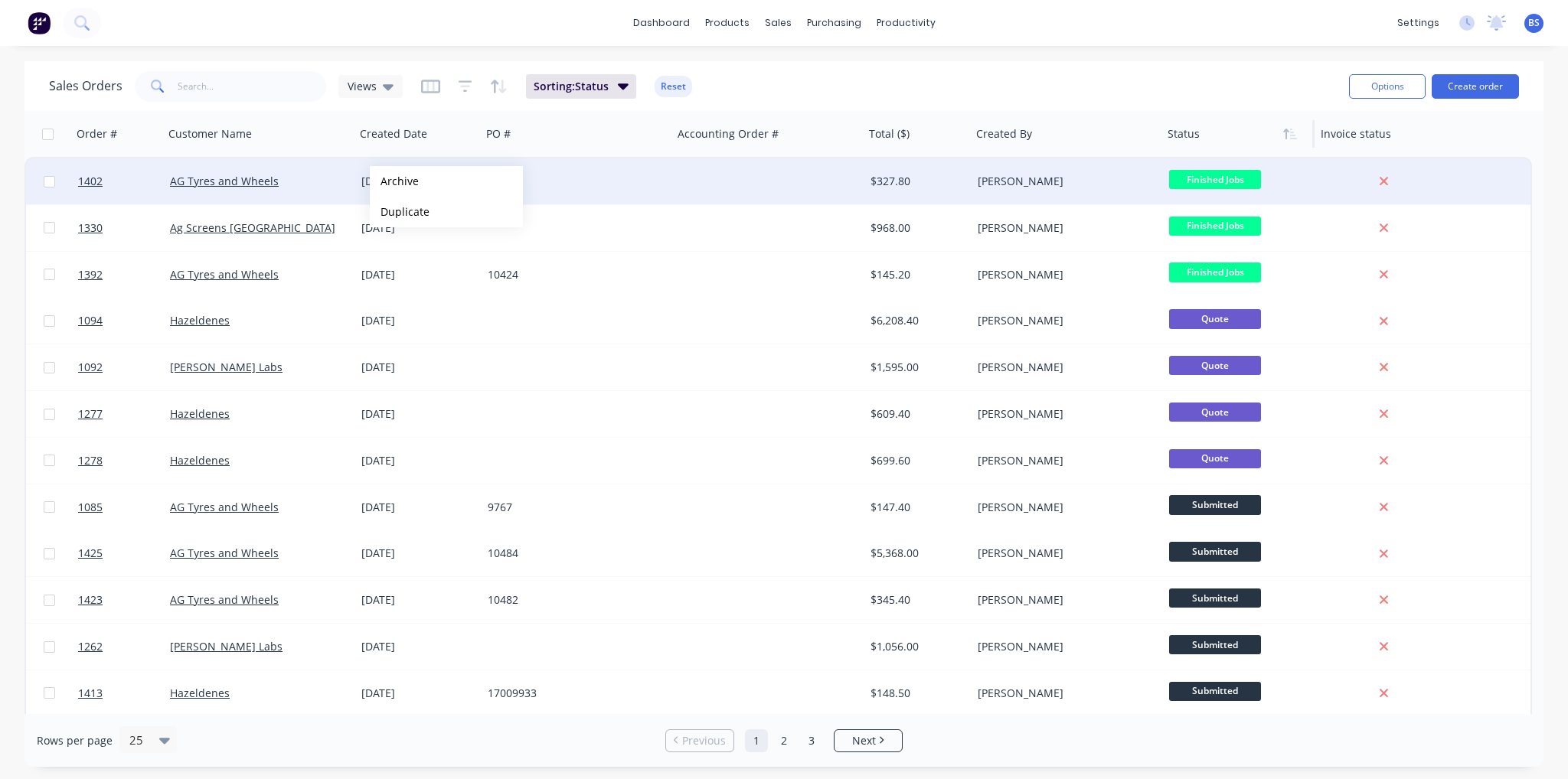
click at [640, 195] on div "10428" at bounding box center [577, 181] width 191 height 46
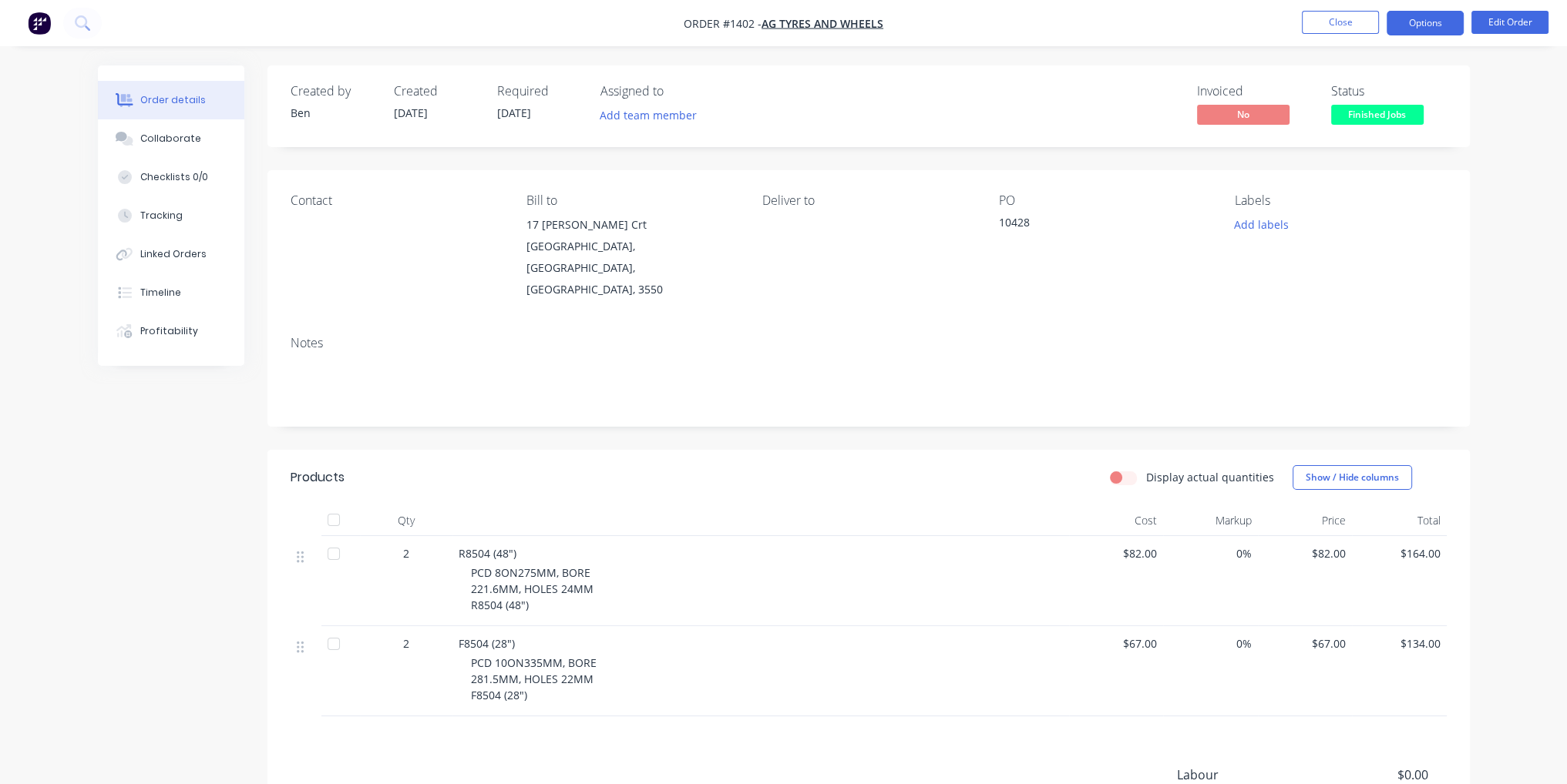
click at [1451, 18] on button "Options" at bounding box center [1425, 23] width 77 height 25
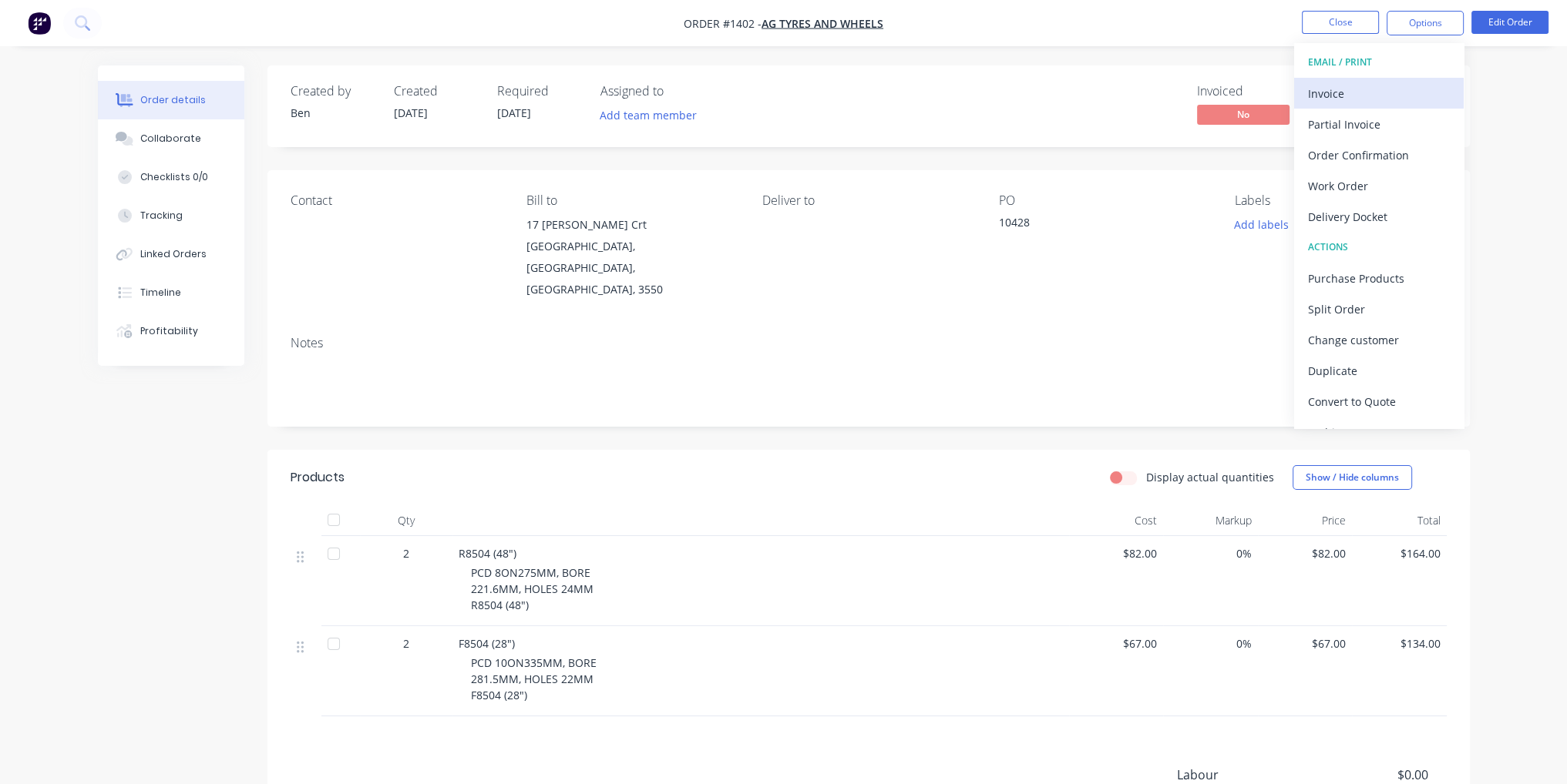
click at [1373, 96] on div "Invoice" at bounding box center [1378, 94] width 142 height 22
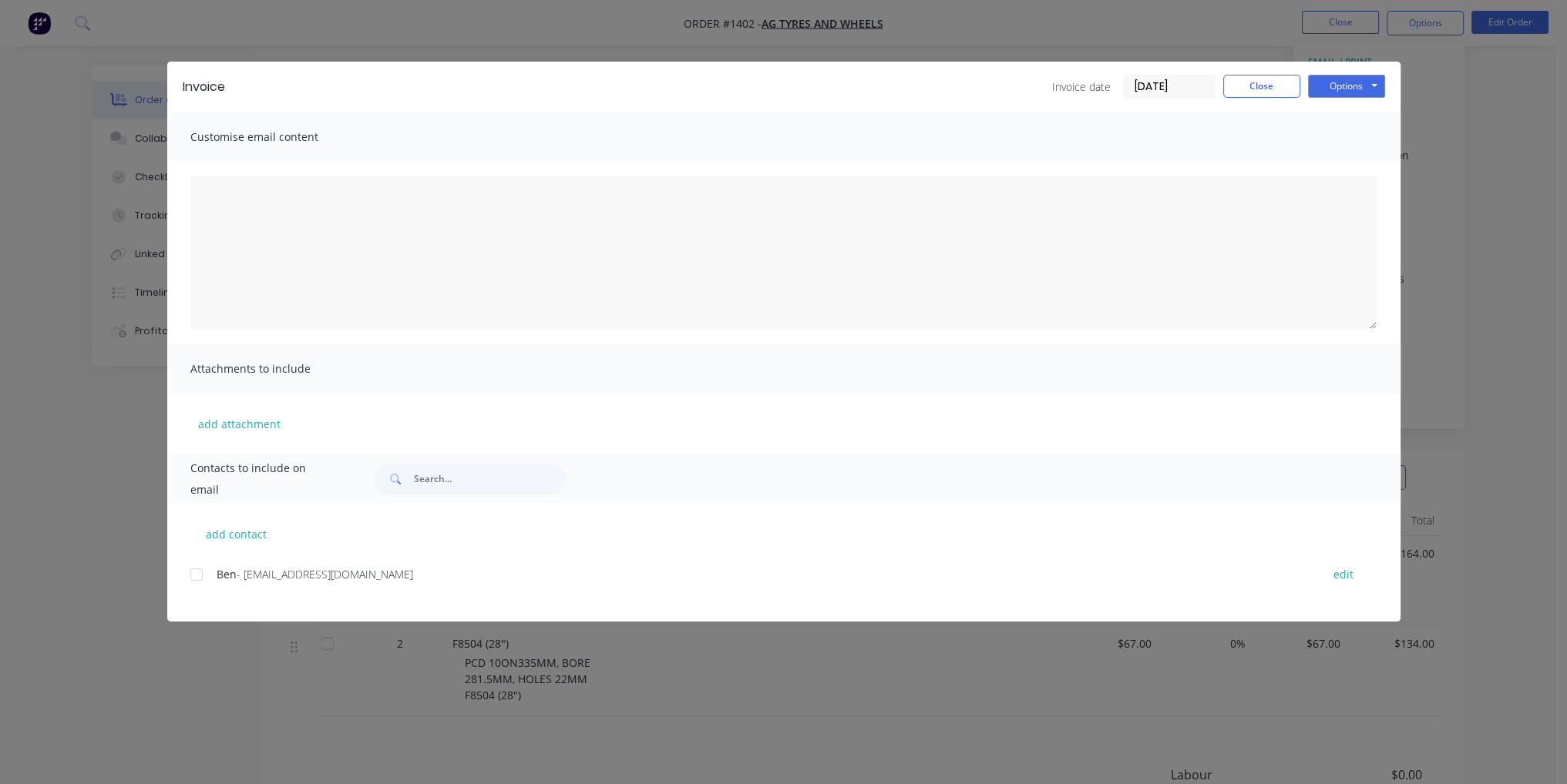
click at [196, 568] on div at bounding box center [196, 574] width 31 height 31
click at [1381, 94] on button "Options" at bounding box center [1347, 87] width 77 height 23
click at [1368, 164] on button "Email" at bounding box center [1357, 164] width 99 height 26
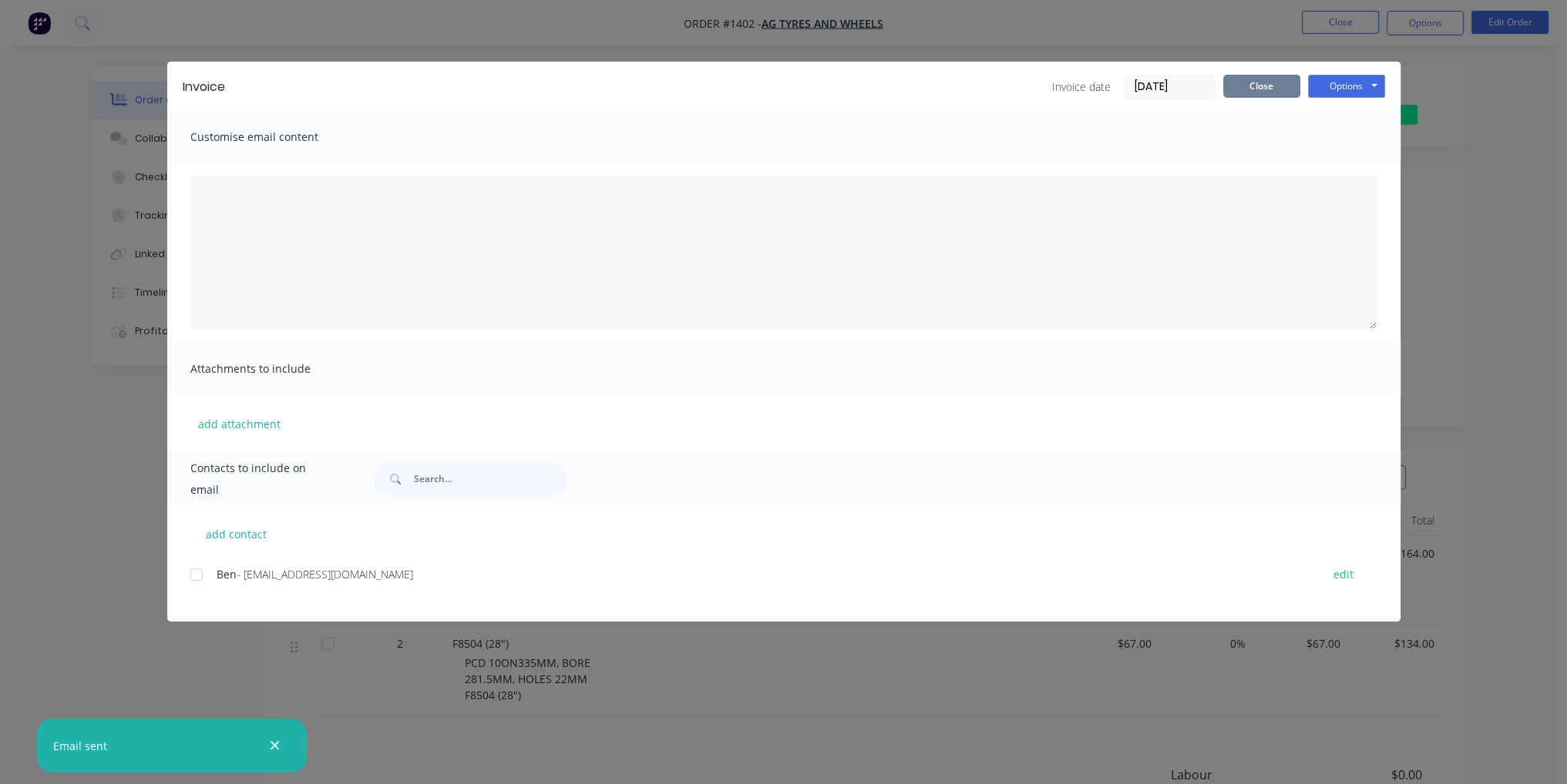
click at [1259, 85] on button "Close" at bounding box center [1261, 87] width 77 height 23
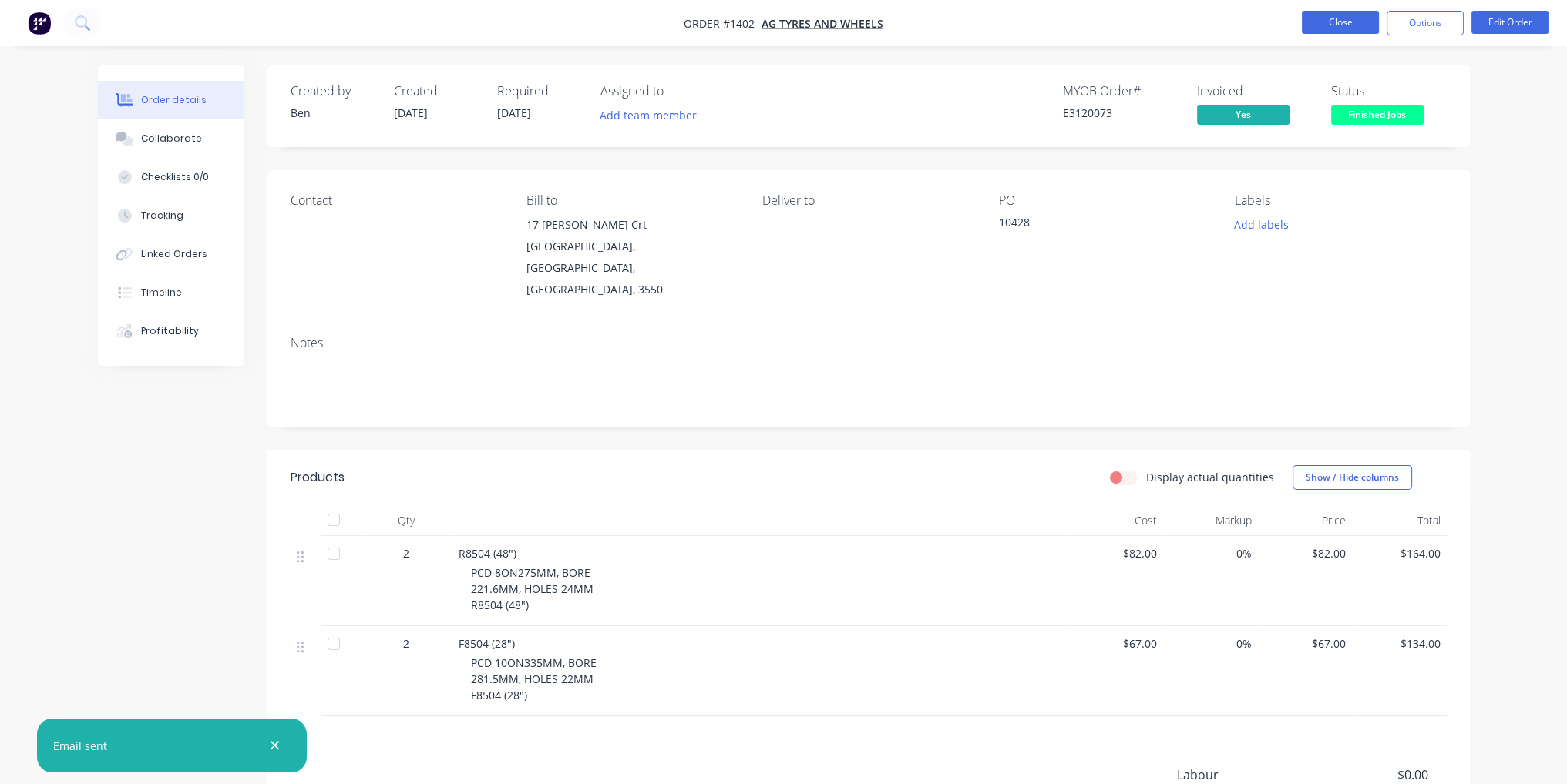
click at [1354, 30] on button "Close" at bounding box center [1340, 22] width 77 height 23
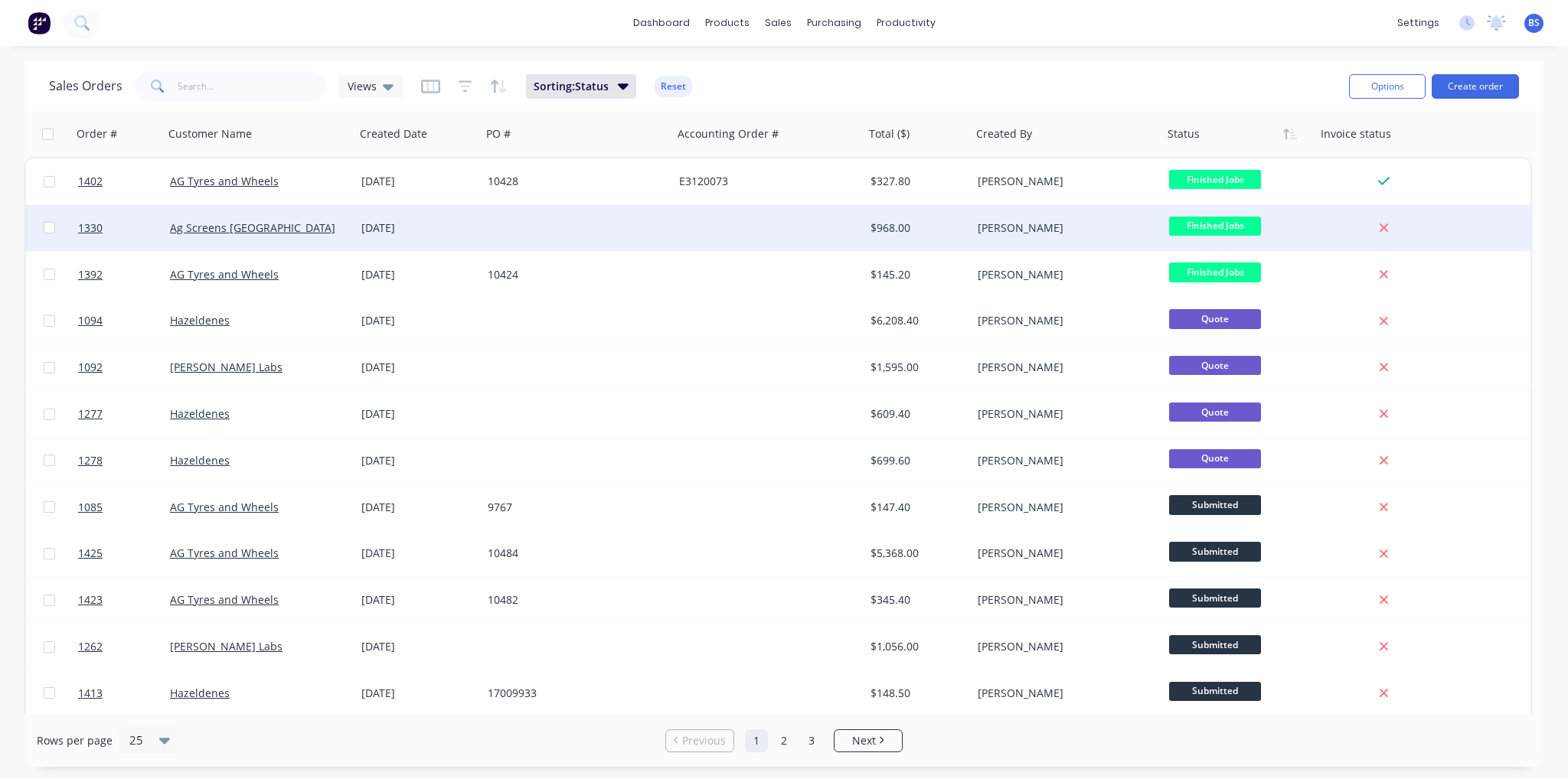
click at [613, 236] on div at bounding box center [577, 228] width 191 height 46
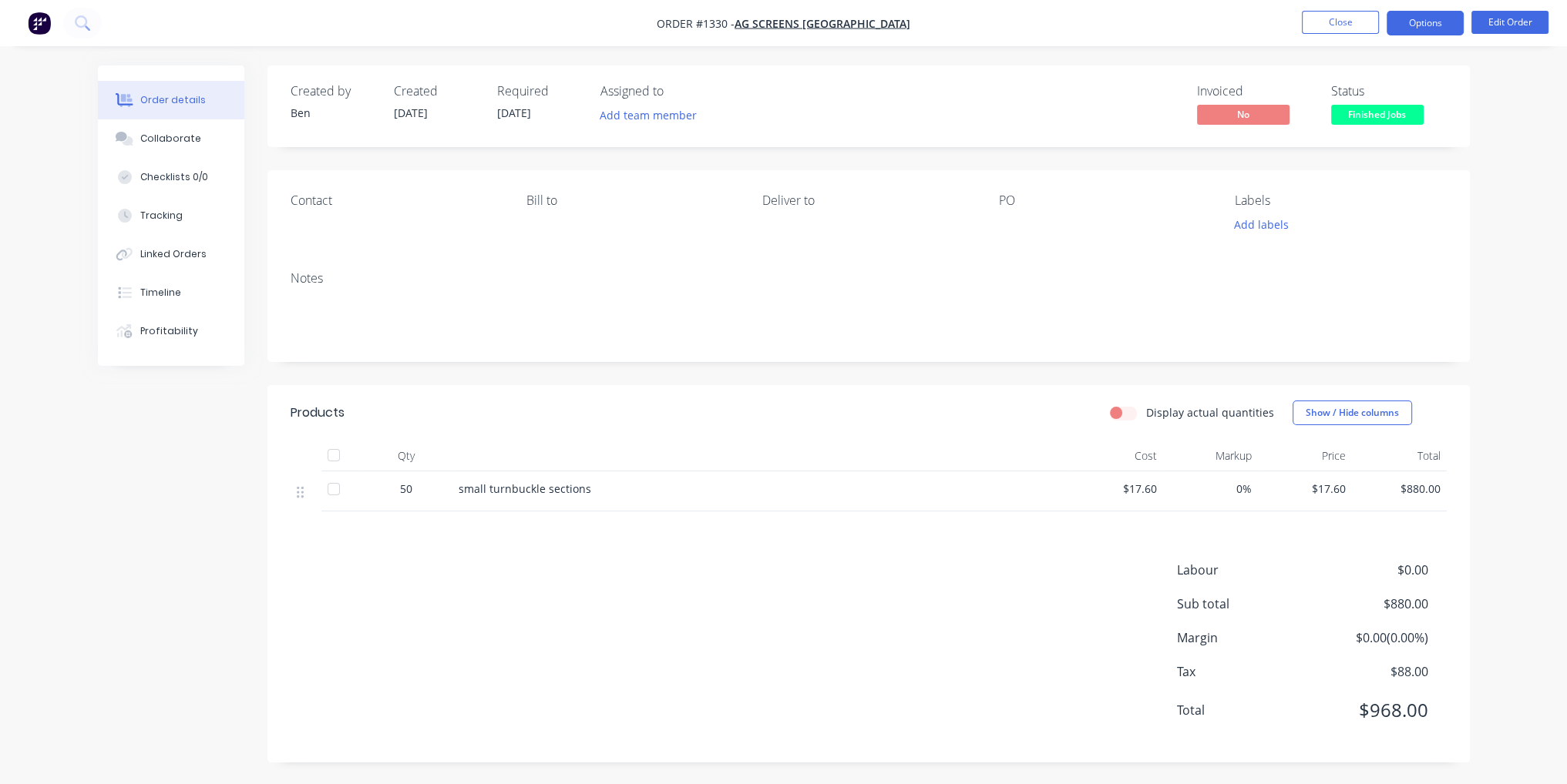
click at [1427, 25] on button "Options" at bounding box center [1425, 23] width 77 height 25
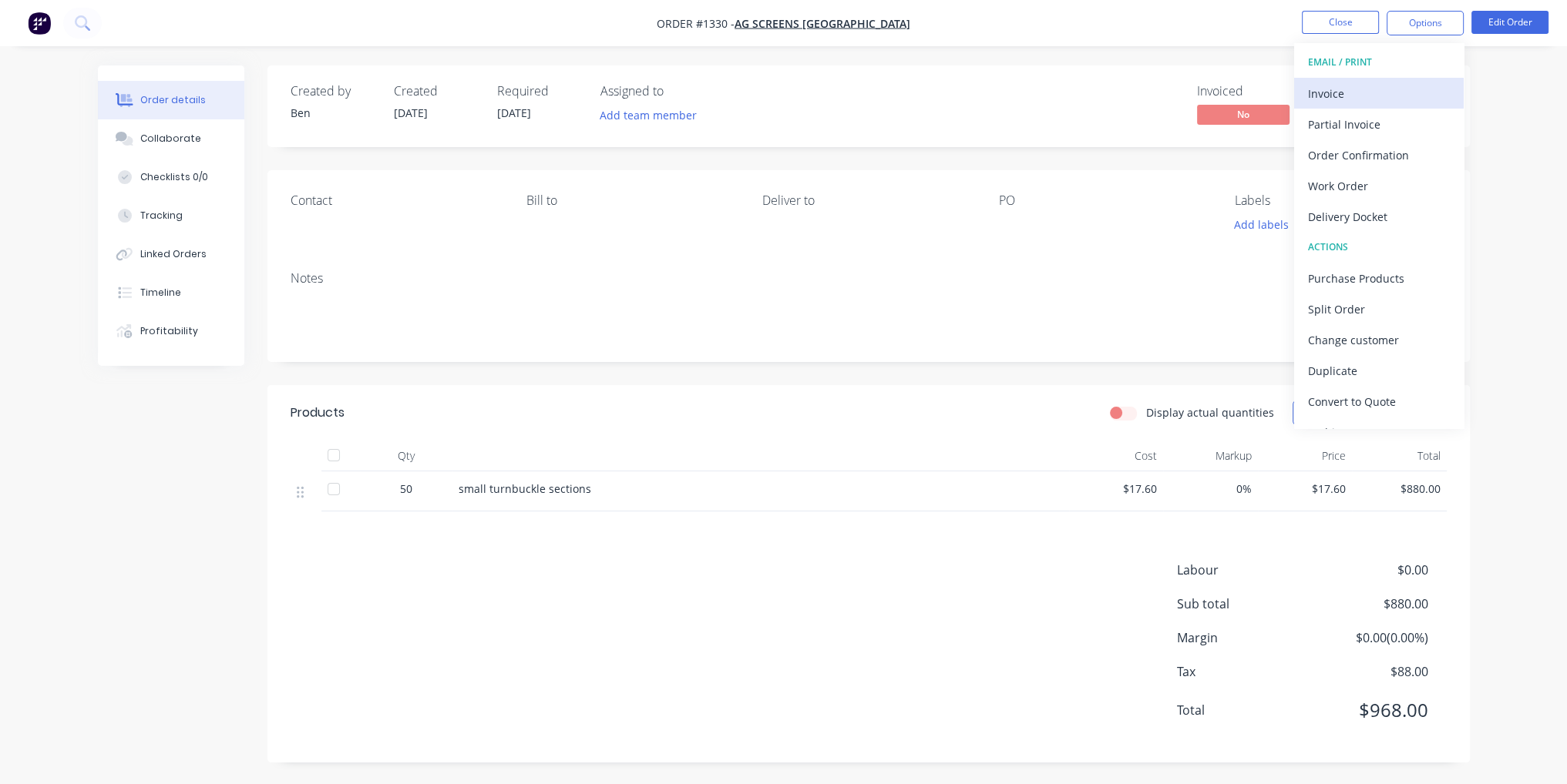
click at [1390, 84] on div "Invoice" at bounding box center [1378, 94] width 142 height 22
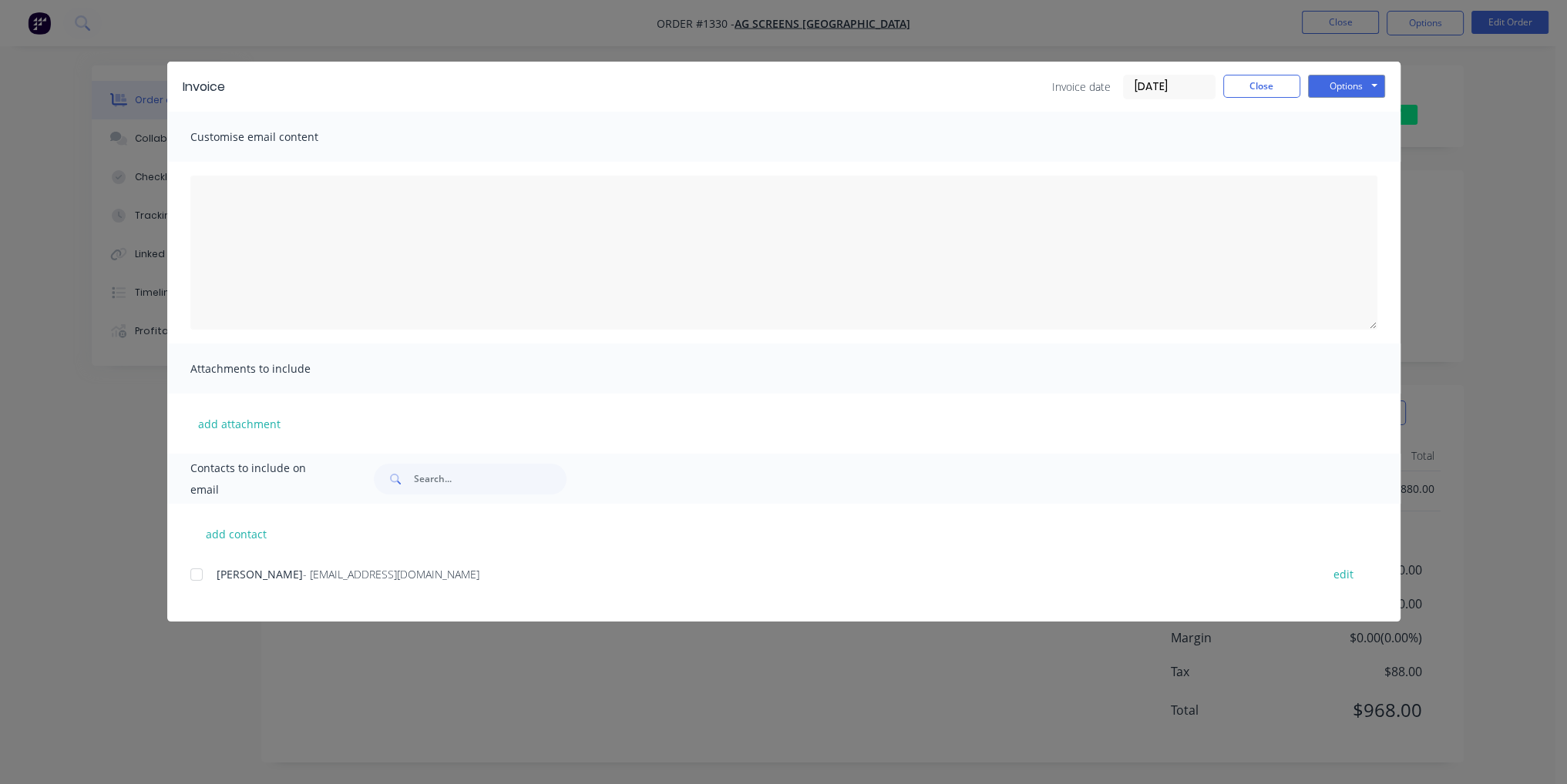
click at [196, 574] on div at bounding box center [196, 574] width 31 height 31
click at [1381, 84] on button "Options" at bounding box center [1347, 87] width 77 height 23
click at [1378, 165] on button "Email" at bounding box center [1357, 164] width 99 height 26
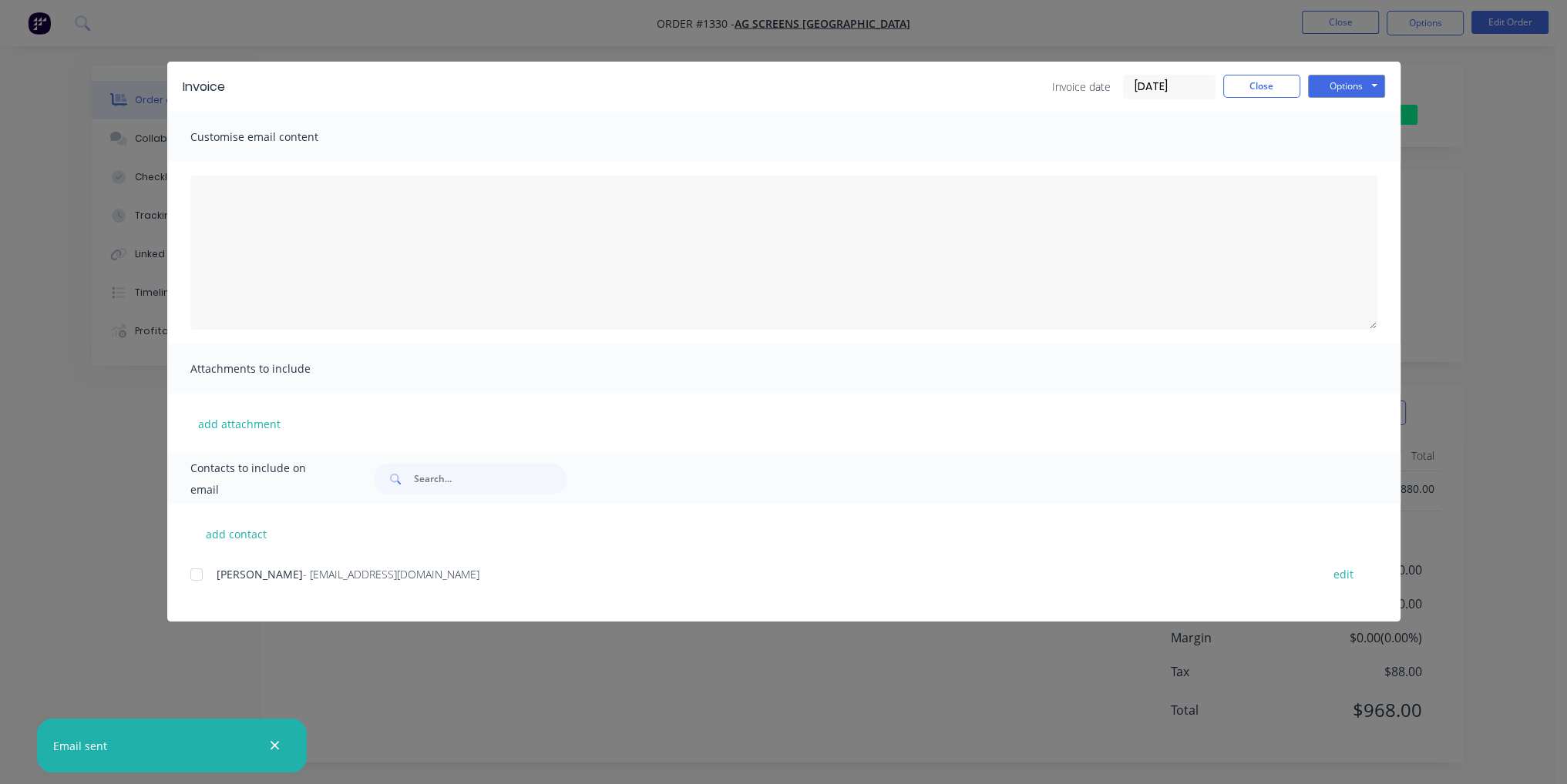
click at [194, 575] on div at bounding box center [196, 574] width 31 height 31
click at [1285, 86] on button "Close" at bounding box center [1261, 87] width 77 height 23
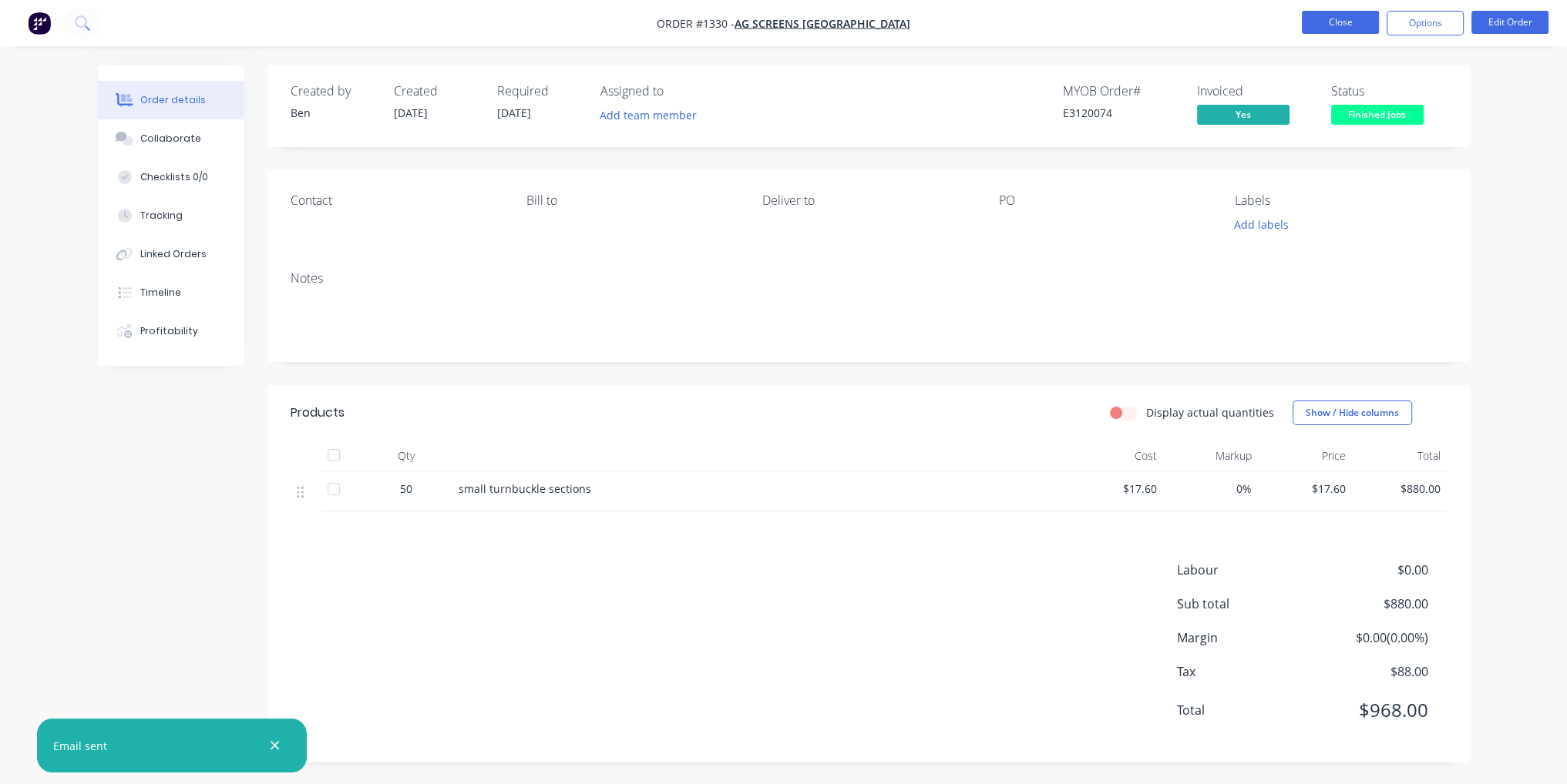
click at [1326, 26] on button "Close" at bounding box center [1340, 22] width 77 height 23
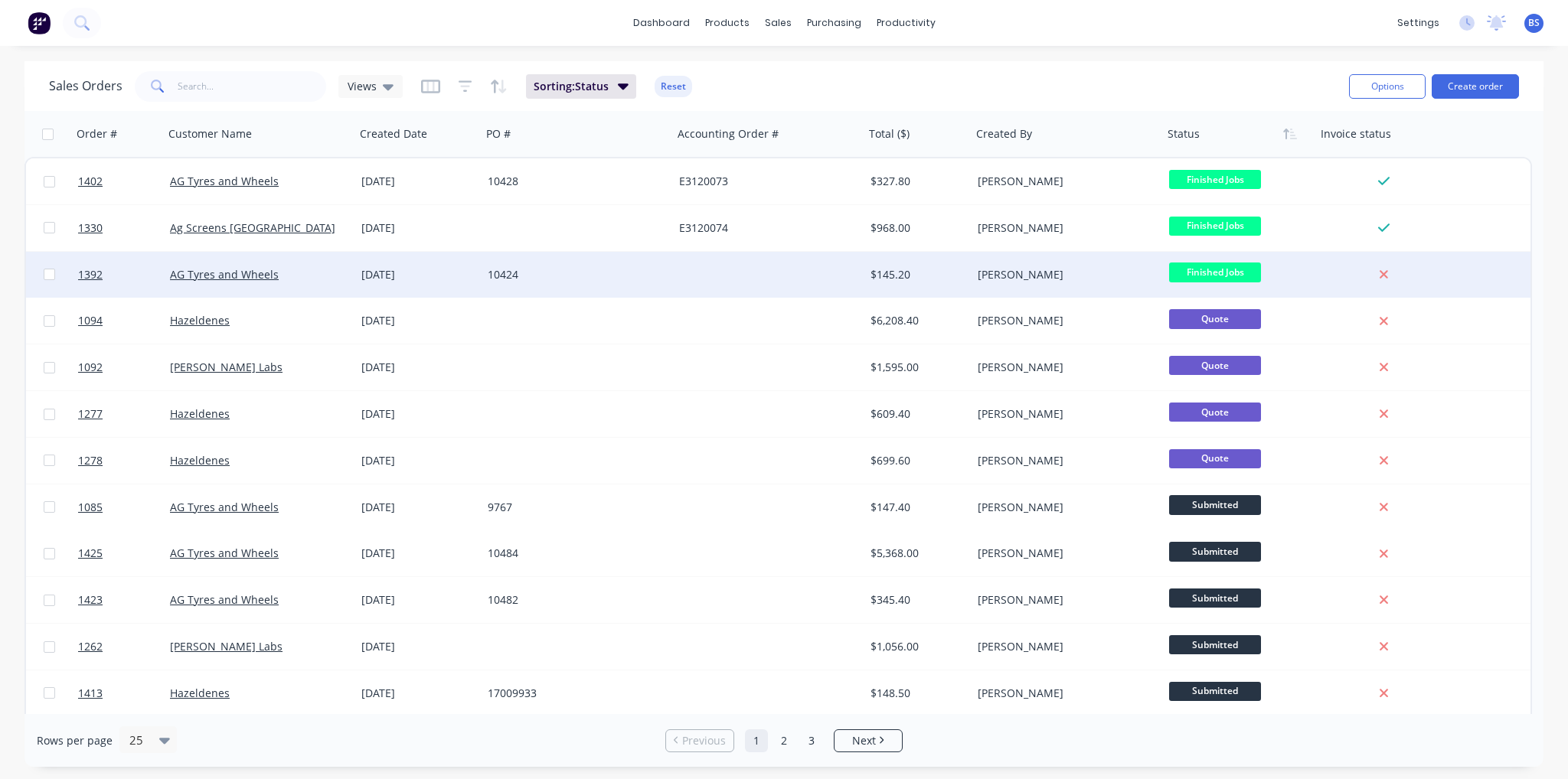
click at [496, 273] on div "10424" at bounding box center [572, 275] width 170 height 15
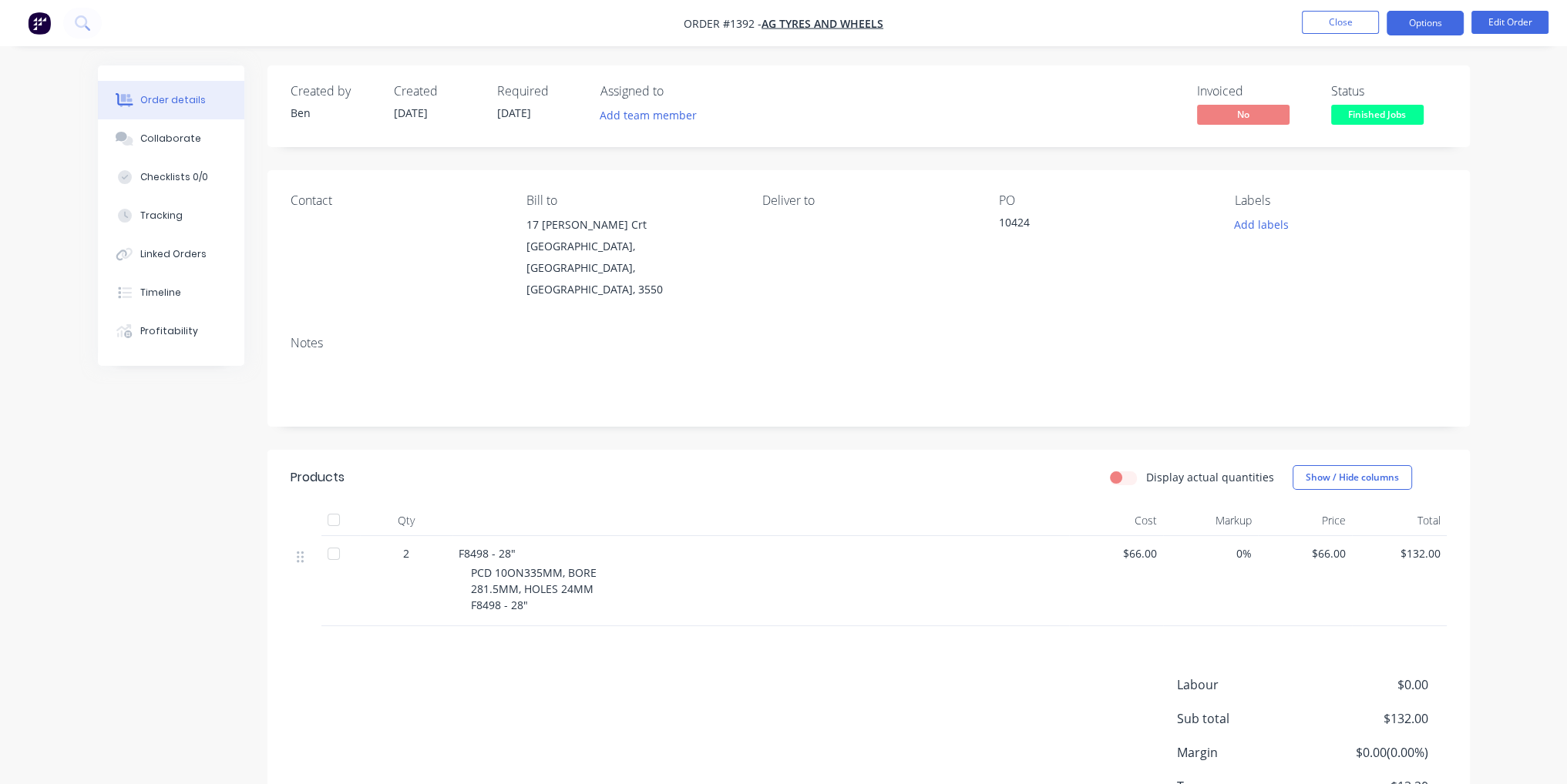
click at [1427, 32] on button "Options" at bounding box center [1425, 23] width 77 height 25
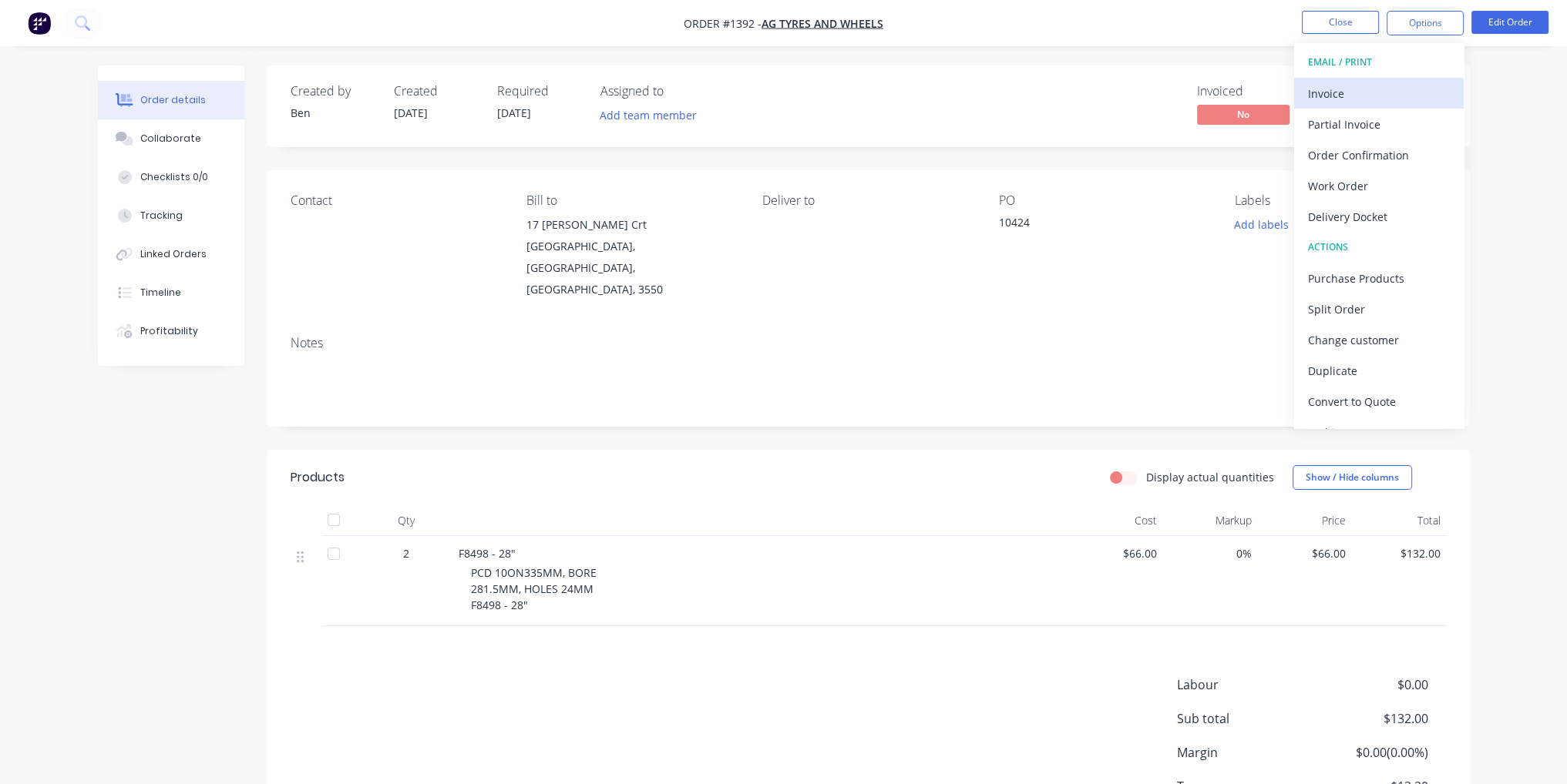
click at [1372, 91] on div "Invoice" at bounding box center [1378, 94] width 142 height 22
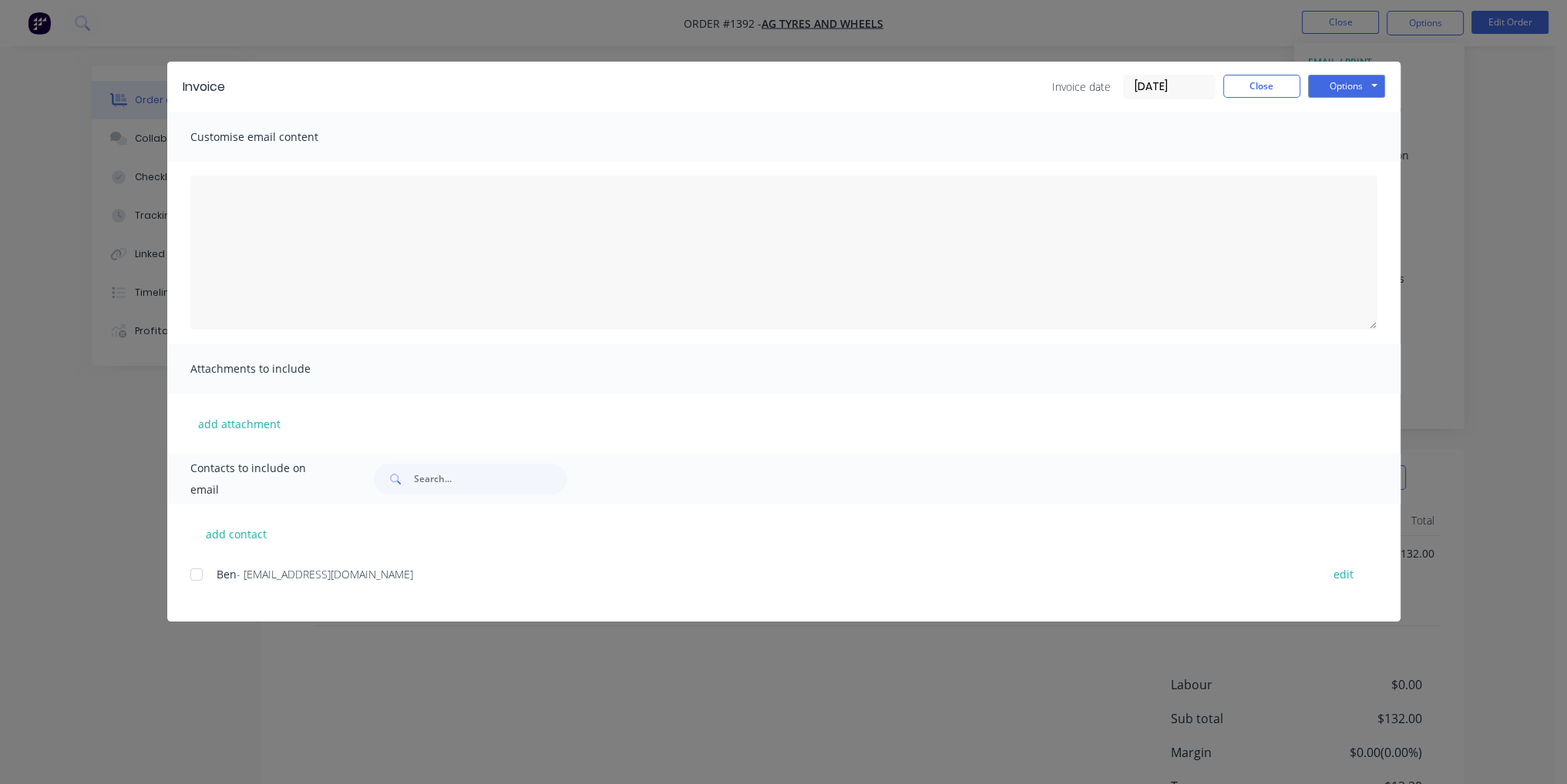
click at [194, 572] on div at bounding box center [196, 574] width 31 height 31
click at [1332, 87] on button "Options" at bounding box center [1347, 87] width 77 height 23
click at [1342, 169] on button "Email" at bounding box center [1357, 164] width 99 height 26
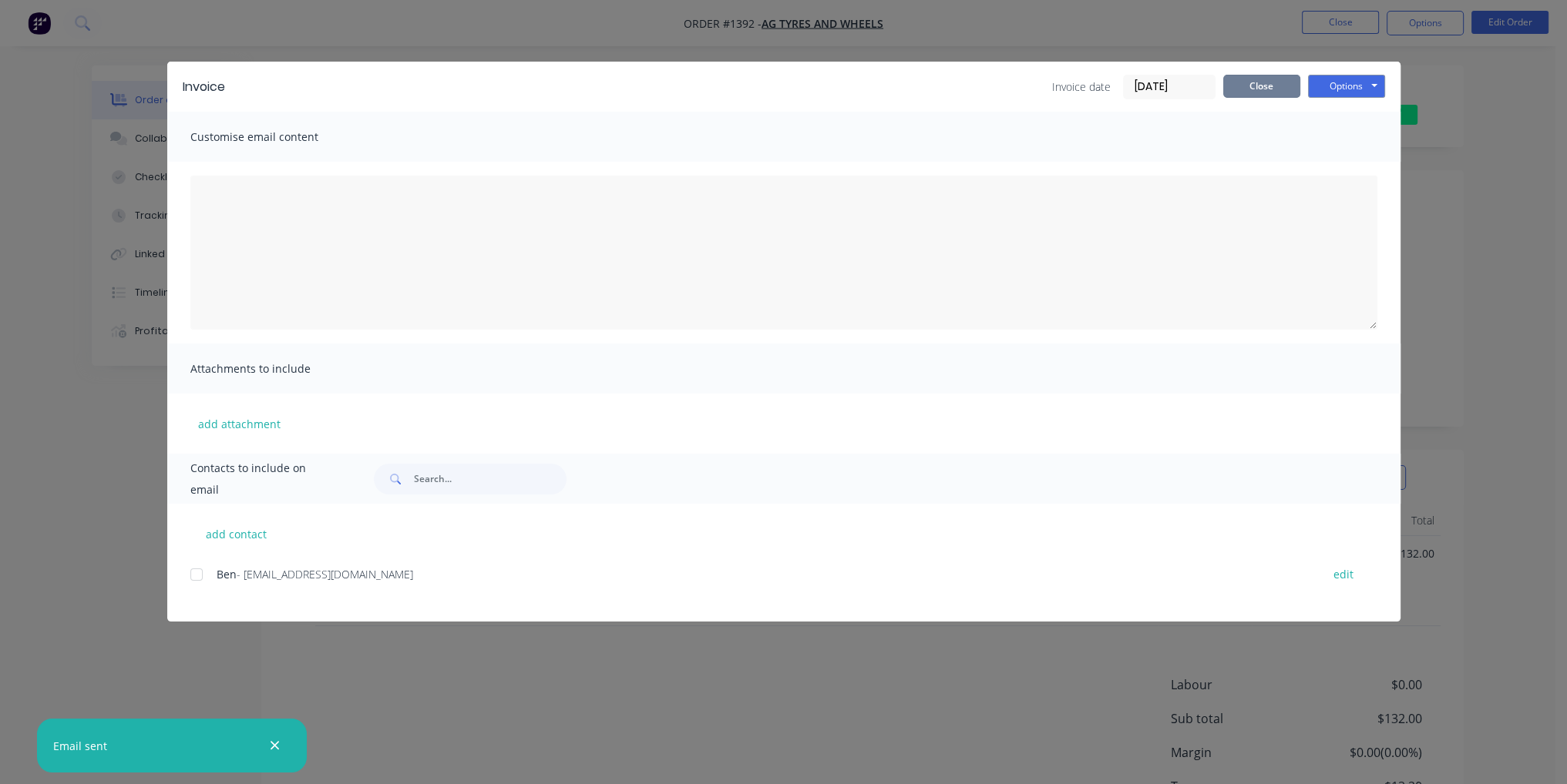
click at [1279, 92] on button "Close" at bounding box center [1261, 87] width 77 height 23
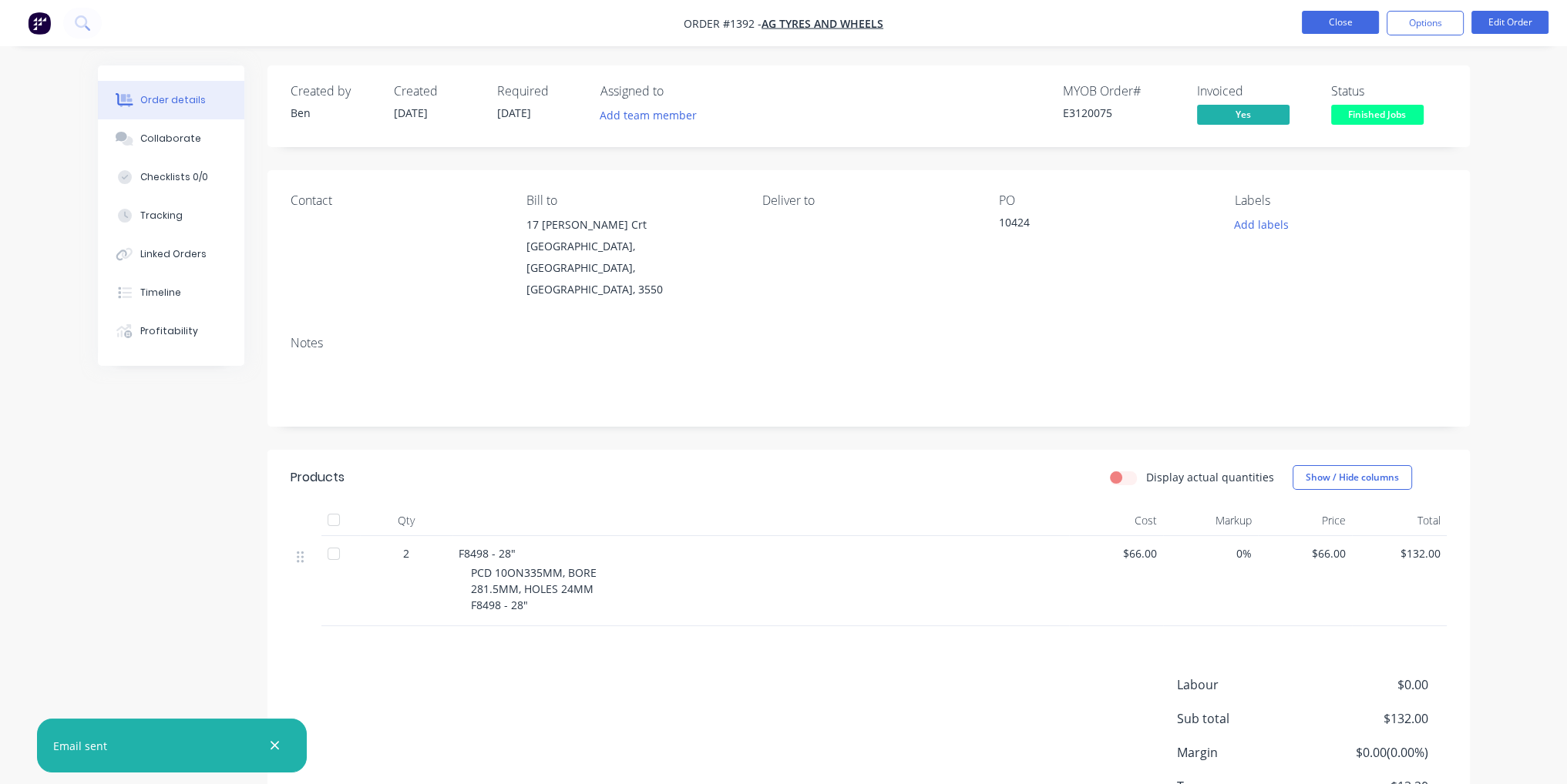
click at [1332, 22] on button "Close" at bounding box center [1340, 22] width 77 height 23
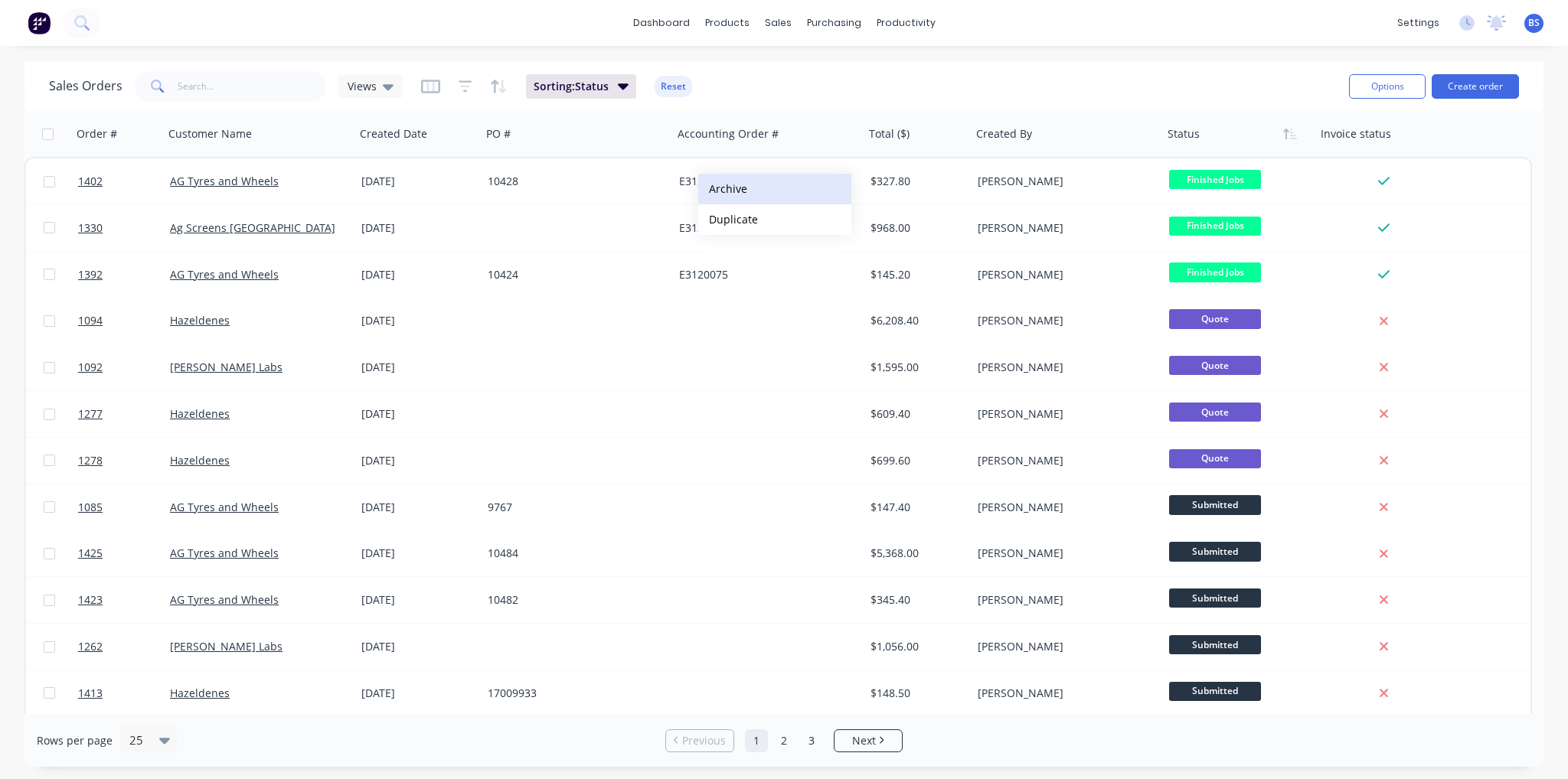
click at [767, 187] on button "Archive" at bounding box center [774, 189] width 153 height 31
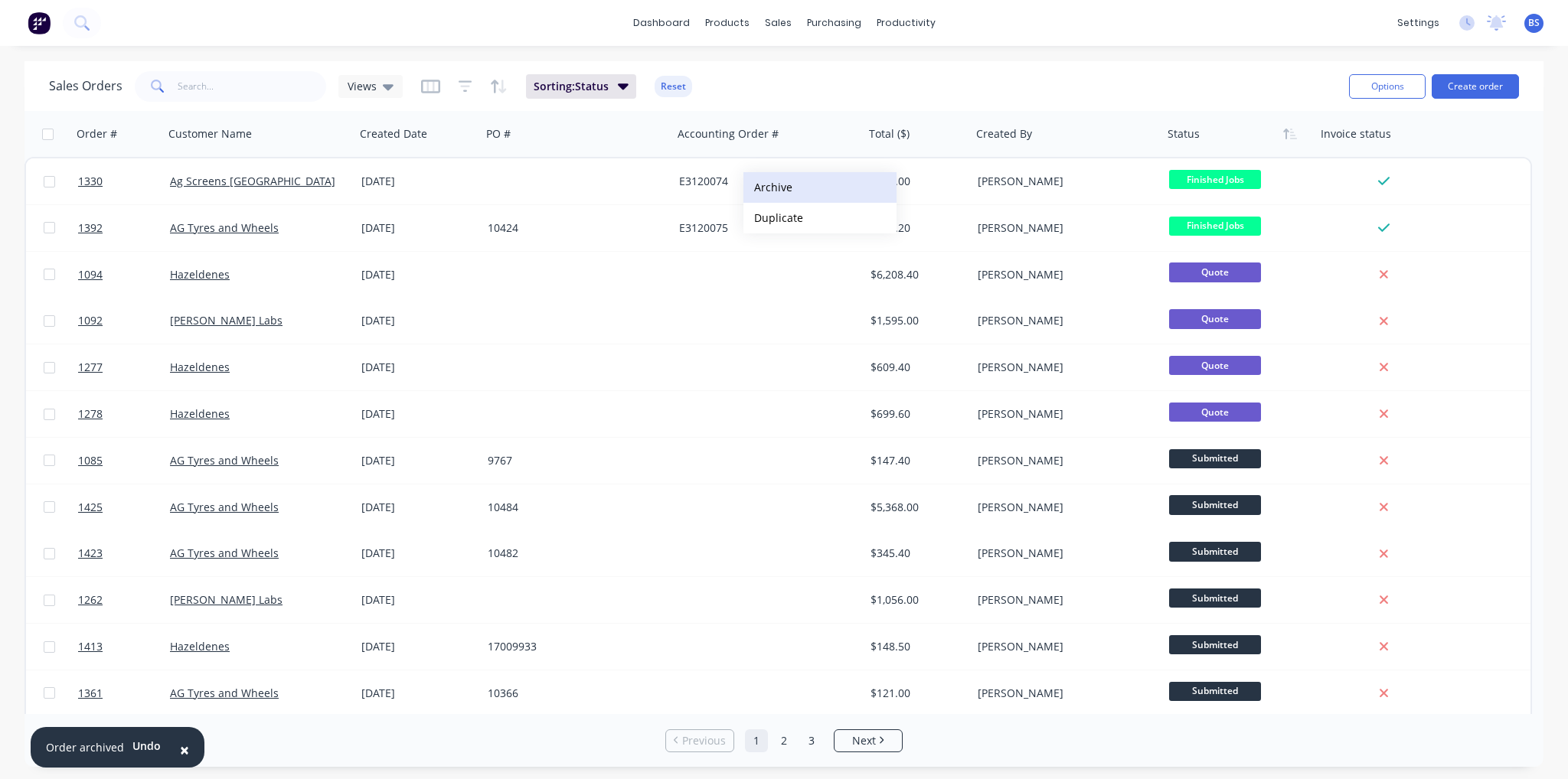
click at [777, 194] on button "Archive" at bounding box center [820, 187] width 153 height 31
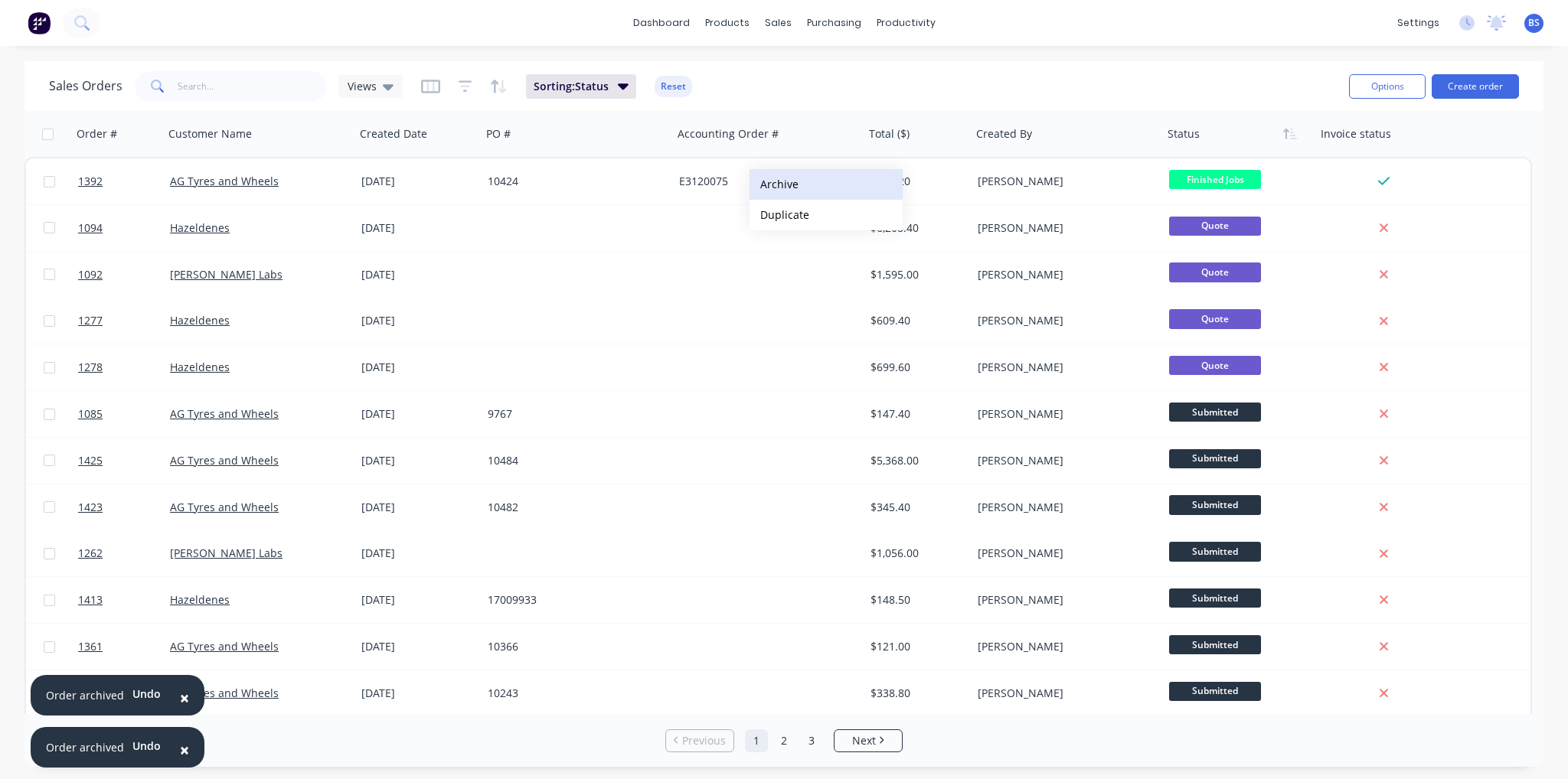
click at [789, 190] on button "Archive" at bounding box center [826, 184] width 153 height 31
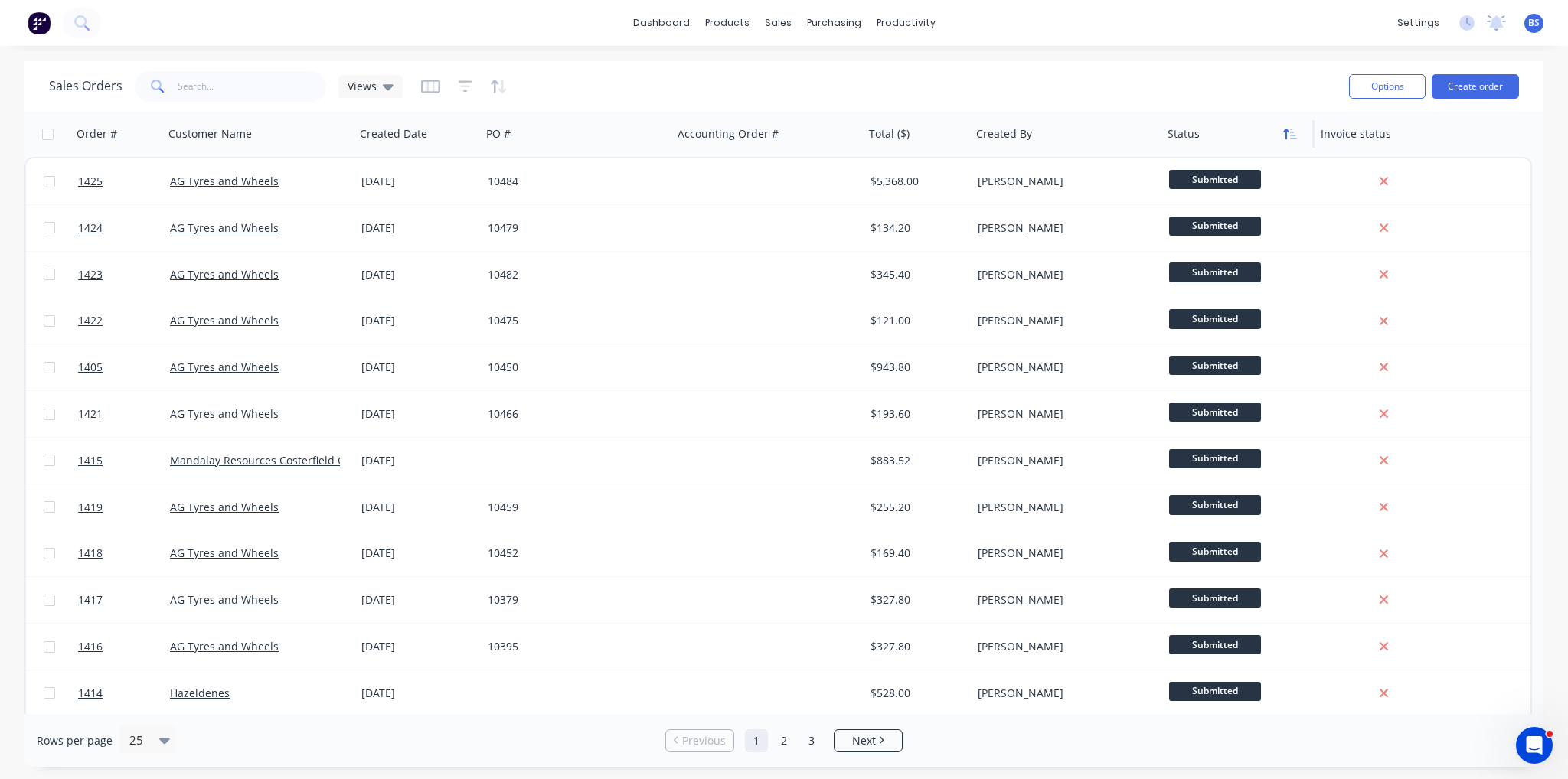
click at [1288, 138] on icon "button" at bounding box center [1290, 134] width 14 height 12
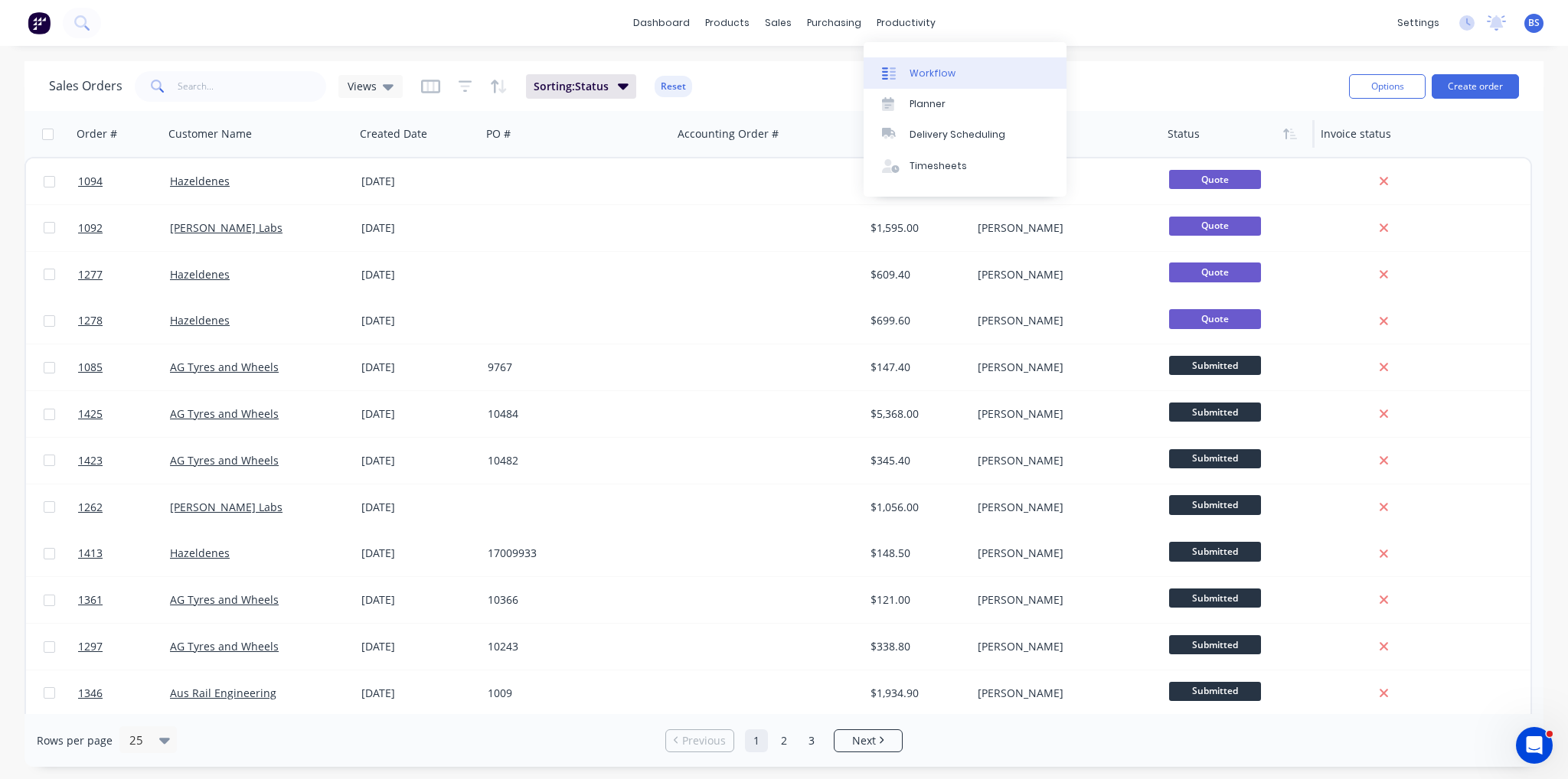
click at [948, 75] on div "Workflow" at bounding box center [933, 74] width 46 height 14
